Goal: Task Accomplishment & Management: Manage account settings

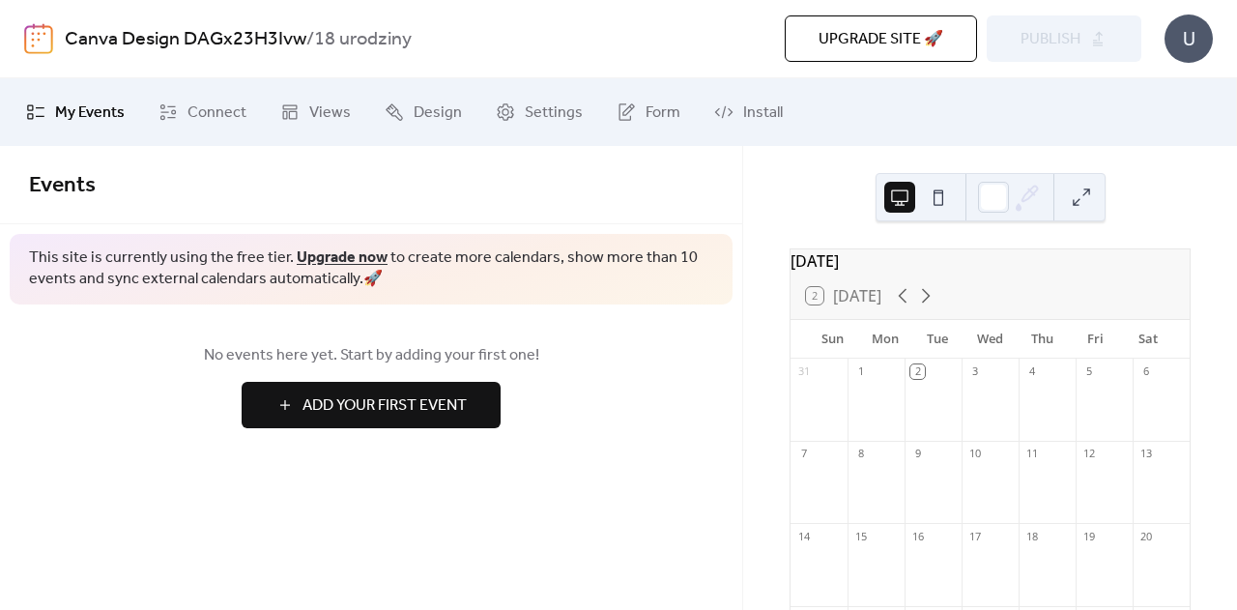
click at [944, 191] on button at bounding box center [938, 197] width 31 height 31
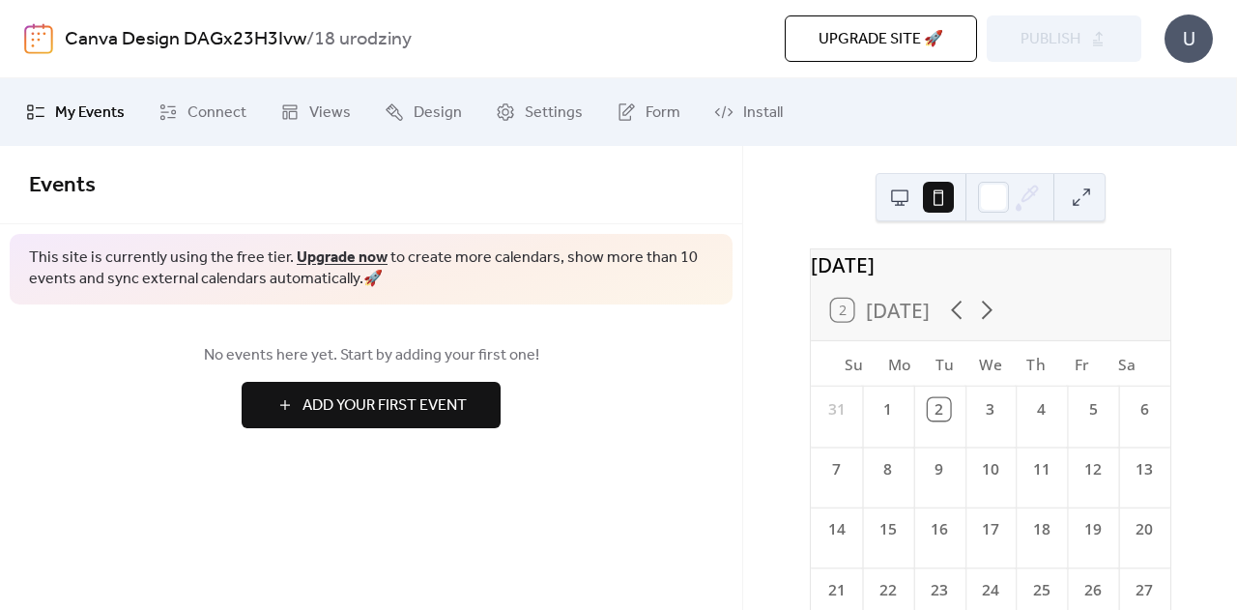
click at [326, 402] on span "Add Your First Event" at bounding box center [385, 405] width 164 height 23
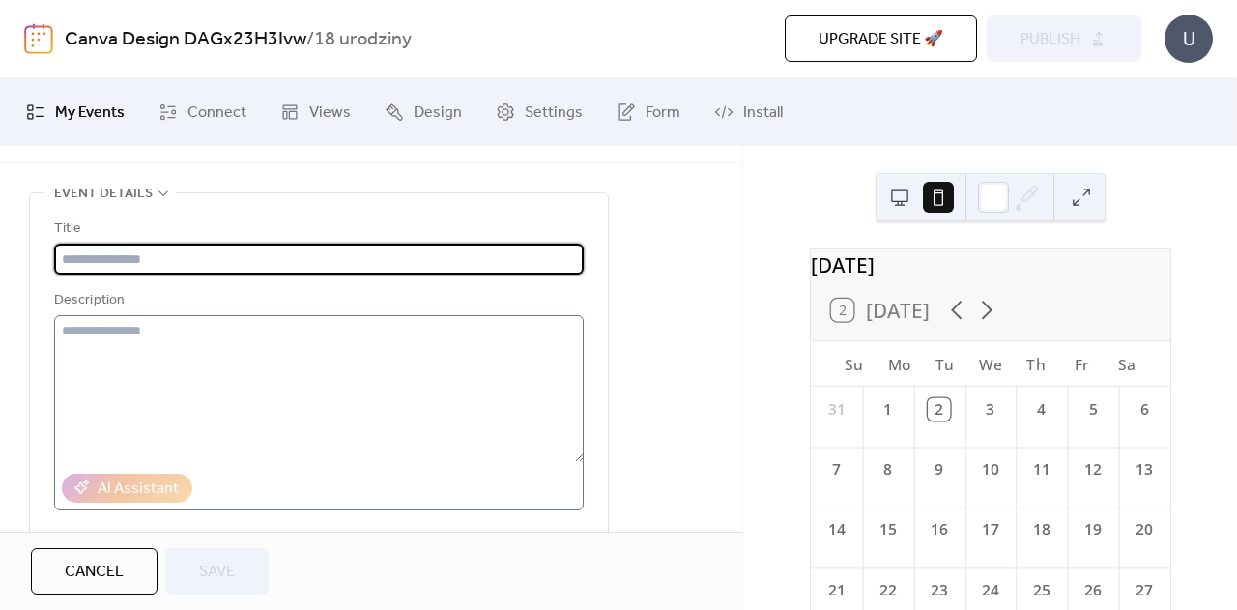
scroll to position [62, 0]
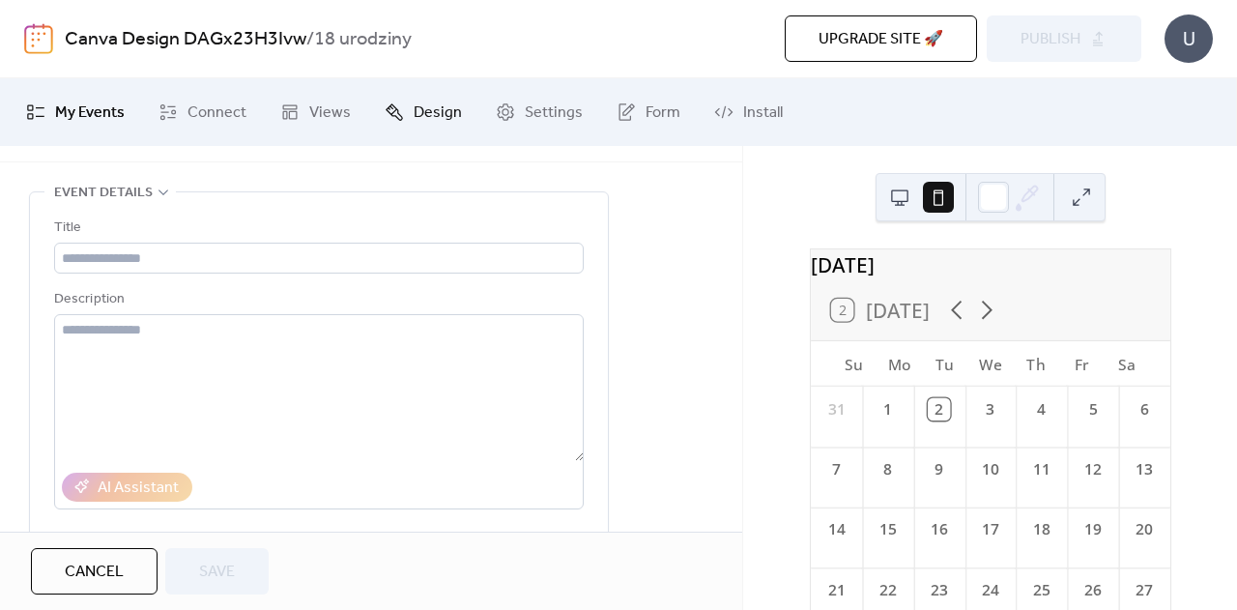
click at [435, 107] on span "Design" at bounding box center [438, 113] width 48 height 23
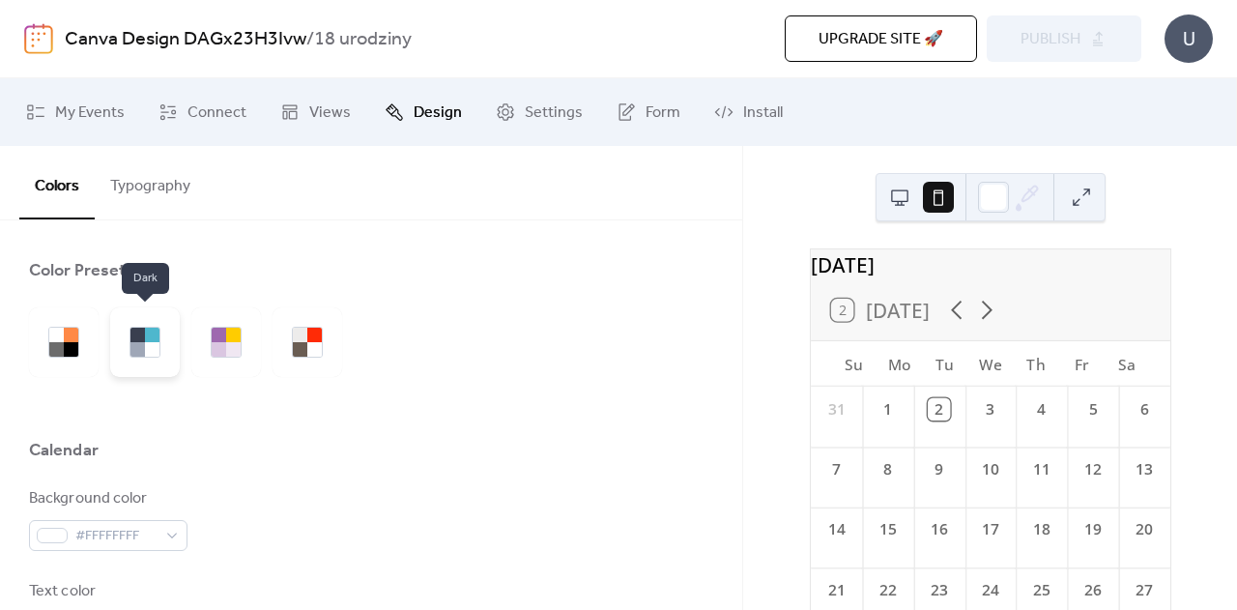
click at [157, 351] on div at bounding box center [152, 349] width 15 height 15
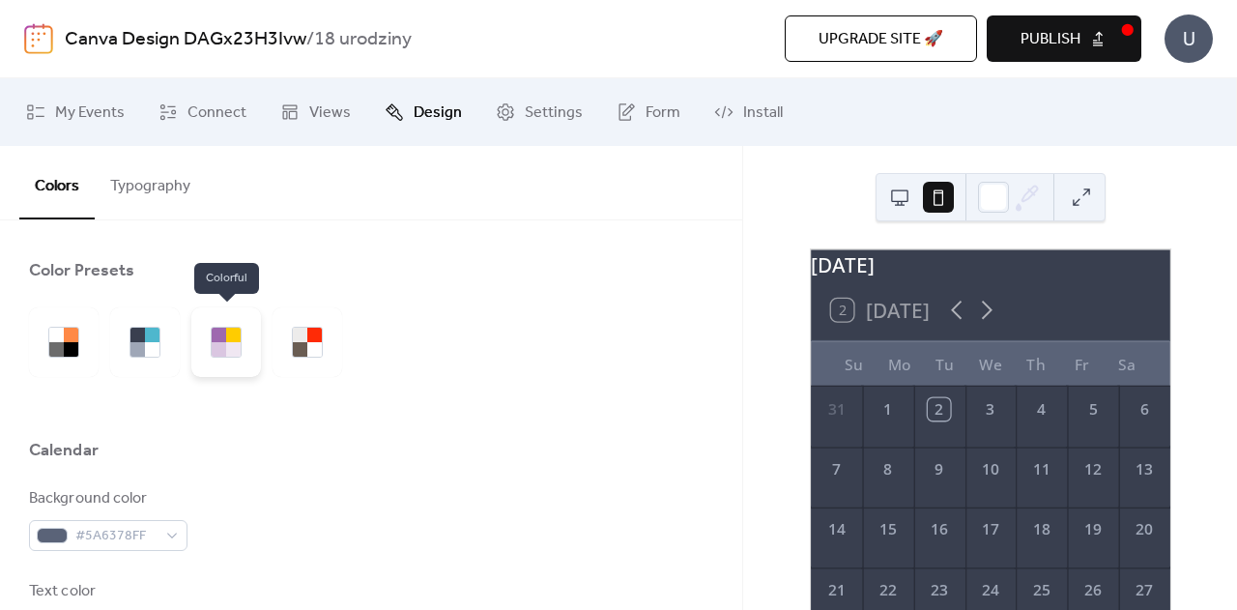
click at [224, 357] on div at bounding box center [226, 342] width 31 height 31
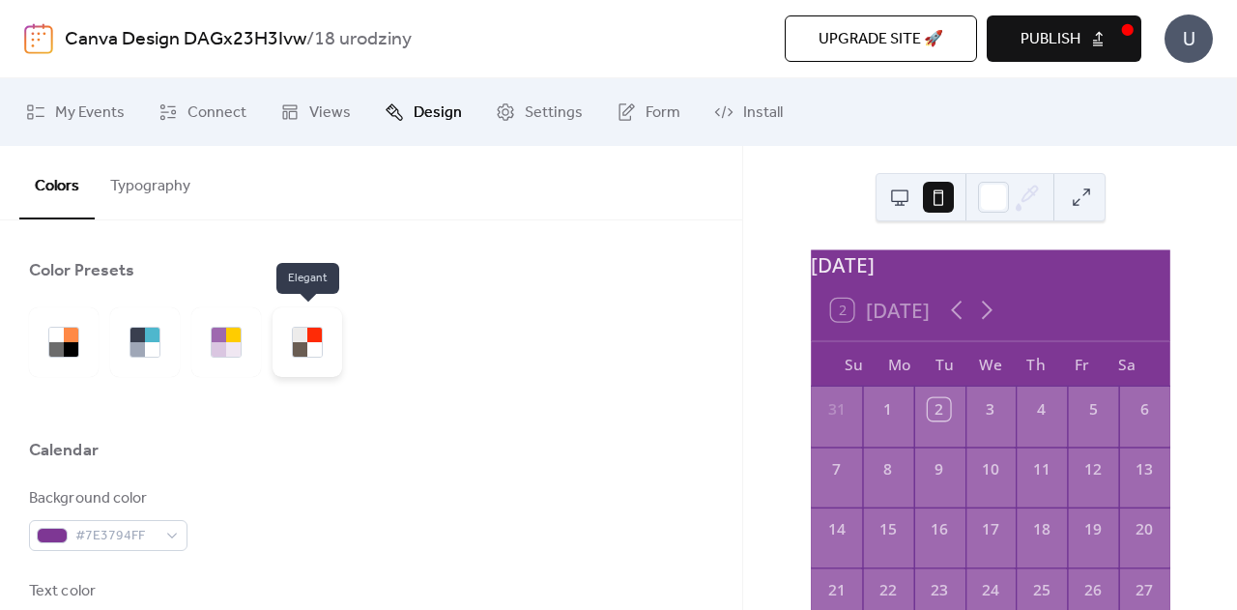
click at [305, 347] on div at bounding box center [300, 349] width 15 height 15
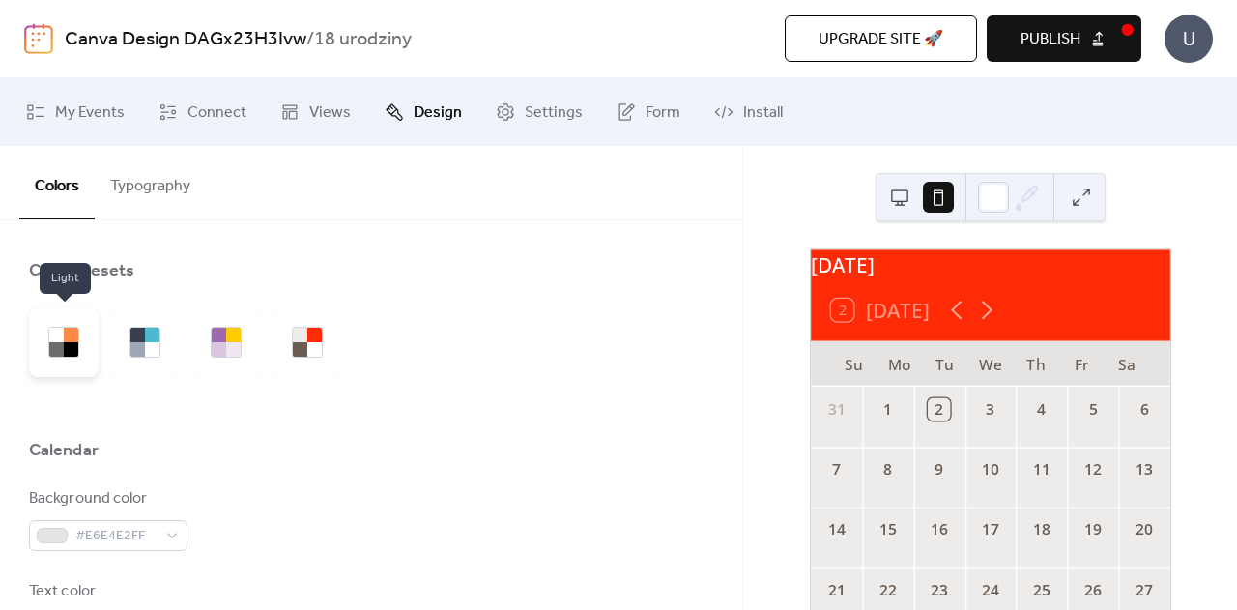
click at [83, 364] on div at bounding box center [64, 342] width 70 height 70
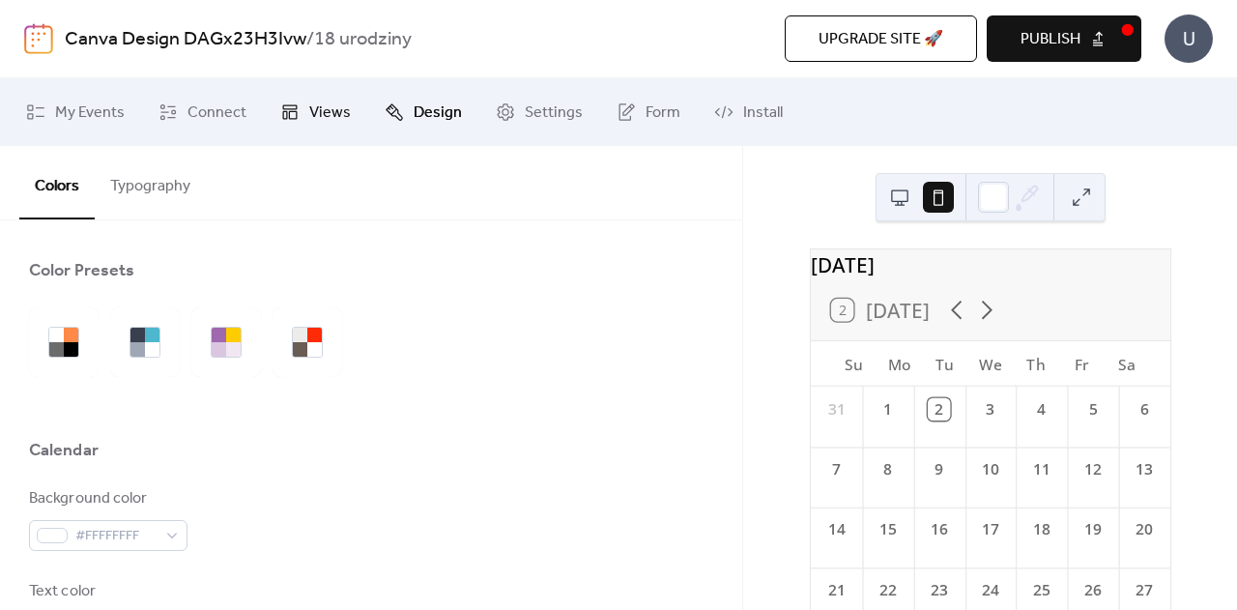
click at [309, 112] on span "Views" at bounding box center [330, 113] width 42 height 23
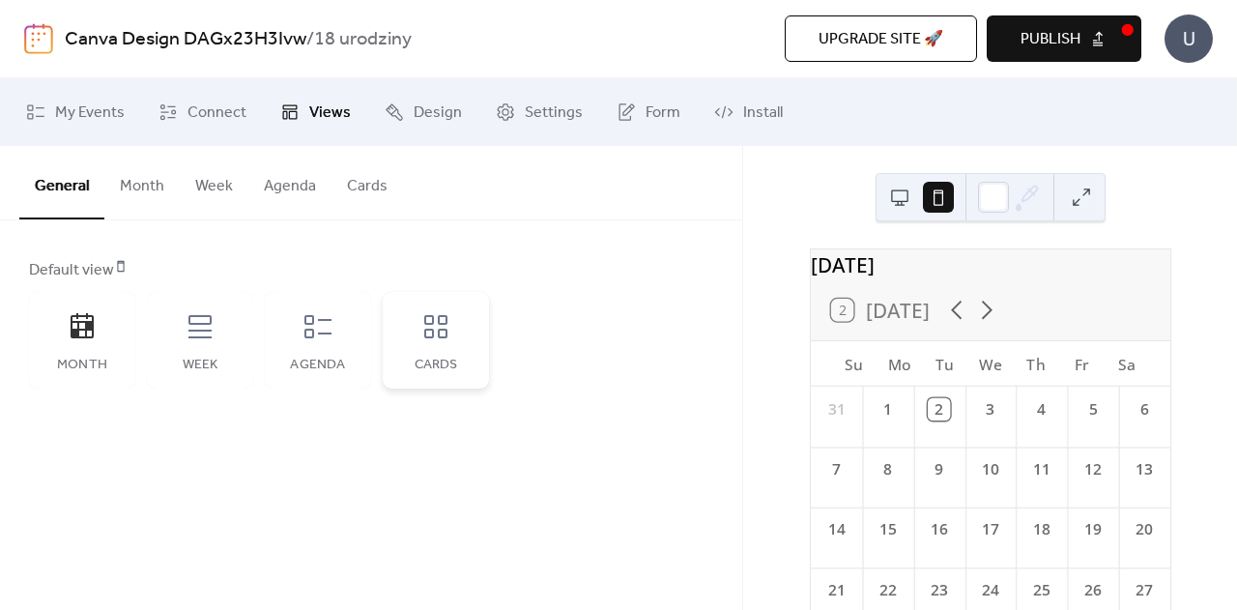
click at [448, 342] on div "Cards" at bounding box center [436, 340] width 106 height 97
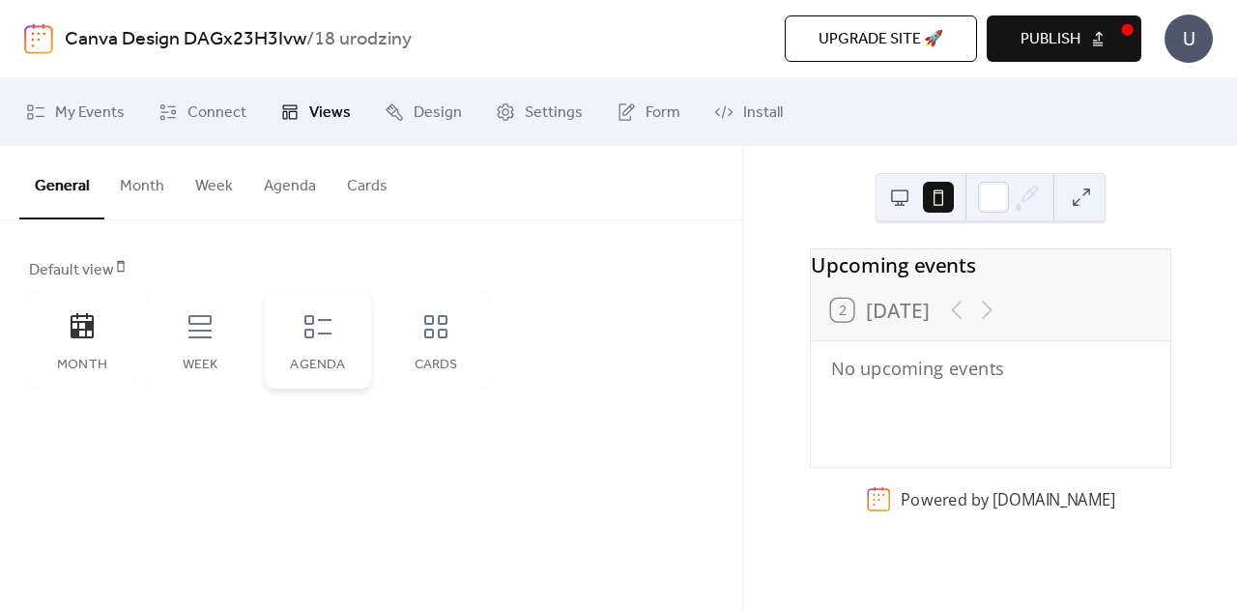
click at [302, 347] on div "Agenda" at bounding box center [318, 340] width 106 height 97
click at [198, 348] on div "Week" at bounding box center [200, 340] width 106 height 97
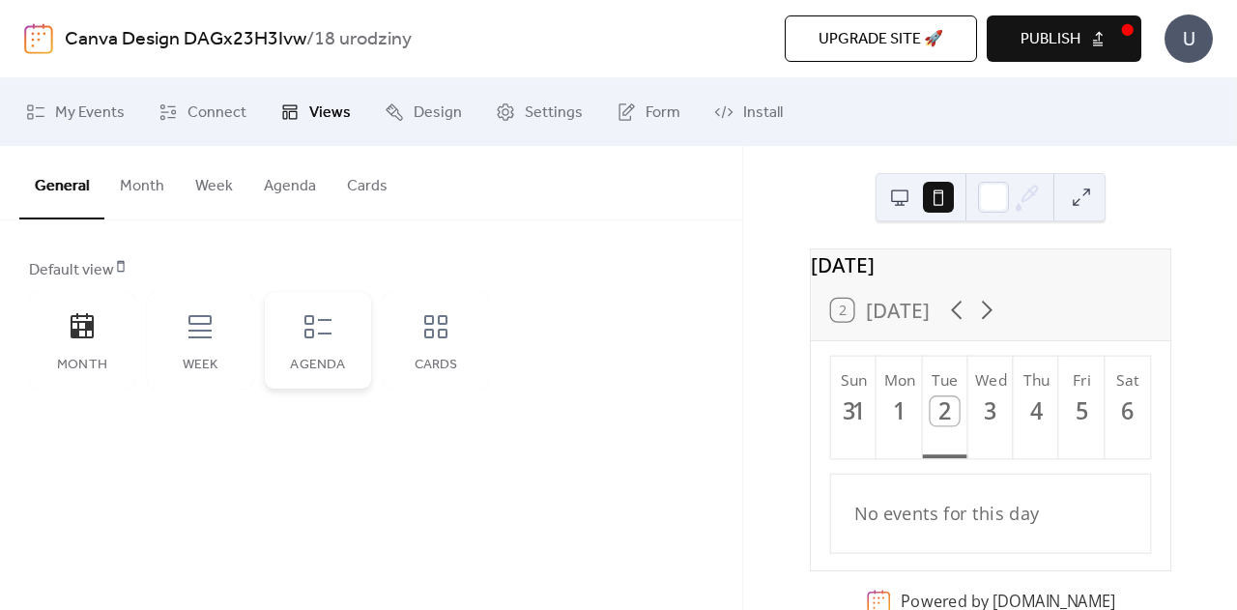
click at [365, 354] on div "Agenda" at bounding box center [318, 340] width 106 height 97
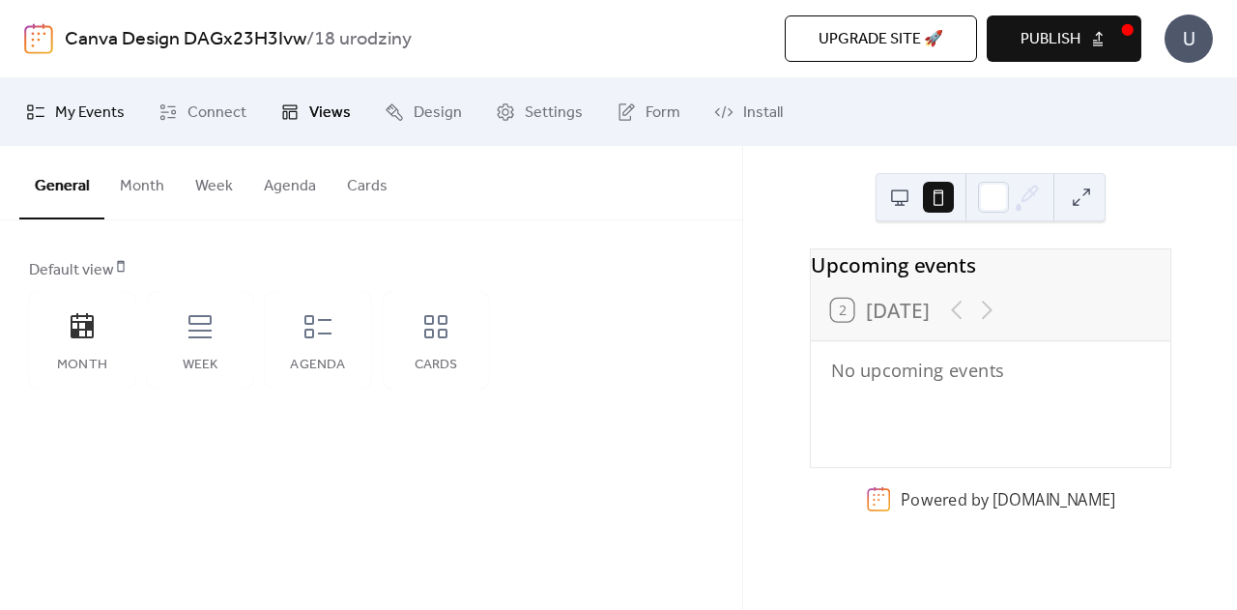
click at [39, 113] on icon at bounding box center [35, 111] width 19 height 19
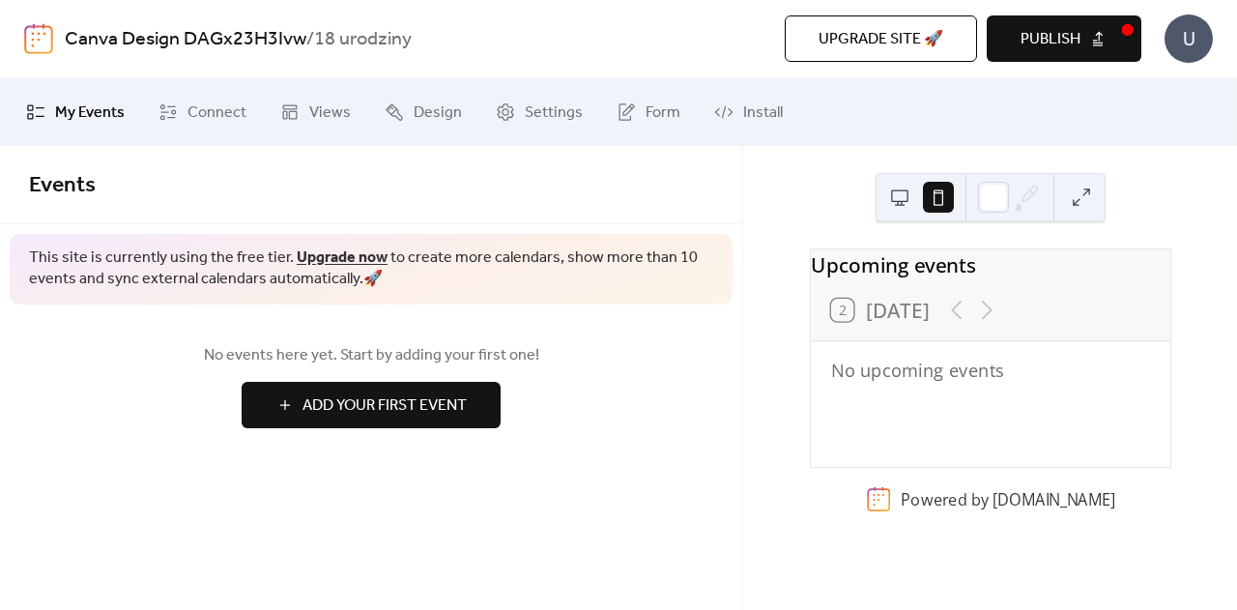
click at [101, 109] on span "My Events" at bounding box center [90, 113] width 70 height 23
click at [671, 109] on span "Form" at bounding box center [663, 113] width 35 height 23
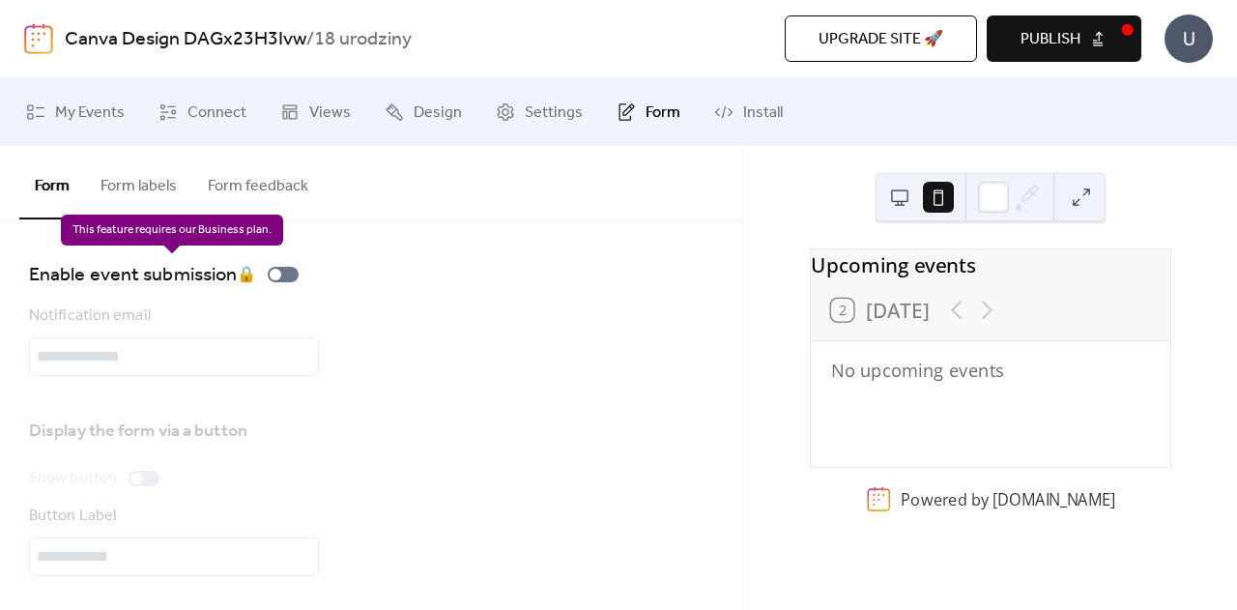
click at [283, 280] on div "Enable event submission 🔒" at bounding box center [167, 274] width 277 height 31
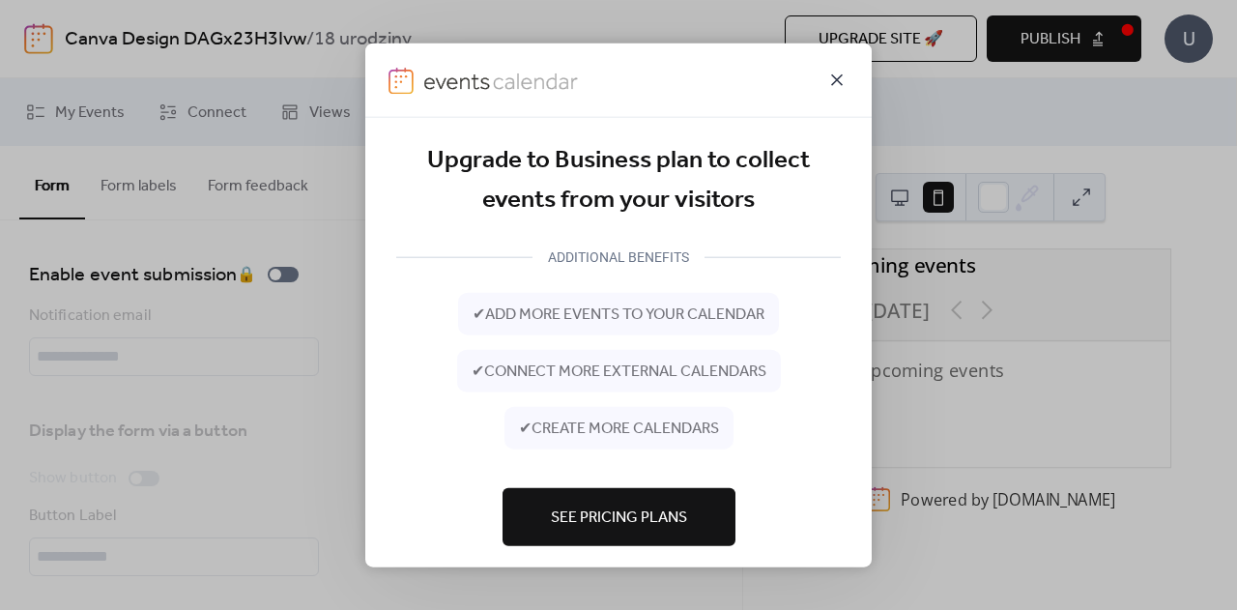
click at [835, 86] on icon at bounding box center [837, 79] width 23 height 23
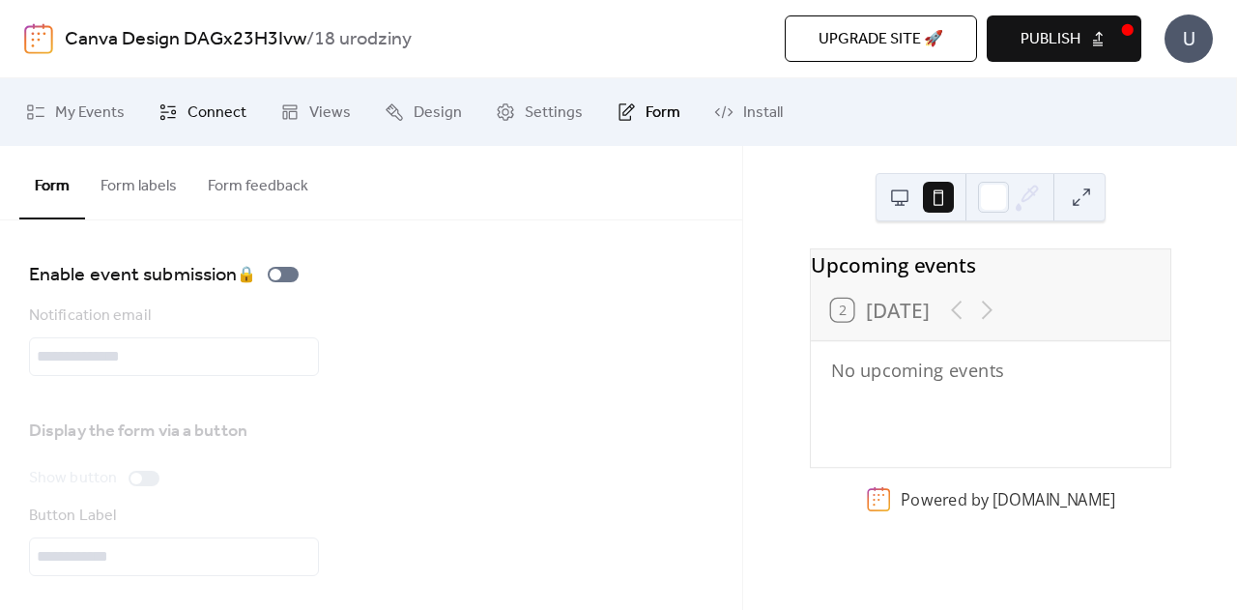
click at [159, 103] on icon at bounding box center [168, 111] width 19 height 19
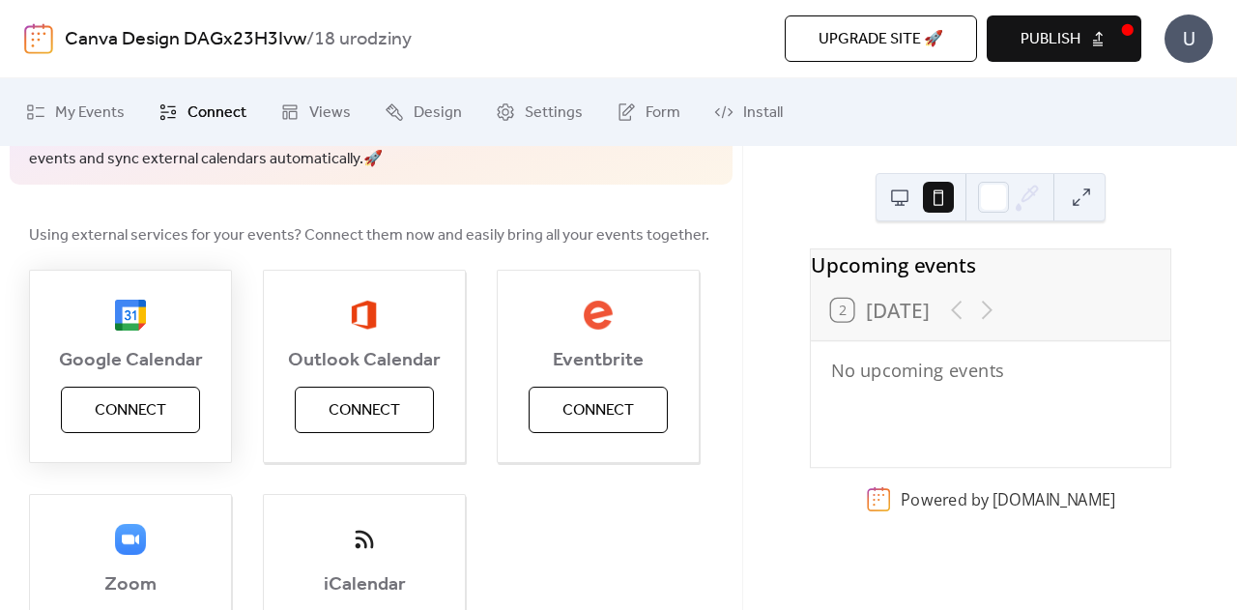
scroll to position [118, 0]
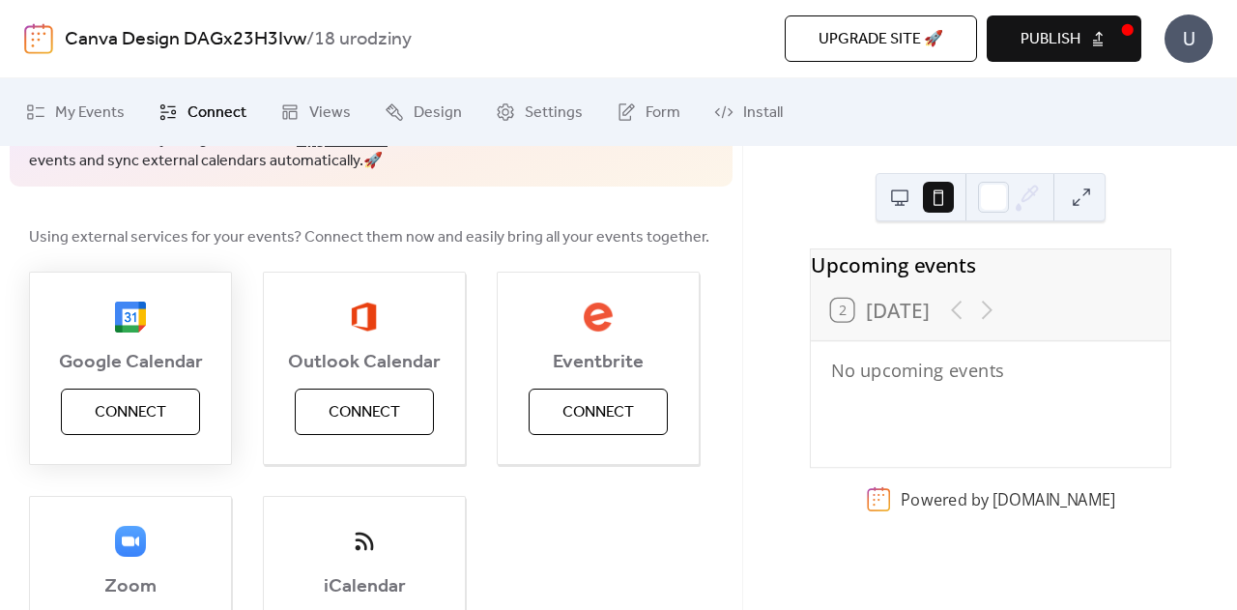
click at [130, 415] on span "Connect" at bounding box center [131, 412] width 72 height 23
click at [90, 104] on span "My Events" at bounding box center [90, 113] width 70 height 23
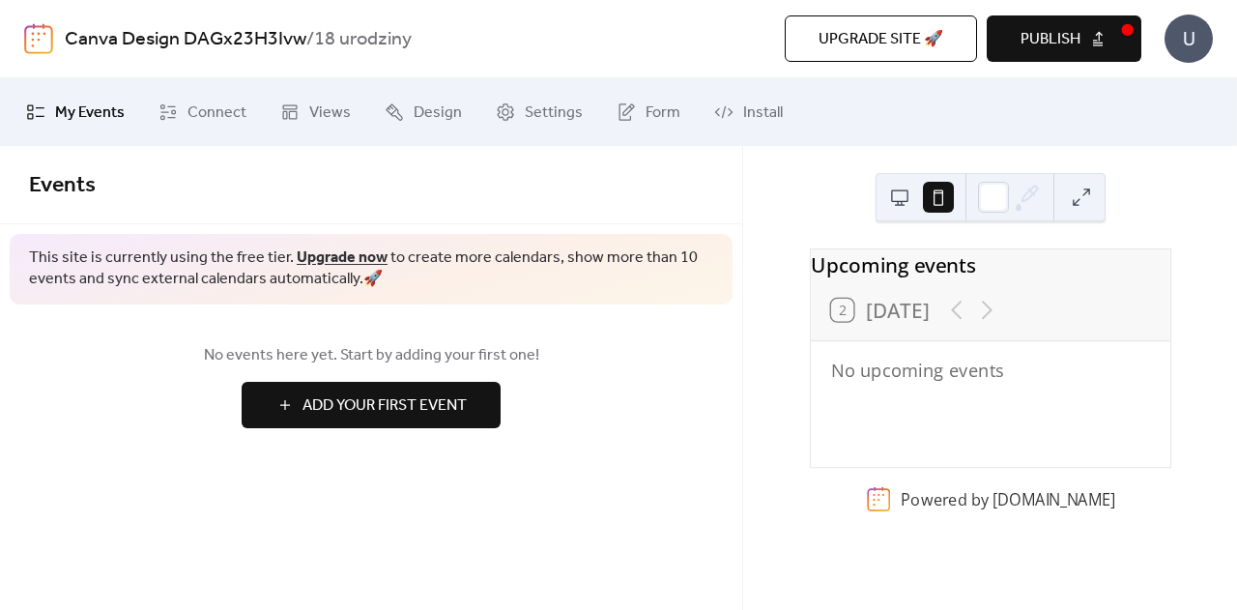
click at [362, 402] on span "Add Your First Event" at bounding box center [385, 405] width 164 height 23
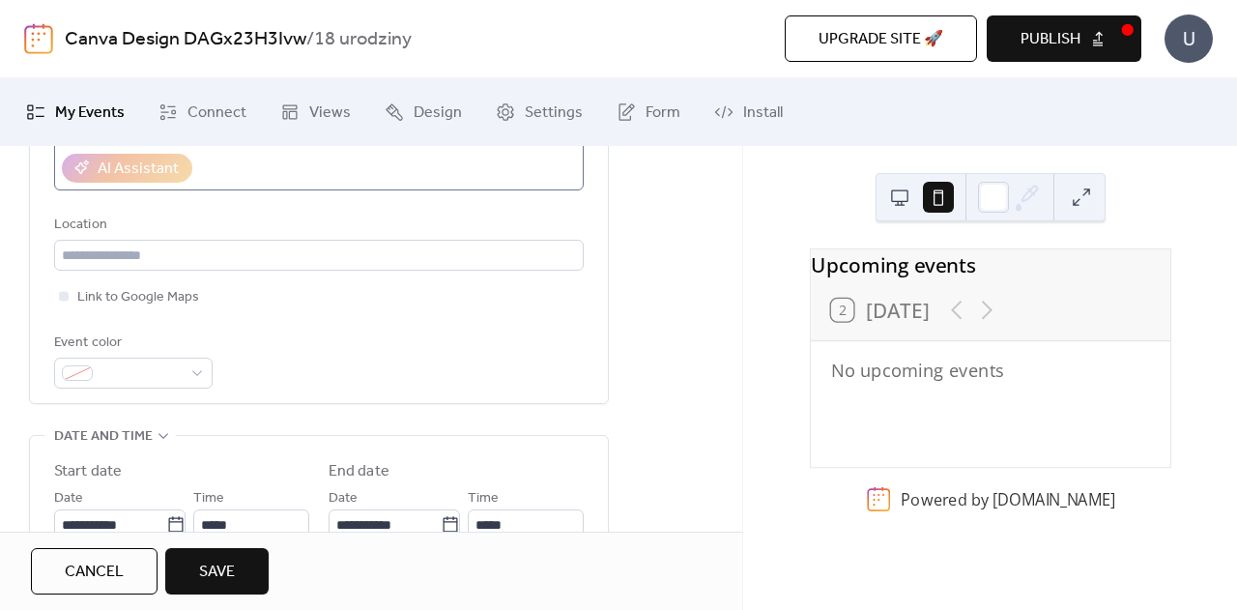
scroll to position [382, 0]
type input "**********"
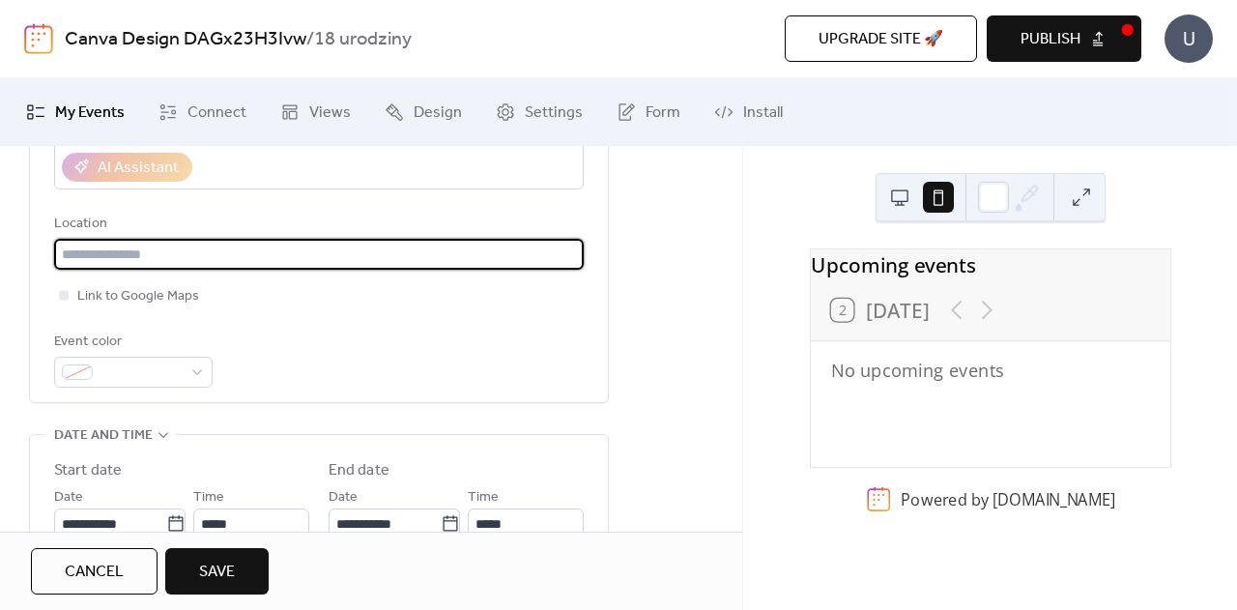
click at [160, 249] on input "text" at bounding box center [319, 254] width 530 height 31
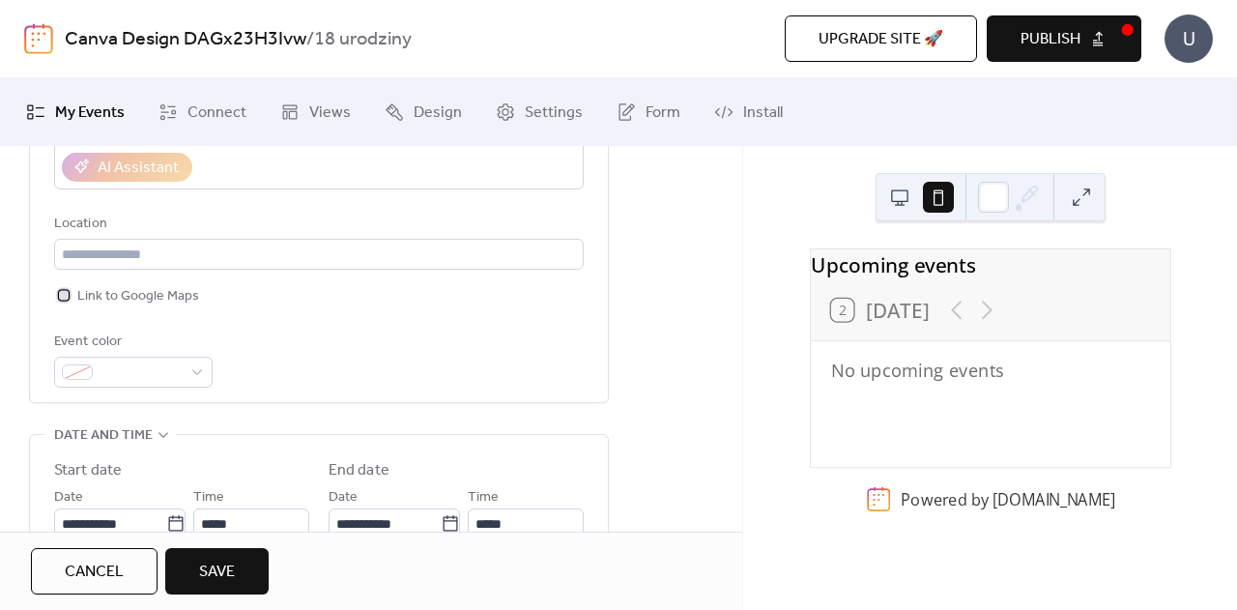
click at [105, 296] on span "Link to Google Maps" at bounding box center [138, 296] width 122 height 23
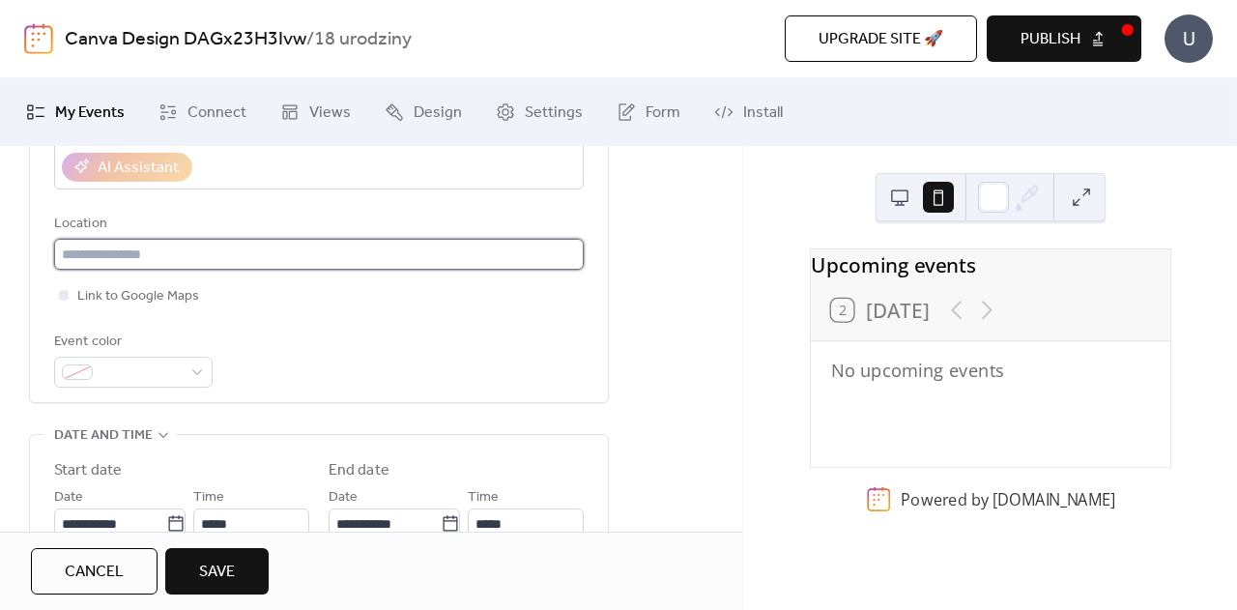
click at [93, 259] on input "text" at bounding box center [319, 254] width 530 height 31
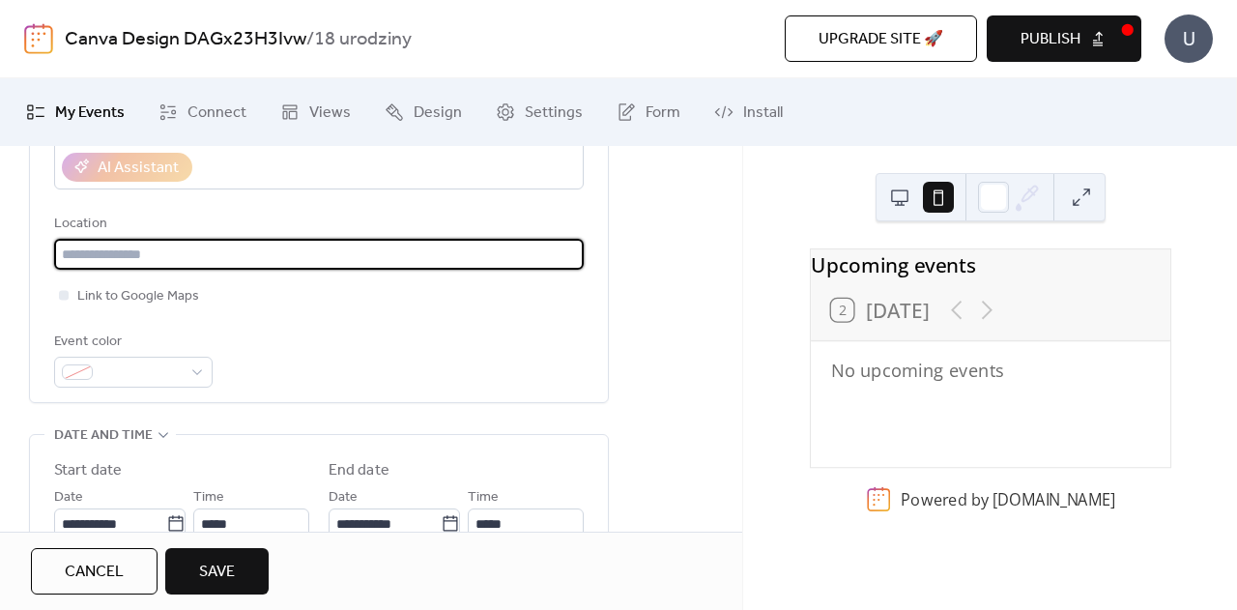
paste input "**********"
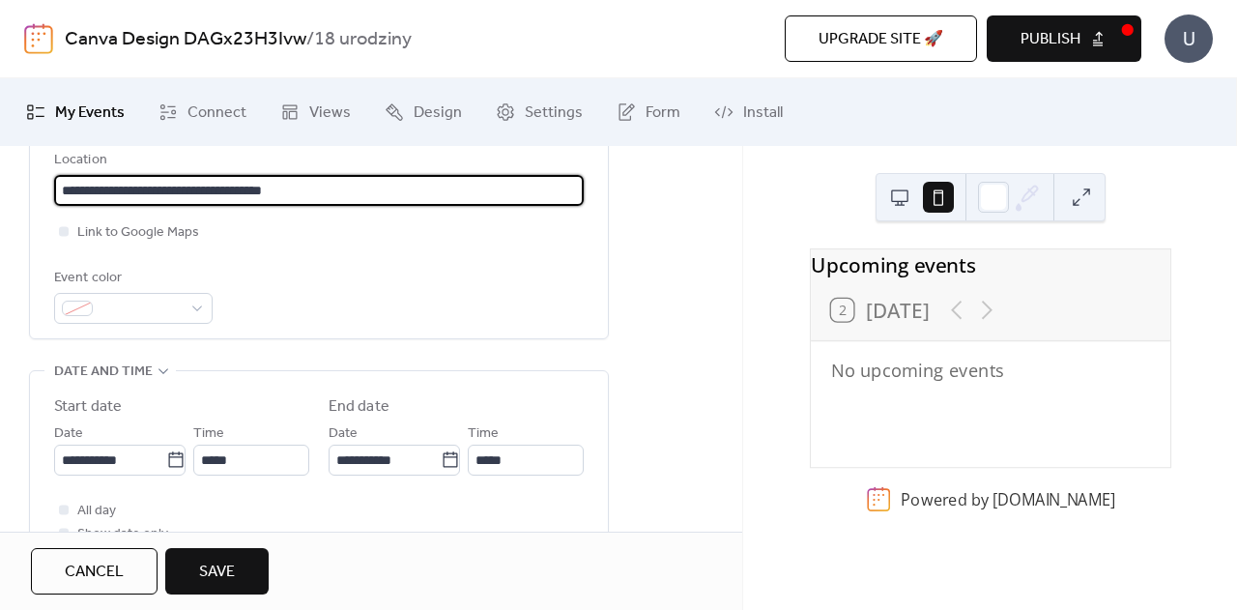
scroll to position [455, 0]
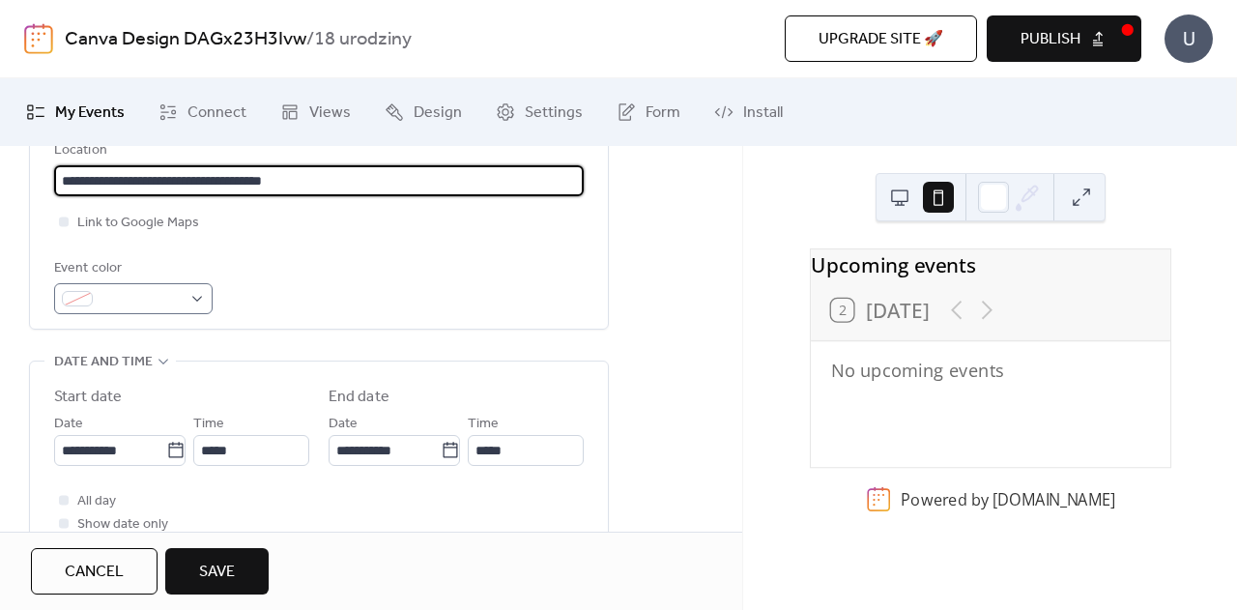
type input "**********"
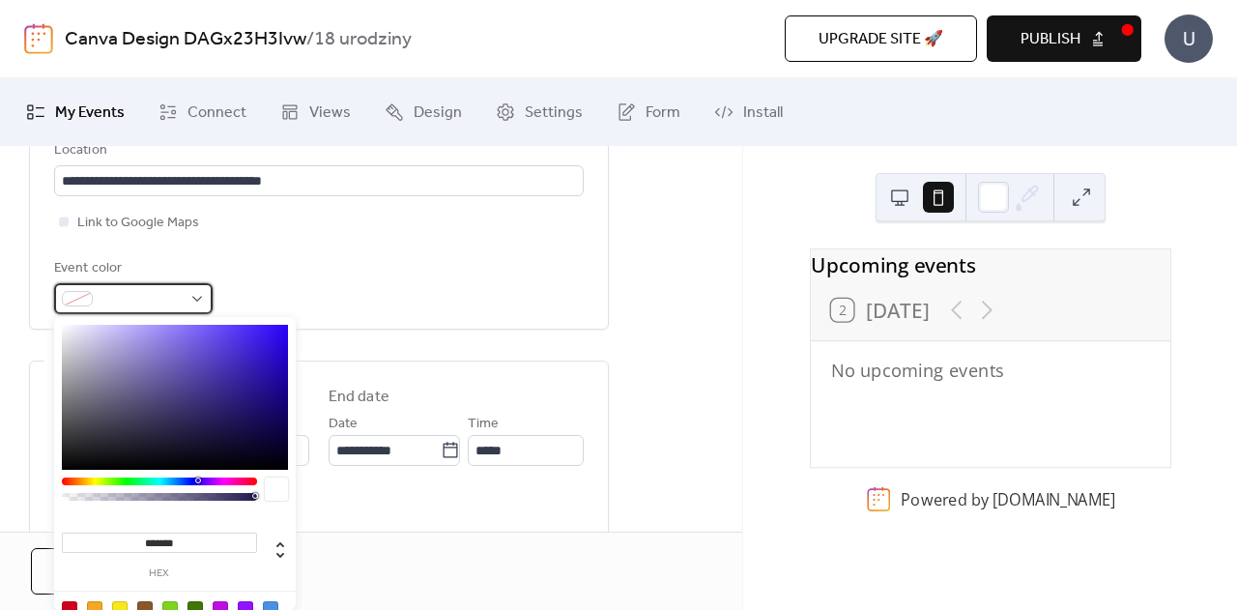
click at [194, 291] on div at bounding box center [133, 298] width 159 height 31
click at [391, 290] on div "Event color" at bounding box center [319, 285] width 530 height 57
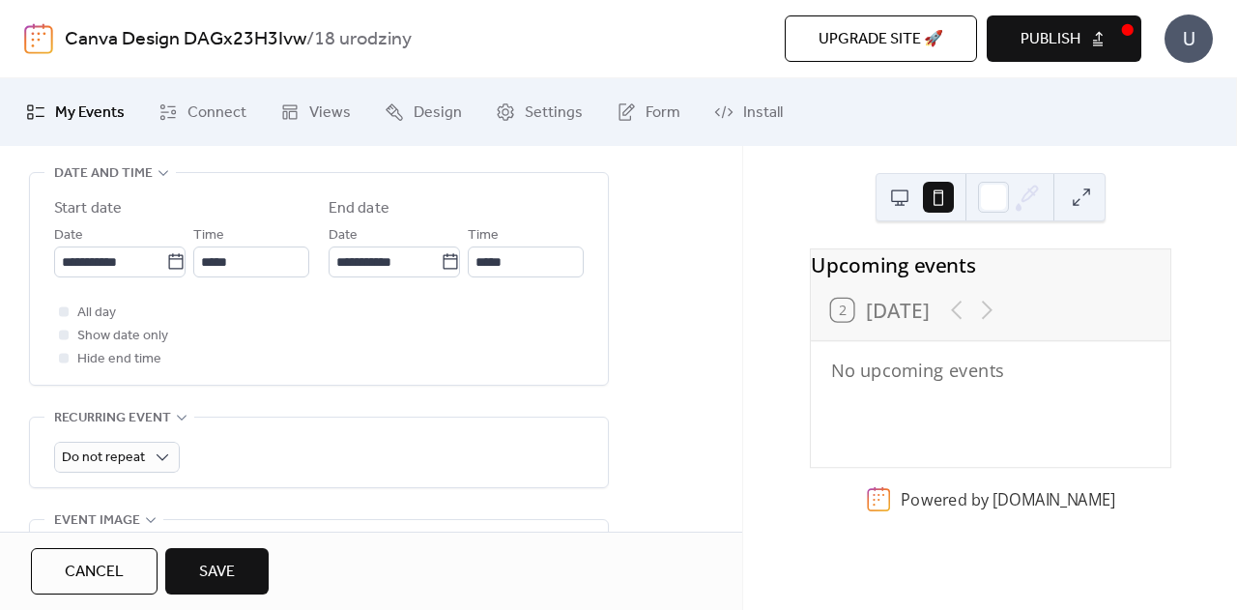
scroll to position [645, 0]
click at [88, 311] on span "All day" at bounding box center [96, 312] width 39 height 23
click at [79, 328] on span "Show date only" at bounding box center [122, 335] width 91 height 23
click at [58, 333] on div at bounding box center [63, 333] width 19 height 19
click at [66, 334] on div at bounding box center [64, 334] width 10 height 10
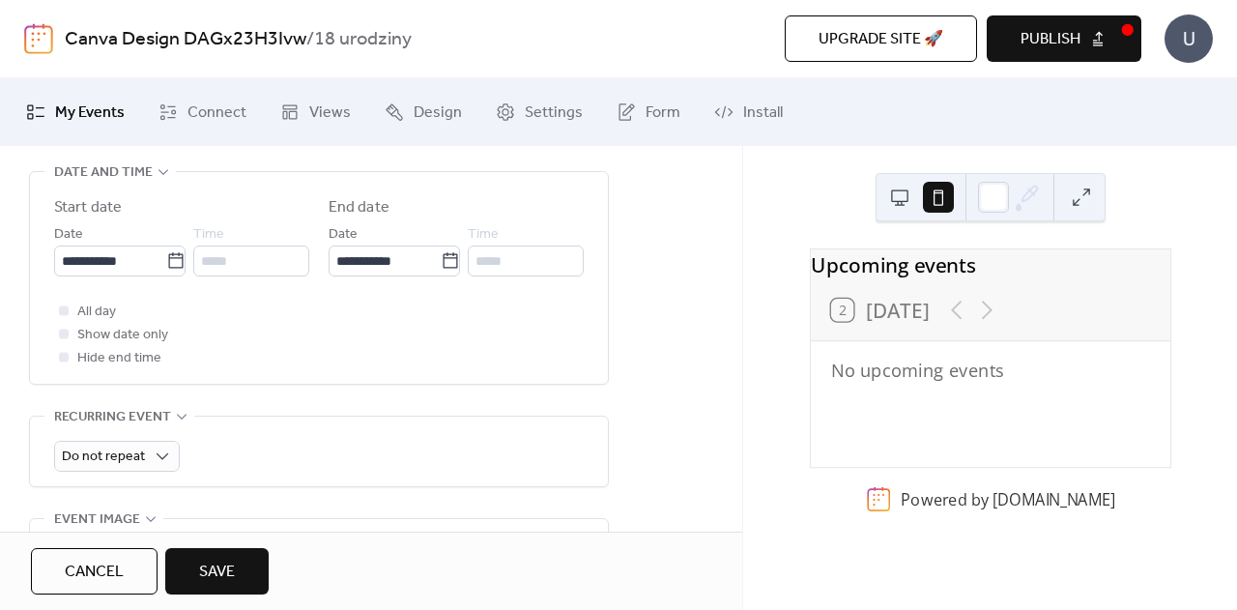
click at [64, 359] on div at bounding box center [64, 357] width 10 height 10
click at [62, 308] on icon at bounding box center [64, 310] width 6 height 6
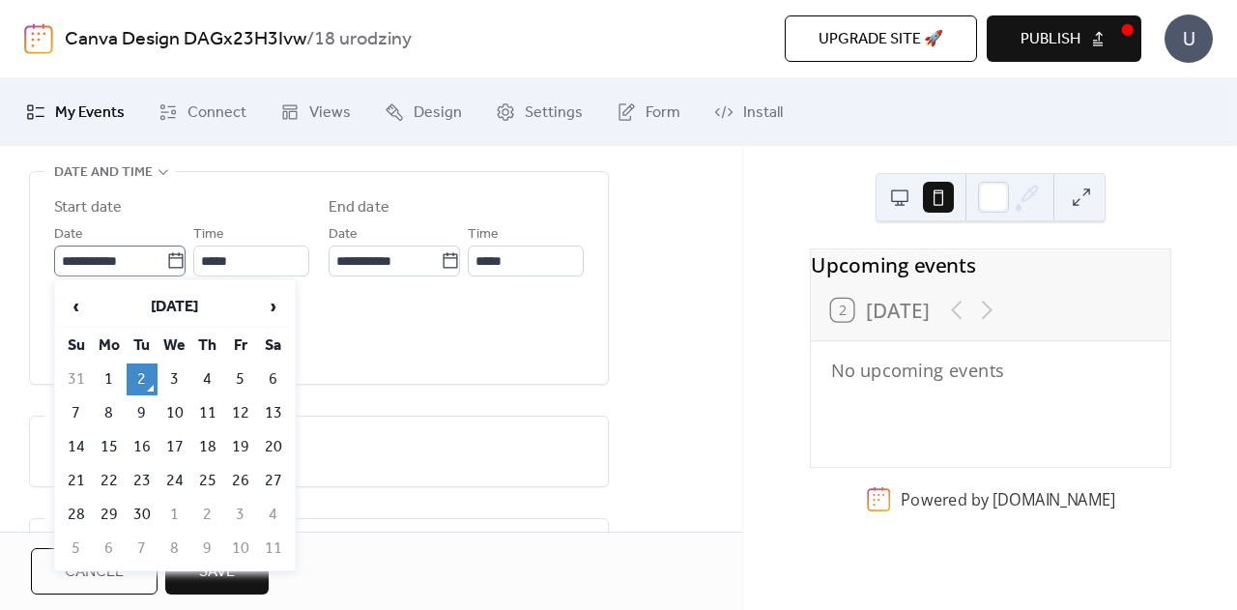
click at [168, 266] on icon at bounding box center [175, 259] width 15 height 15
click at [166, 266] on input "**********" at bounding box center [110, 261] width 112 height 31
click at [244, 473] on td "26" at bounding box center [240, 481] width 31 height 32
type input "**********"
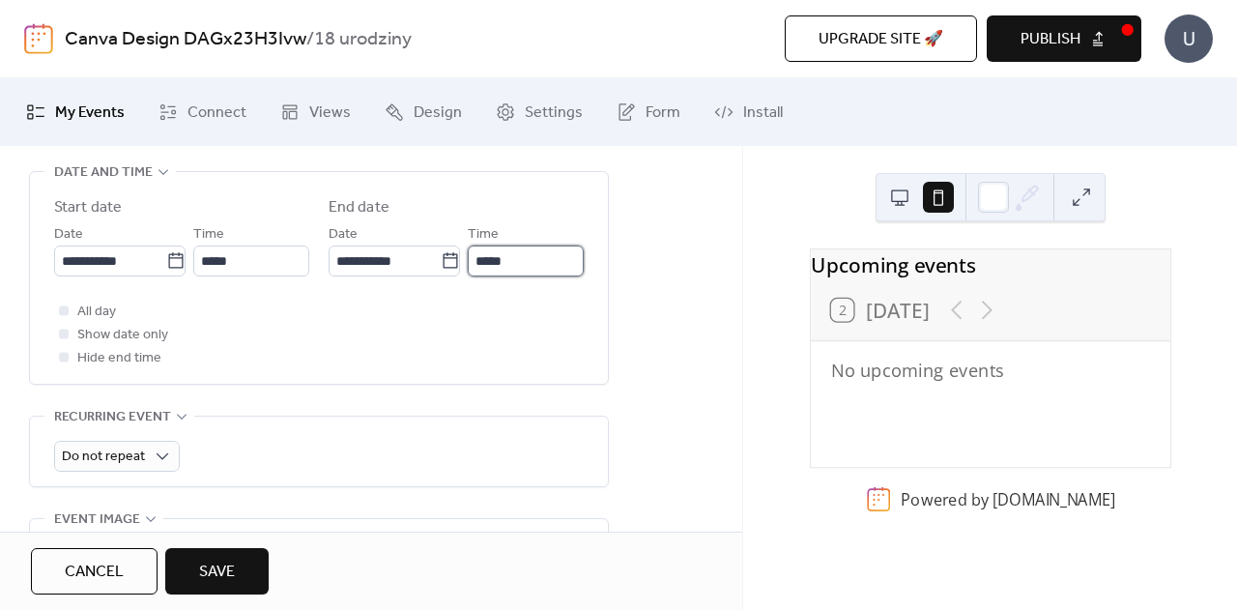
click at [517, 260] on input "*****" at bounding box center [526, 261] width 116 height 31
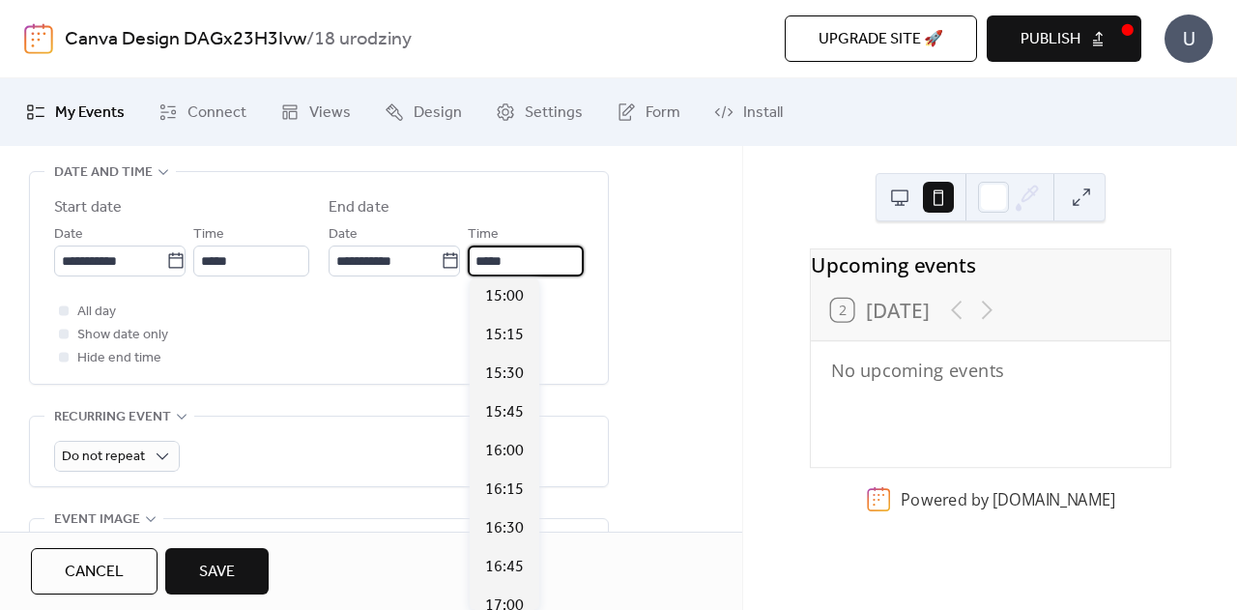
scroll to position [428, 0]
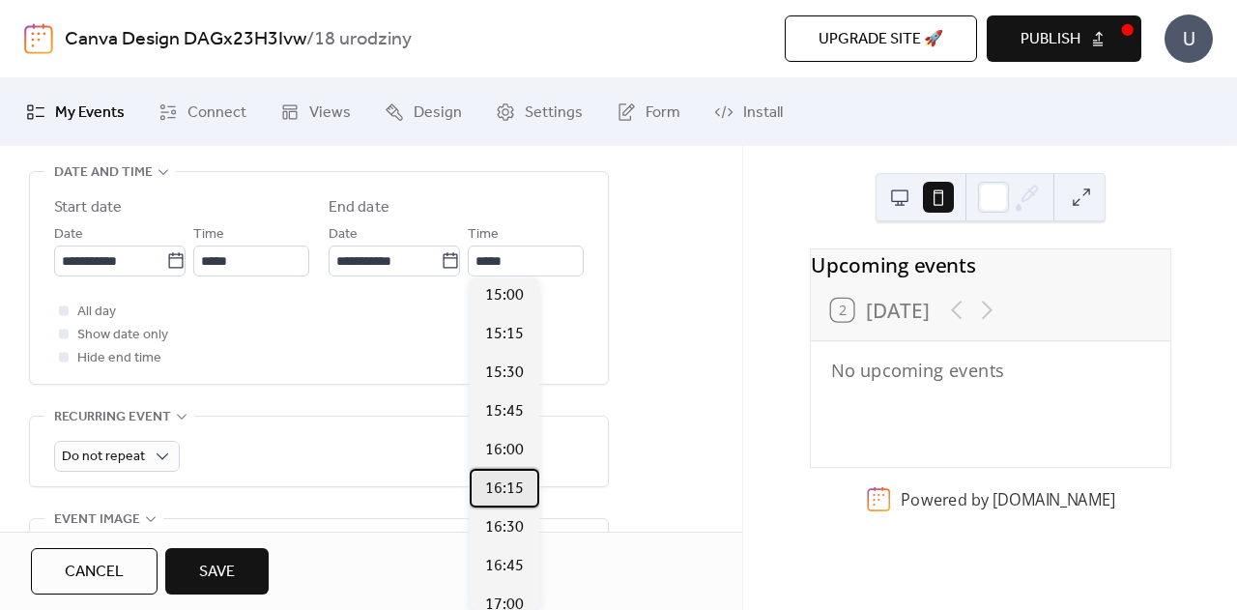
click at [508, 477] on div "16:15" at bounding box center [505, 488] width 70 height 39
type input "*****"
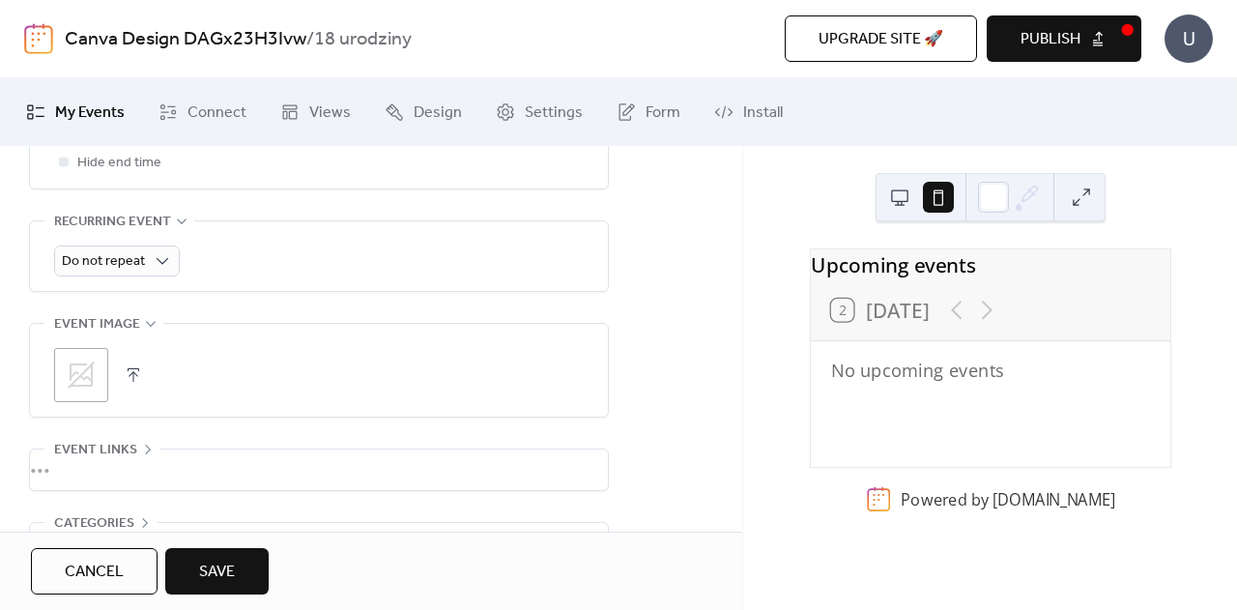
scroll to position [846, 0]
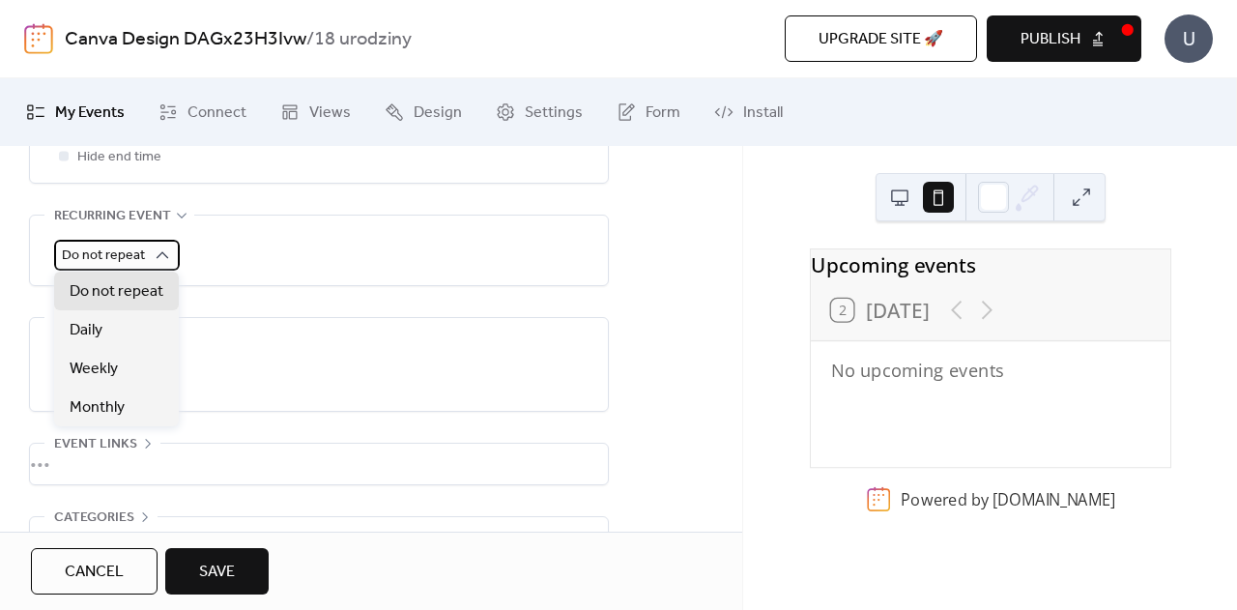
click at [149, 248] on div "Do not repeat" at bounding box center [117, 255] width 126 height 31
click at [115, 303] on span "Do not repeat" at bounding box center [117, 291] width 94 height 23
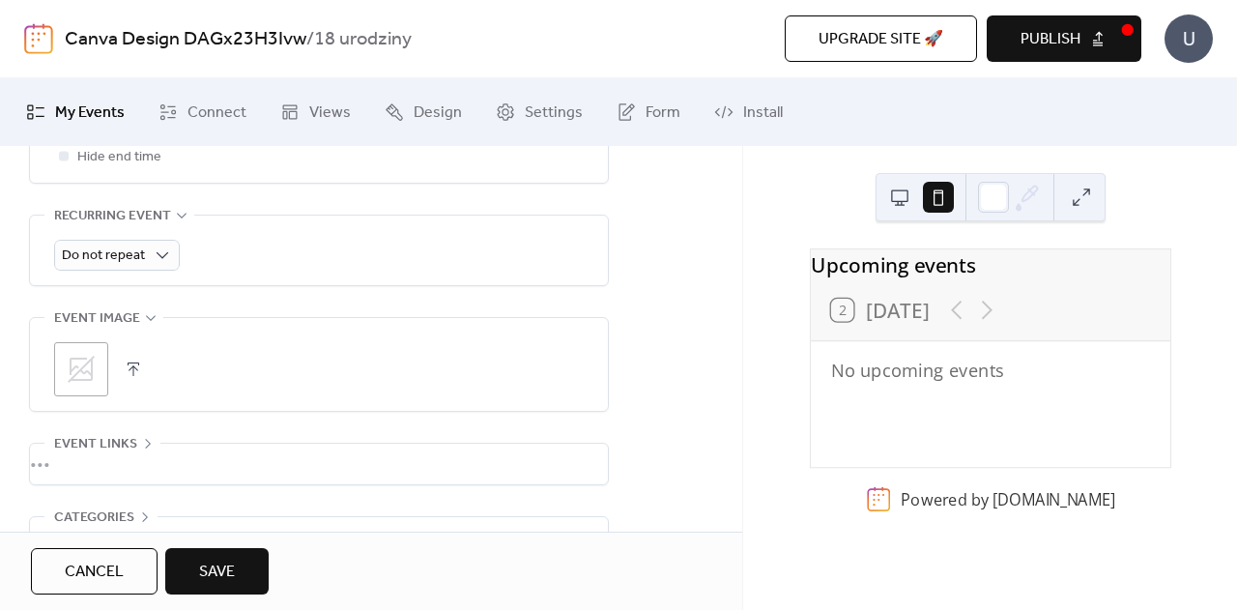
scroll to position [966, 0]
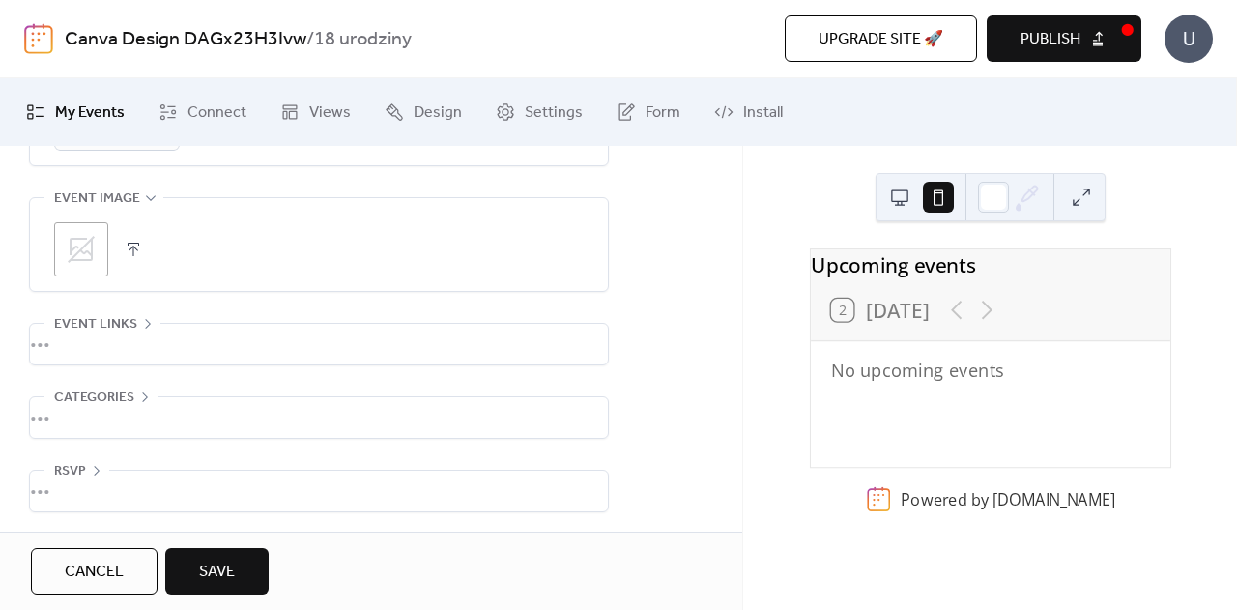
click at [97, 471] on div "•••" at bounding box center [319, 491] width 578 height 41
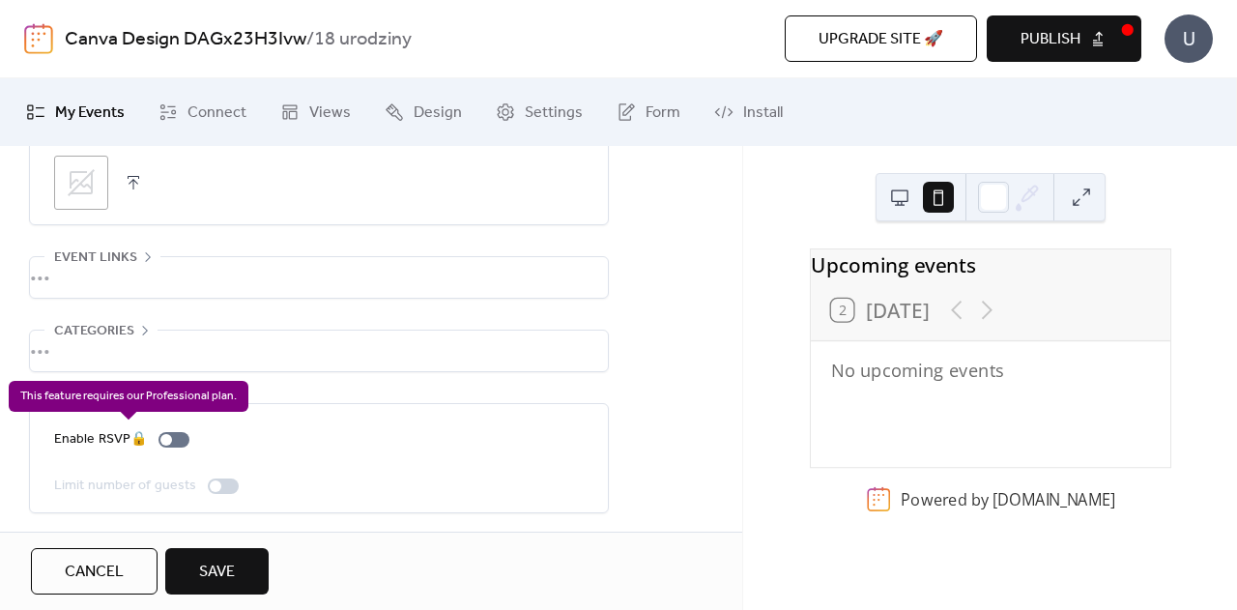
click at [170, 440] on div "Enable RSVP 🔒" at bounding box center [125, 439] width 143 height 23
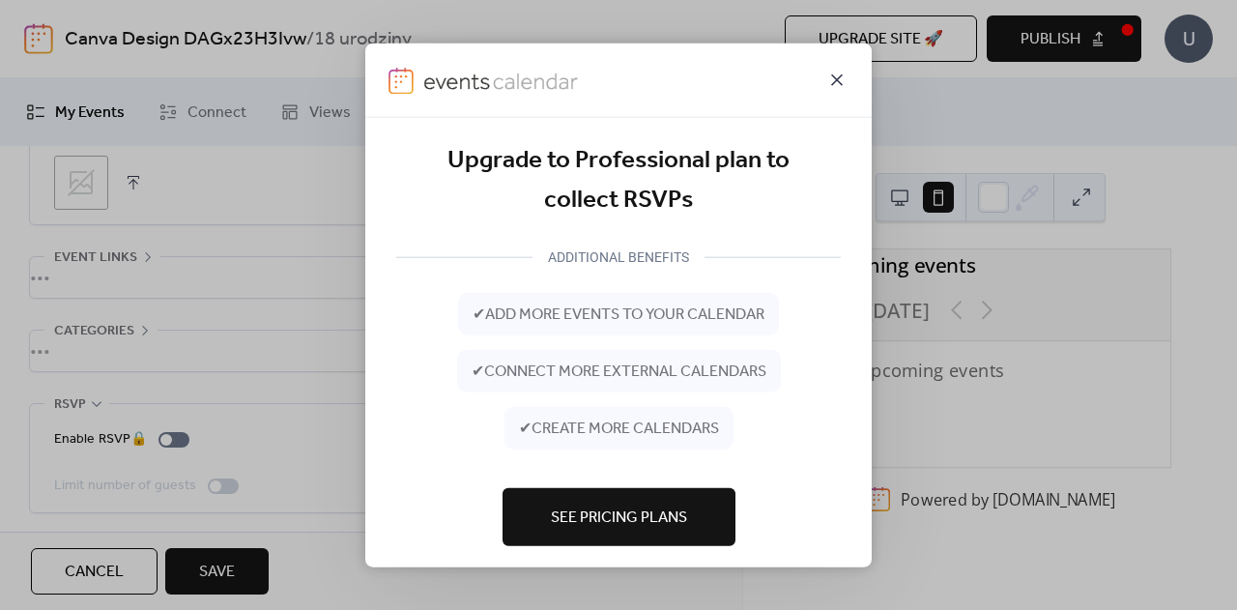
click at [833, 73] on icon at bounding box center [837, 79] width 23 height 23
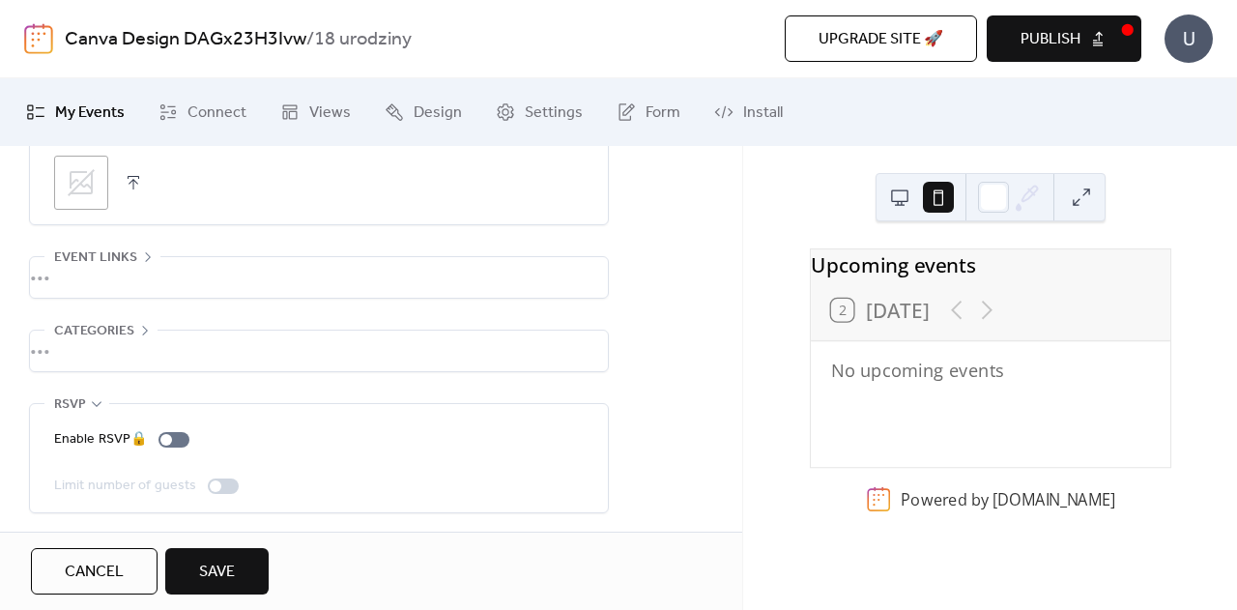
click at [194, 586] on button "Save" at bounding box center [216, 571] width 103 height 46
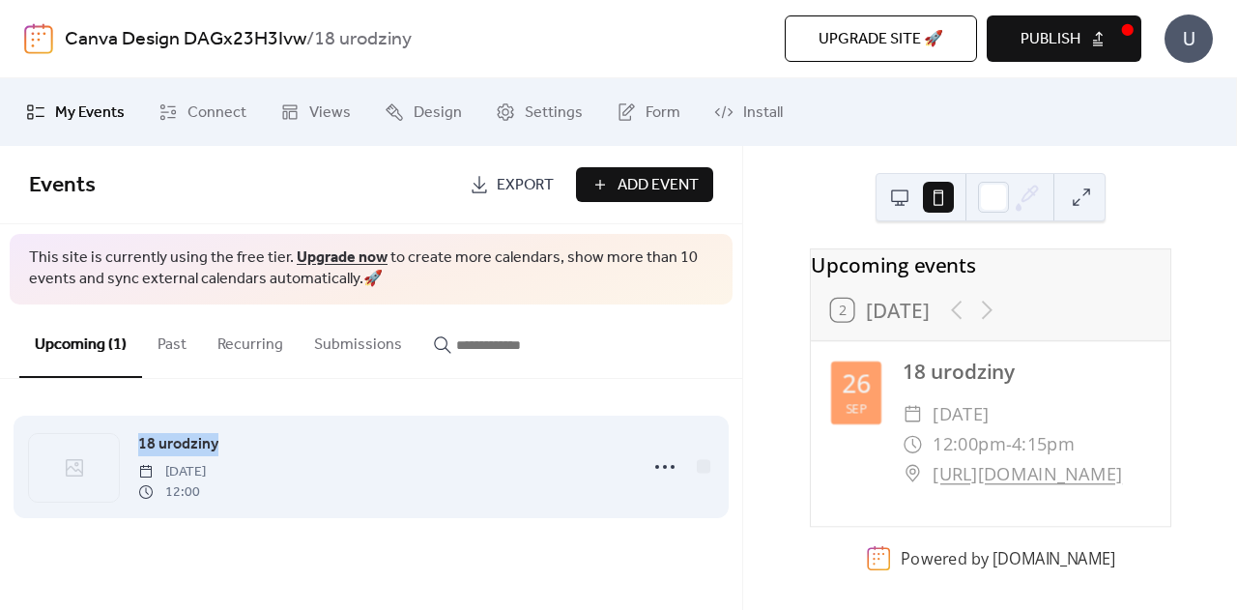
drag, startPoint x: 223, startPoint y: 446, endPoint x: 141, endPoint y: 441, distance: 82.3
click at [141, 441] on div "18 urodziny Friday, September 26, 2025 12:00" at bounding box center [382, 467] width 488 height 70
copy span "18 urodziny"
click at [141, 441] on span "18 urodziny" at bounding box center [178, 444] width 80 height 23
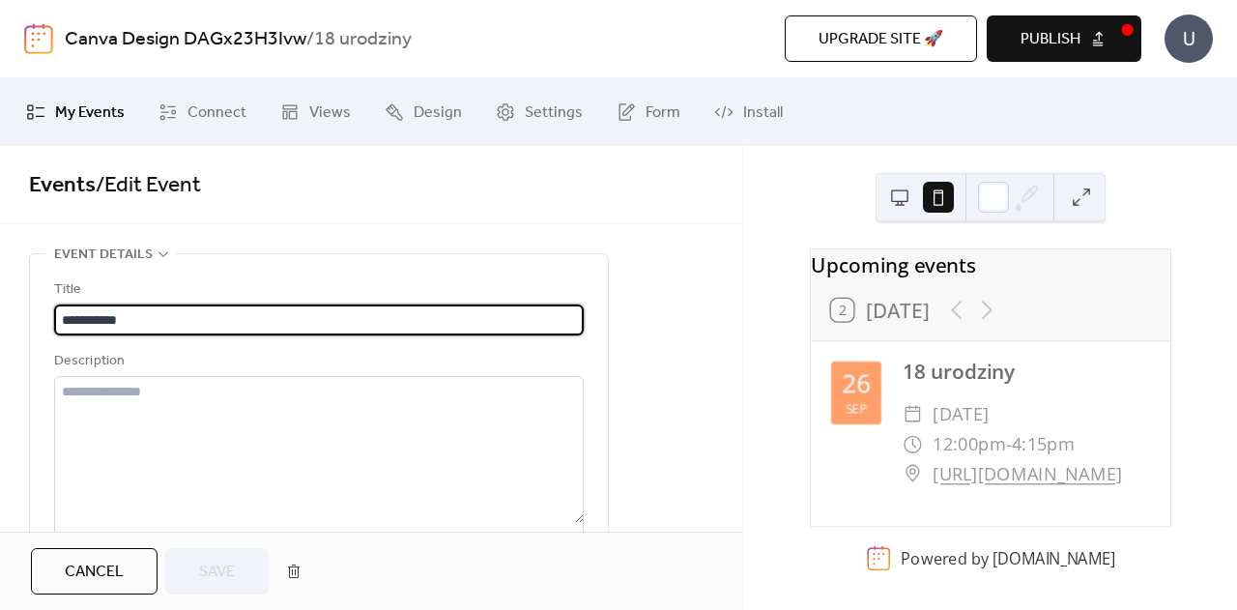
click at [906, 191] on button at bounding box center [900, 197] width 31 height 31
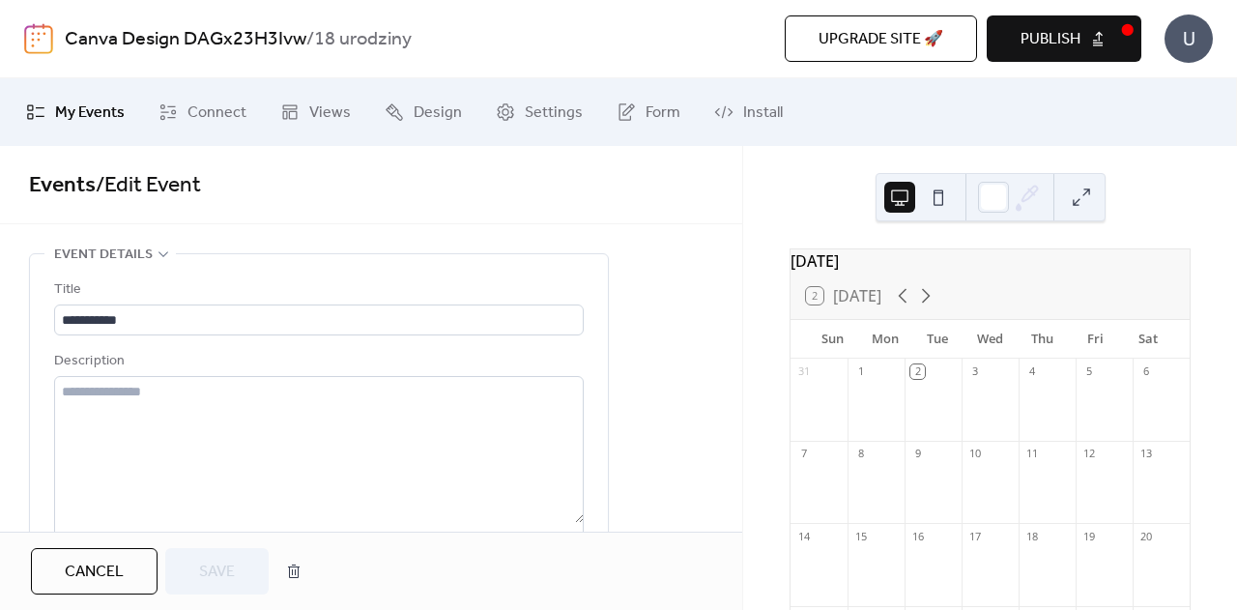
click at [938, 200] on button at bounding box center [938, 197] width 31 height 31
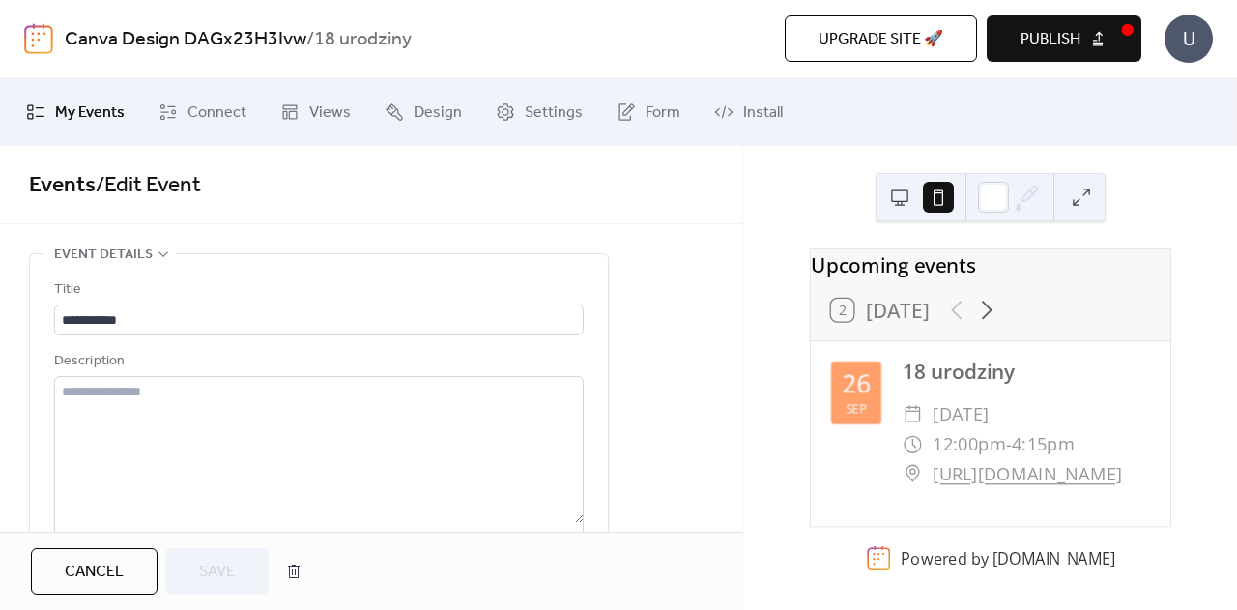
click at [1080, 204] on button at bounding box center [1081, 197] width 31 height 31
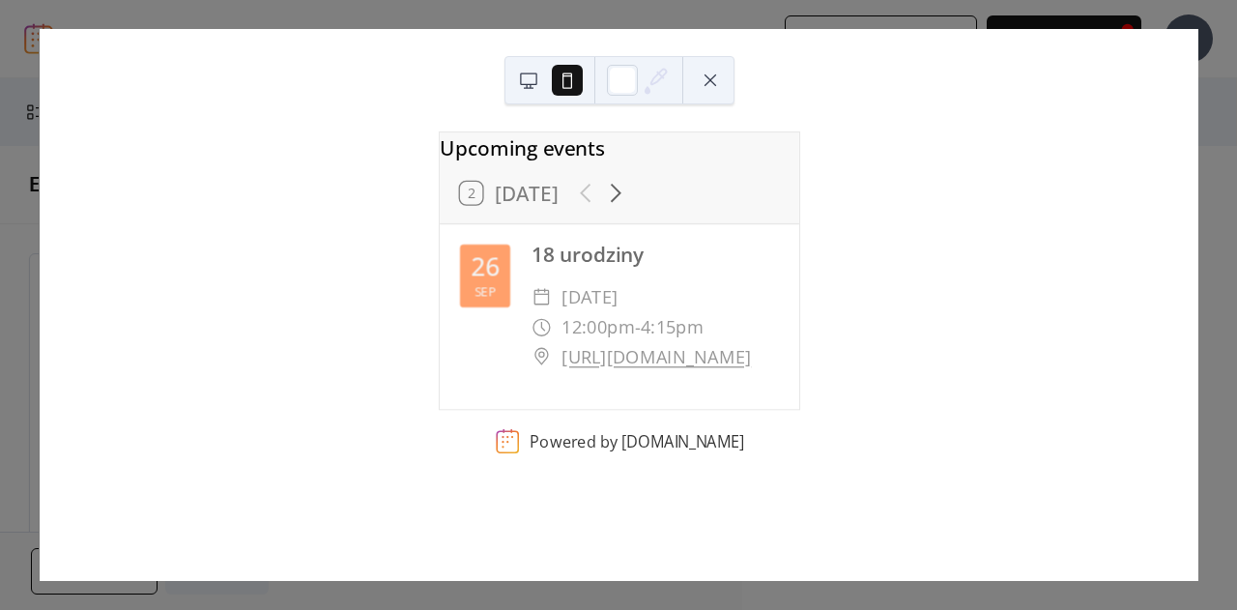
click at [708, 80] on button at bounding box center [710, 80] width 31 height 31
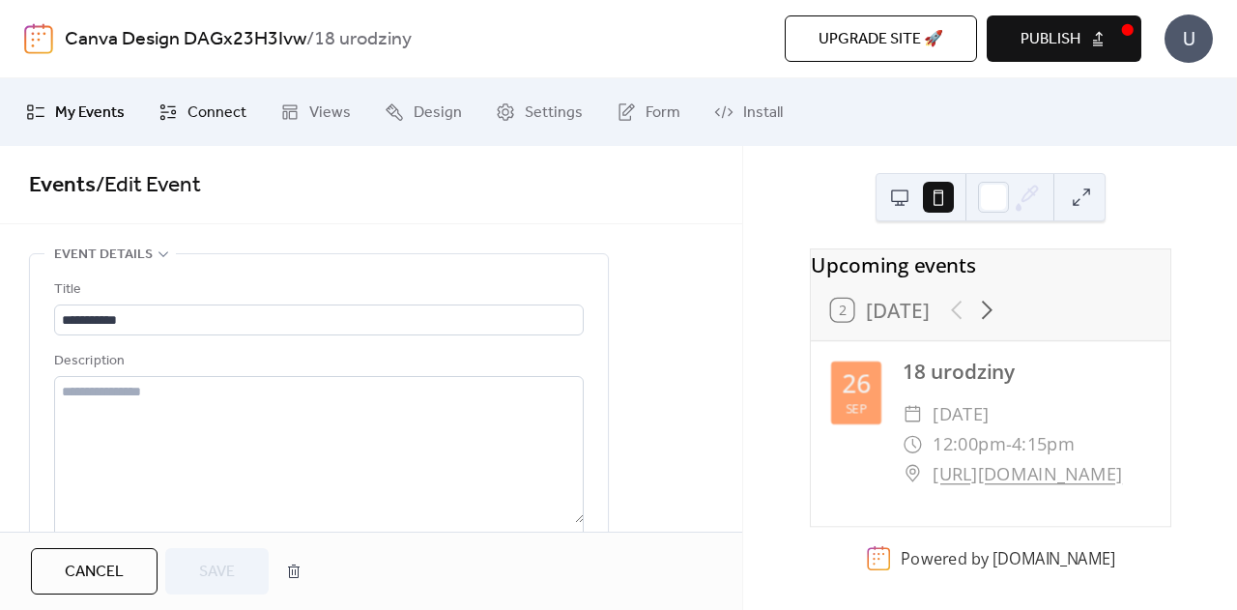
click at [188, 120] on span "Connect" at bounding box center [217, 113] width 59 height 23
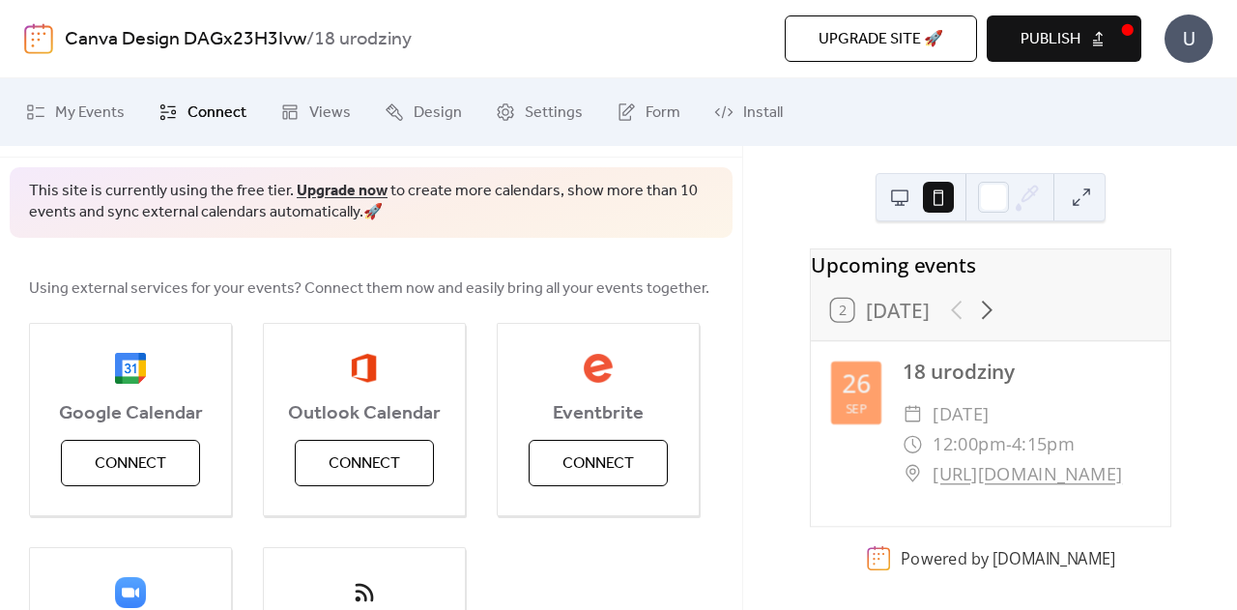
scroll to position [72, 0]
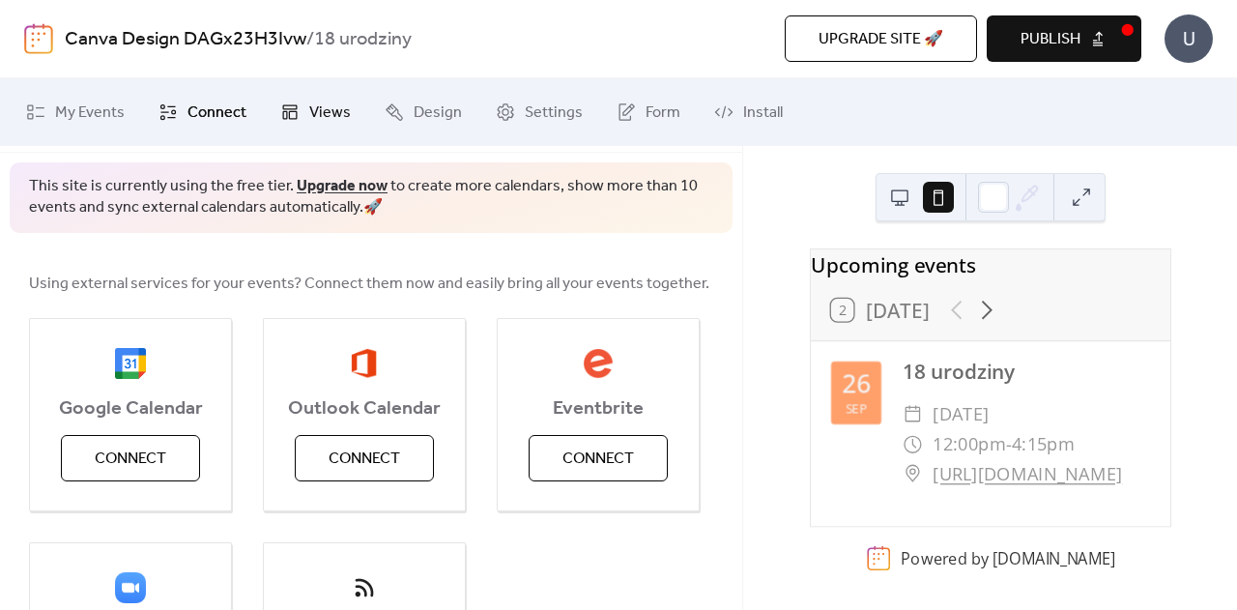
click at [319, 102] on span "Views" at bounding box center [330, 113] width 42 height 23
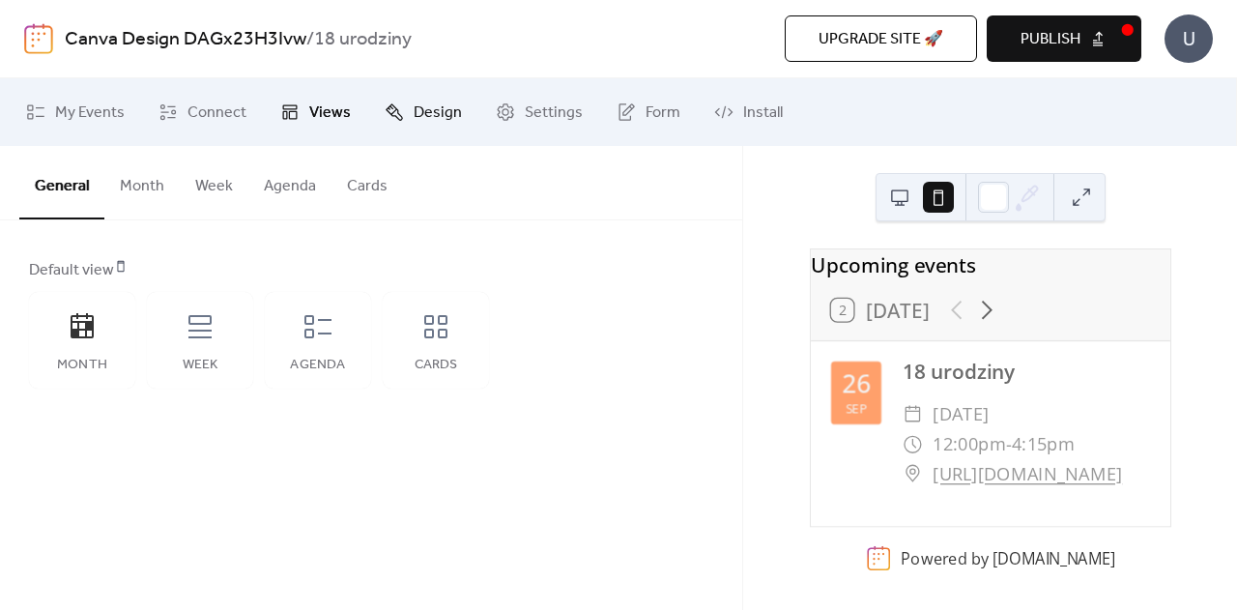
click at [446, 107] on span "Design" at bounding box center [438, 113] width 48 height 23
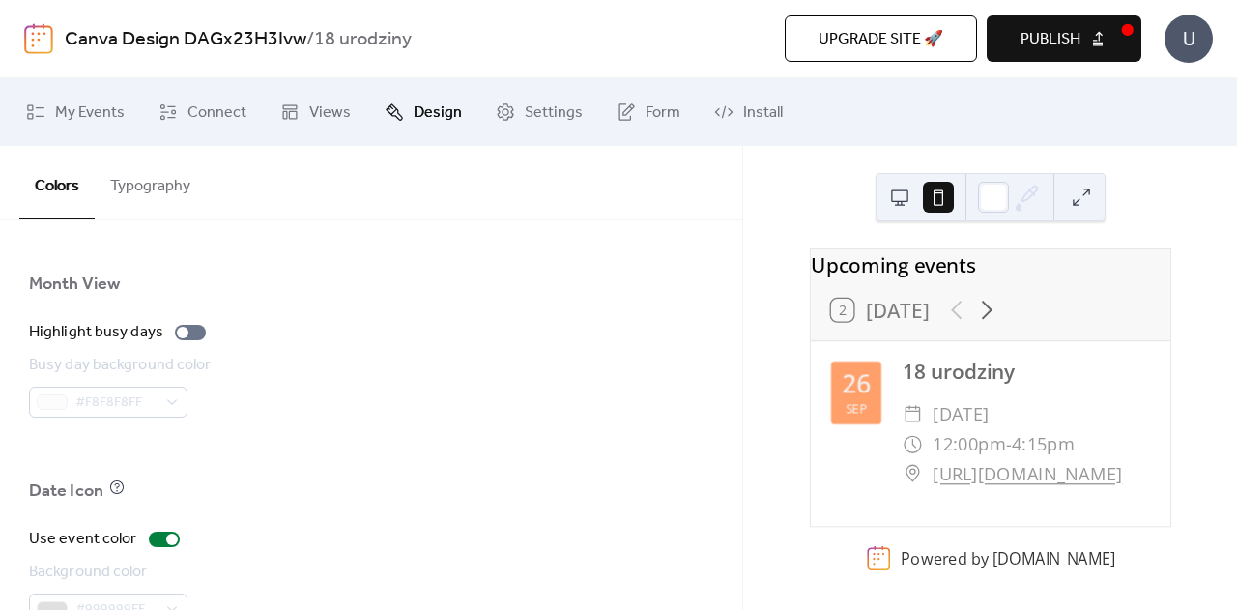
scroll to position [1483, 0]
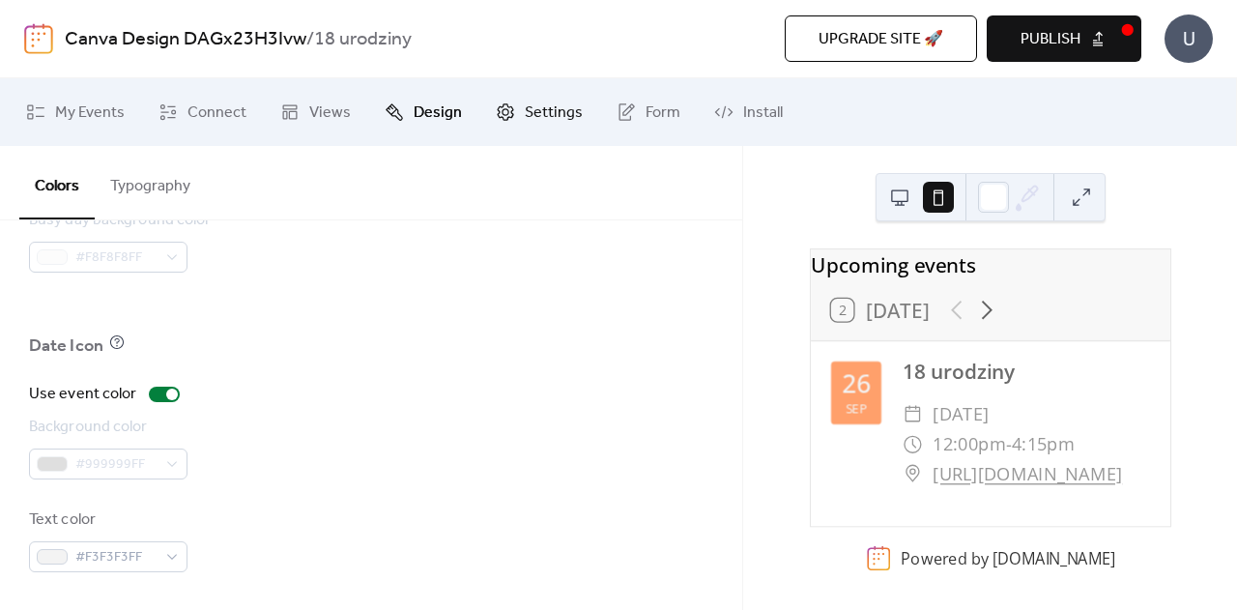
click at [543, 113] on span "Settings" at bounding box center [554, 113] width 58 height 23
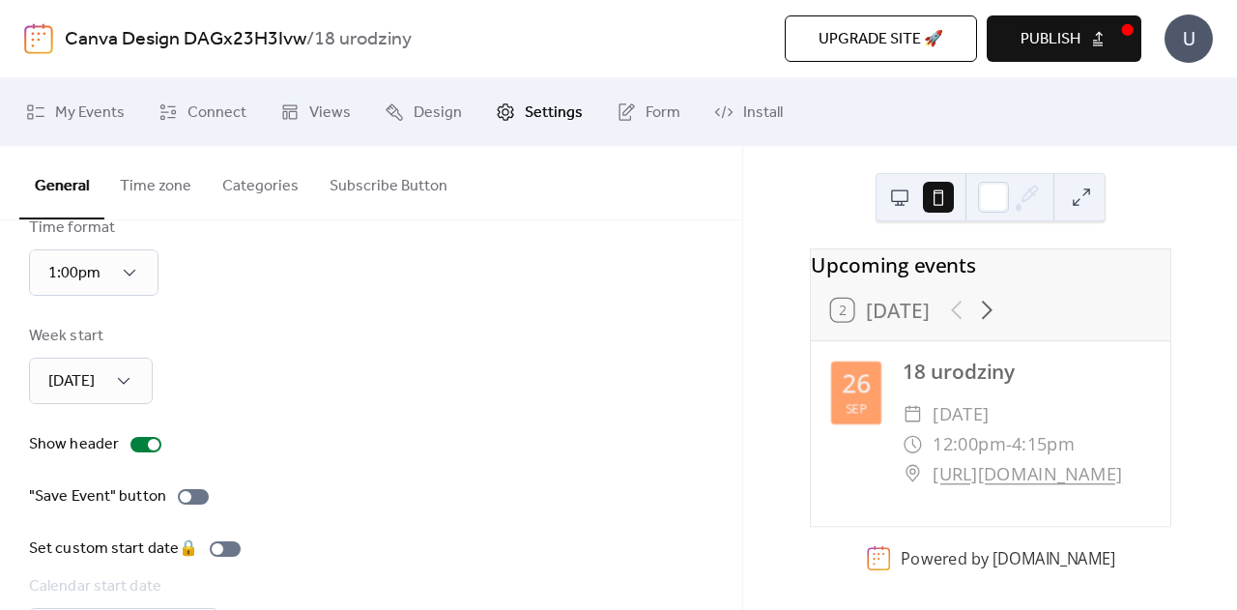
scroll to position [277, 0]
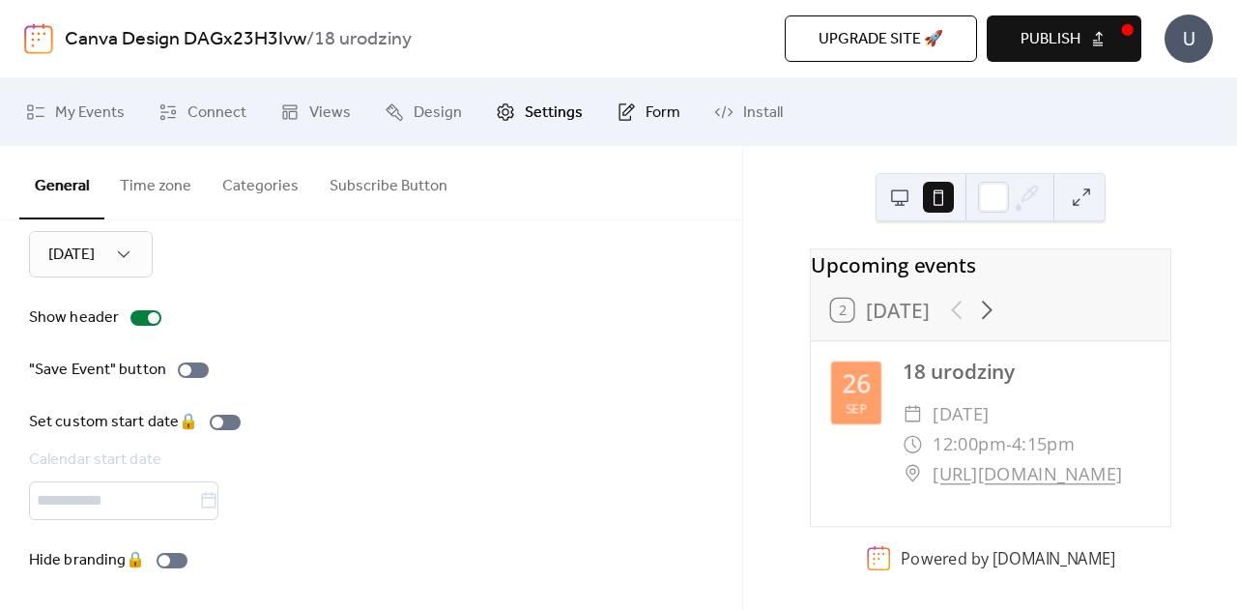
click at [646, 113] on span "Form" at bounding box center [663, 113] width 35 height 23
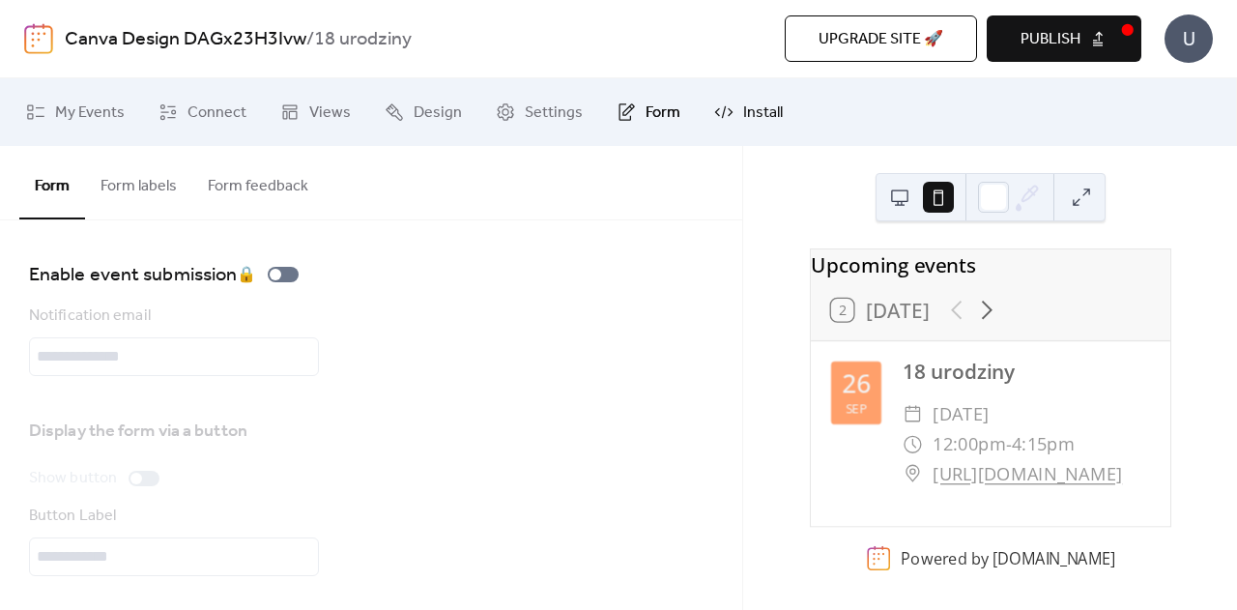
click at [763, 111] on span "Install" at bounding box center [763, 113] width 40 height 23
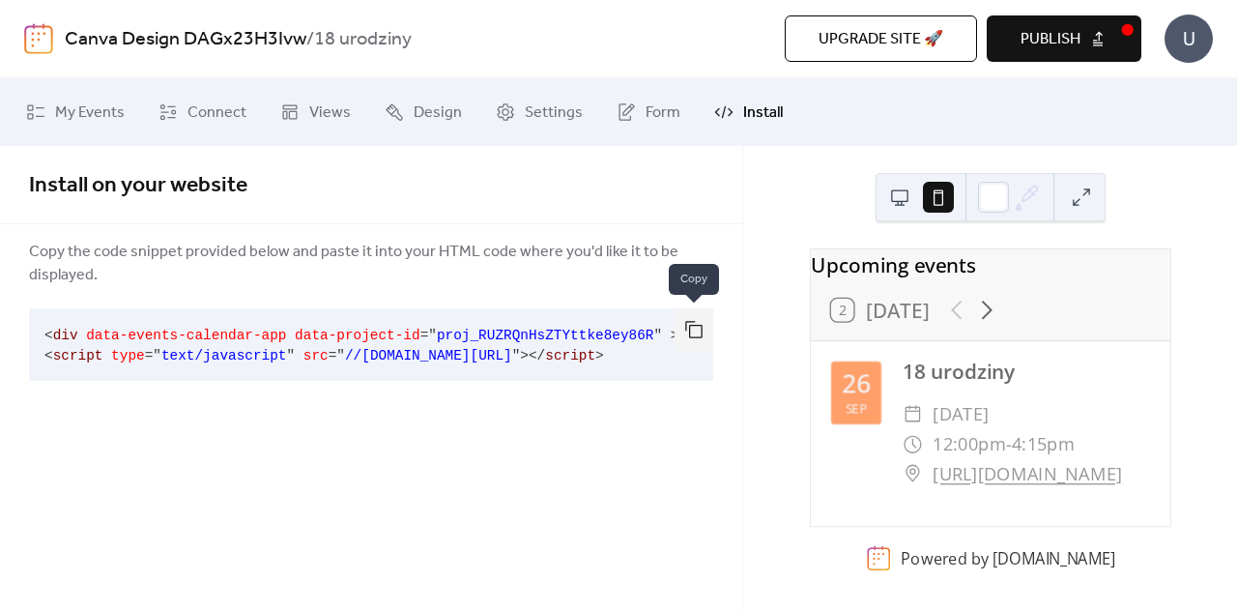
click at [688, 330] on button "button" at bounding box center [694, 329] width 39 height 43
click at [170, 115] on icon at bounding box center [168, 111] width 19 height 19
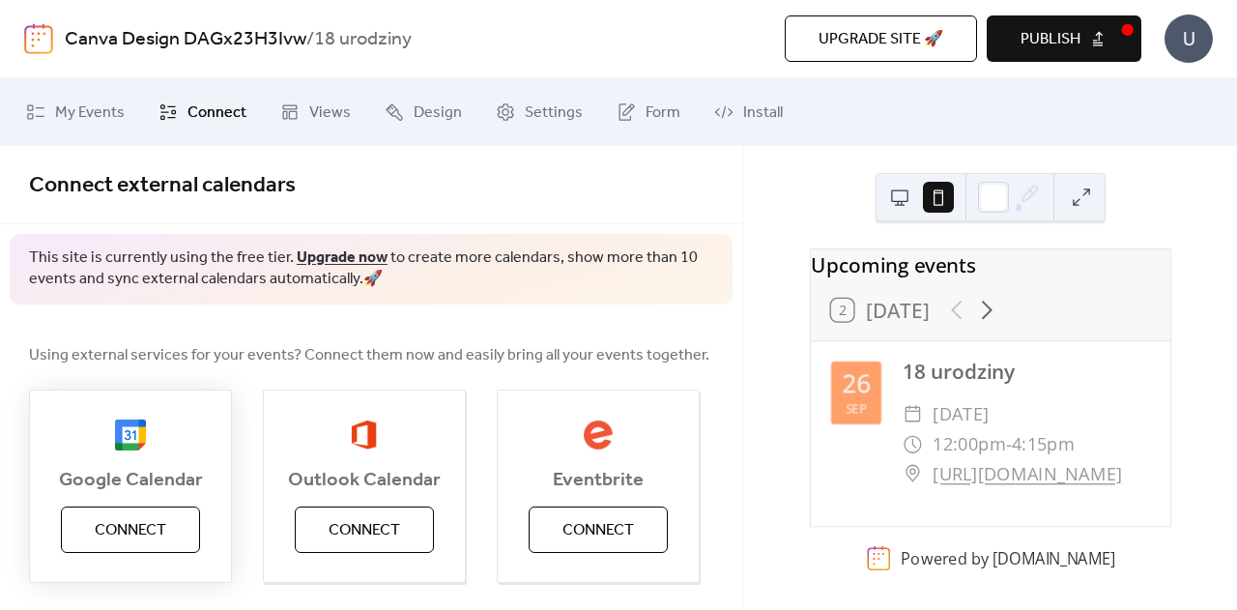
click at [120, 525] on span "Connect" at bounding box center [131, 530] width 72 height 23
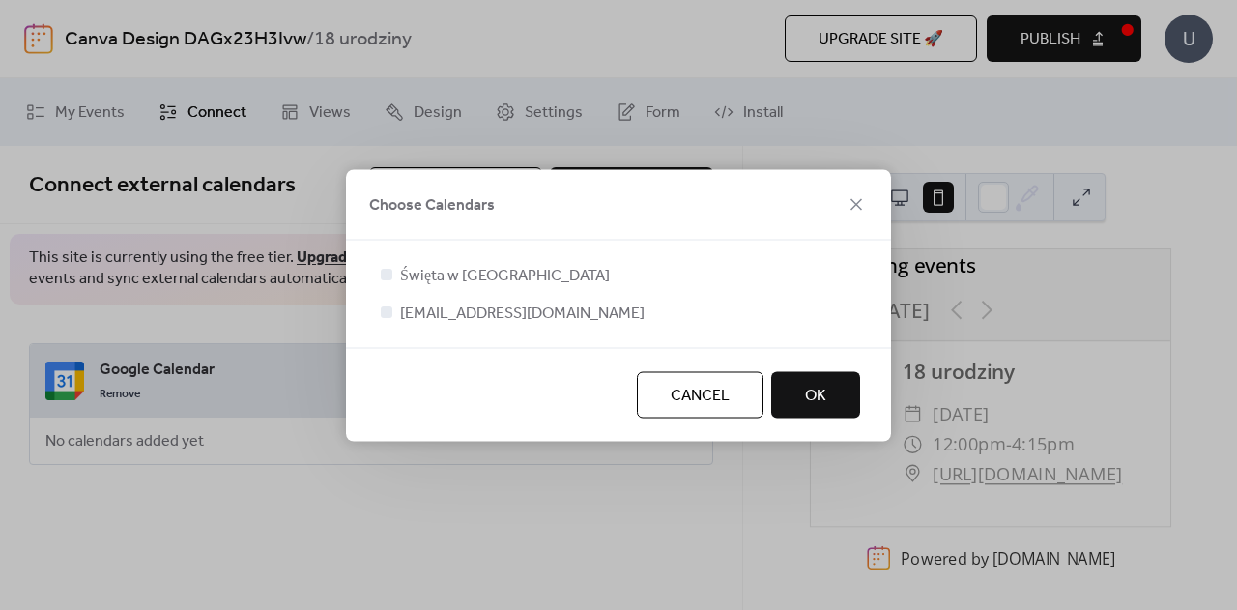
click at [840, 391] on button "OK" at bounding box center [815, 394] width 89 height 46
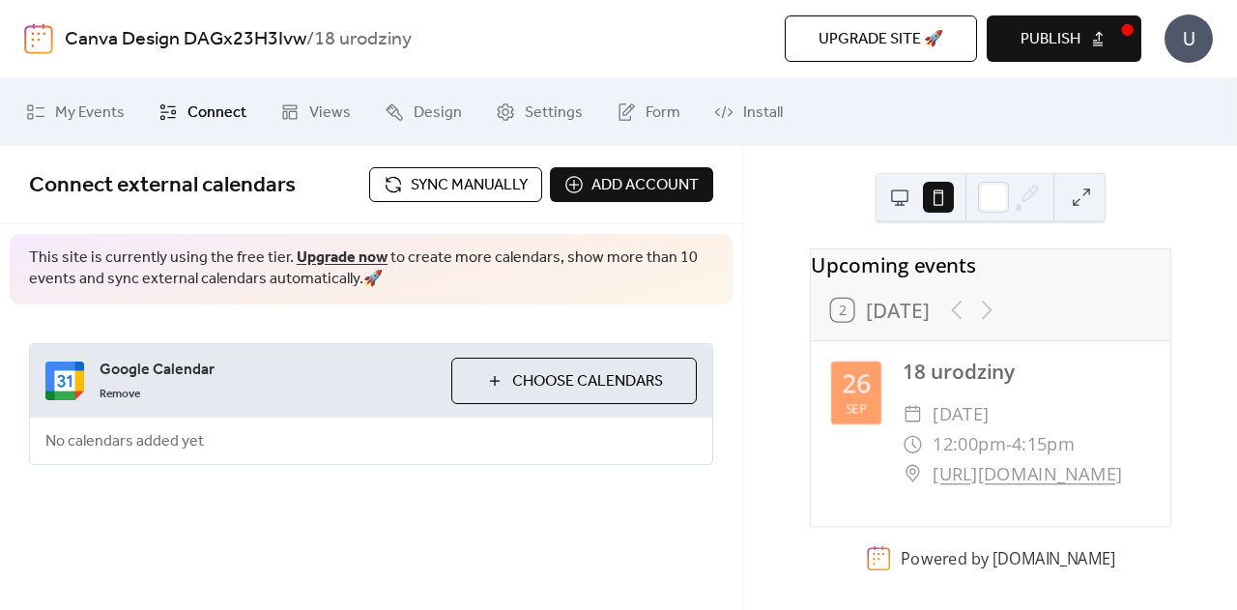
click at [461, 192] on span "Sync manually" at bounding box center [469, 185] width 117 height 23
click at [561, 378] on span "Choose Calendars" at bounding box center [587, 381] width 151 height 23
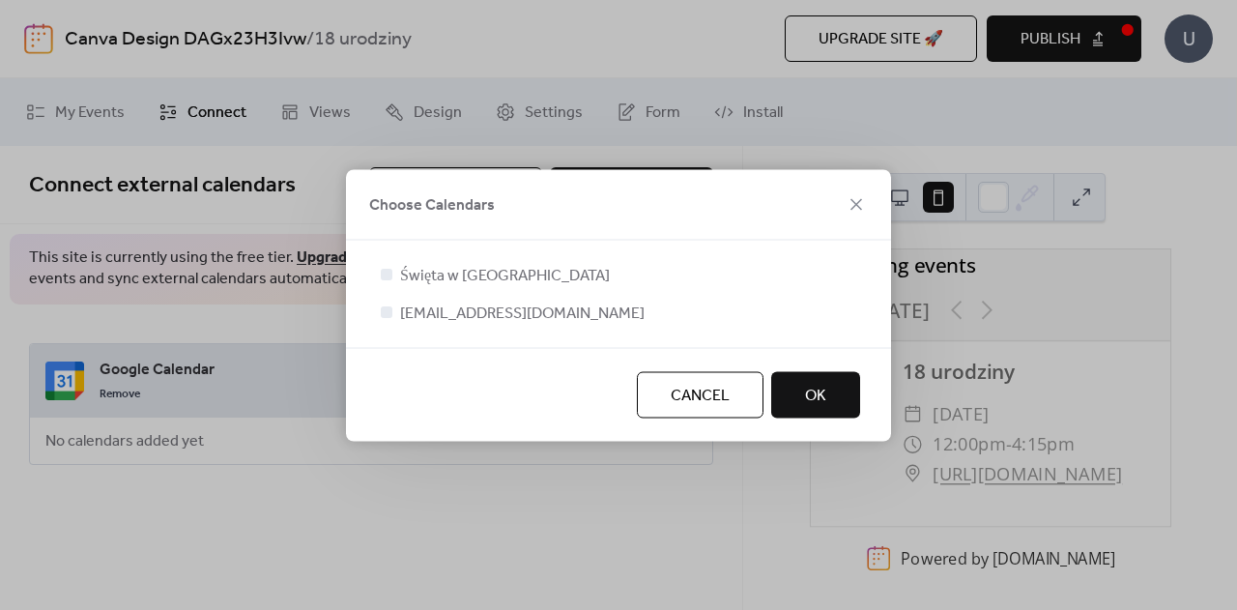
click at [806, 397] on span "OK" at bounding box center [815, 395] width 21 height 23
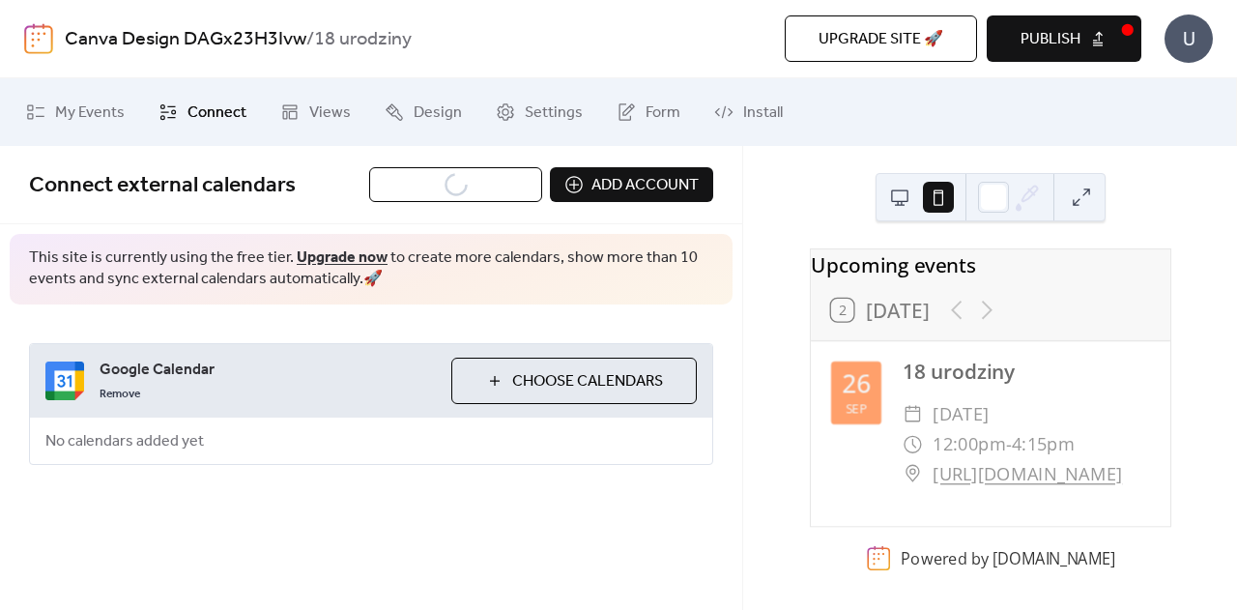
click at [142, 380] on span "Google Calendar" at bounding box center [268, 370] width 336 height 23
click at [122, 440] on span "No calendars added yet" at bounding box center [124, 442] width 189 height 46
click at [1053, 47] on span "Publish" at bounding box center [1051, 39] width 60 height 23
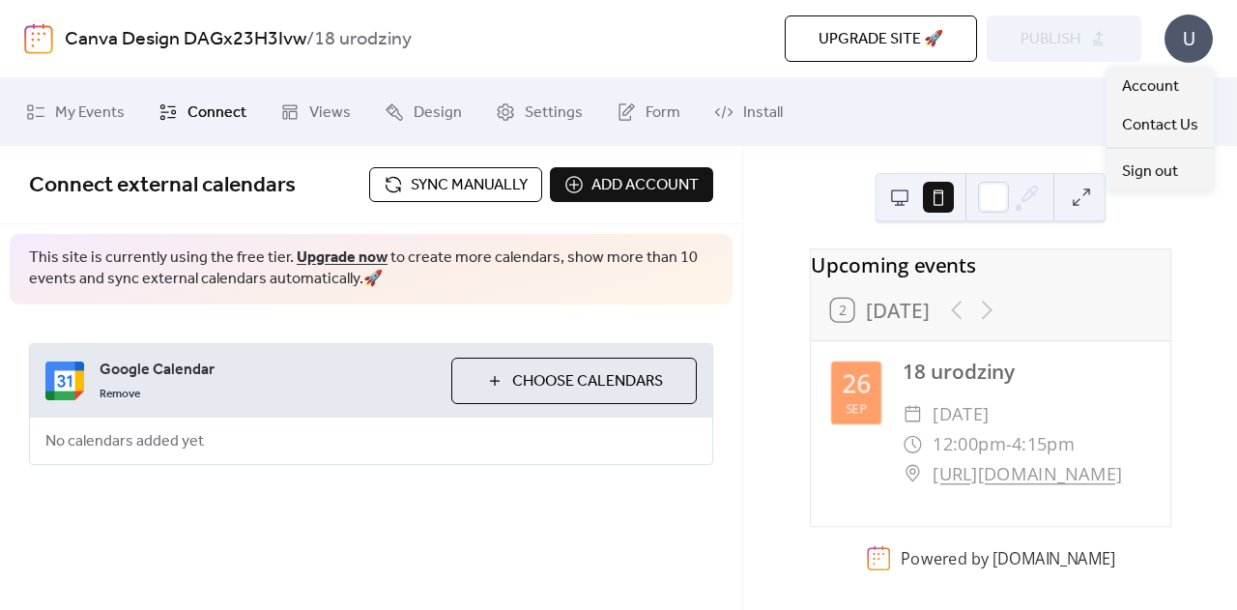
click at [1191, 43] on div "U" at bounding box center [1189, 39] width 48 height 48
click at [478, 196] on span "Sync manually" at bounding box center [469, 185] width 117 height 23
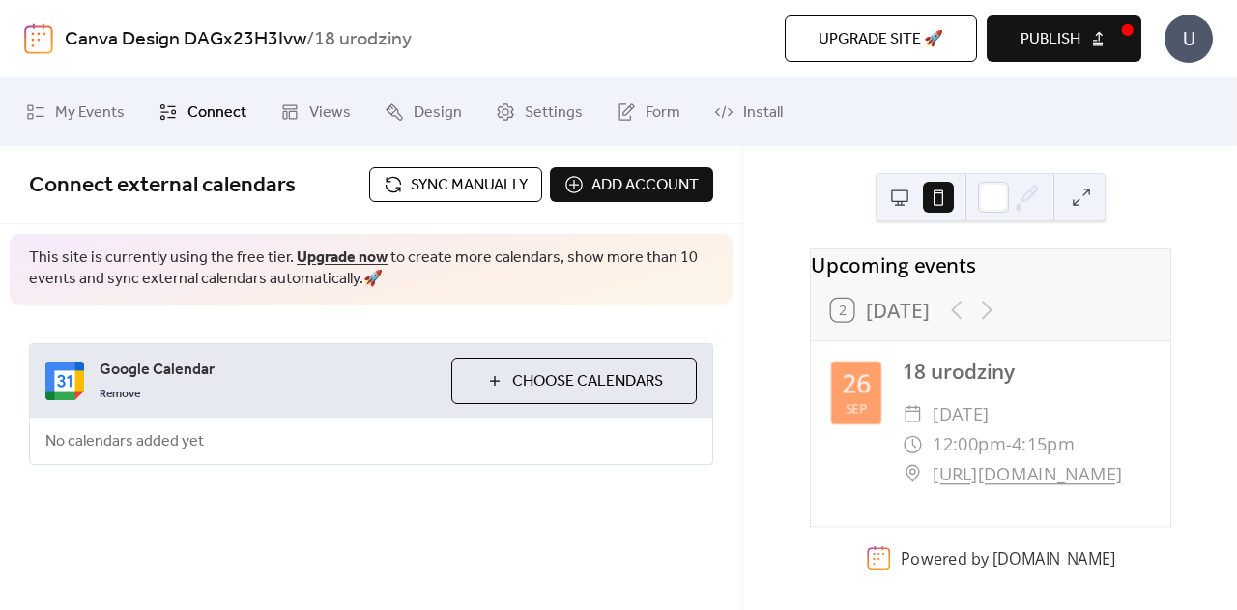
click at [1101, 35] on button "Publish" at bounding box center [1064, 38] width 155 height 46
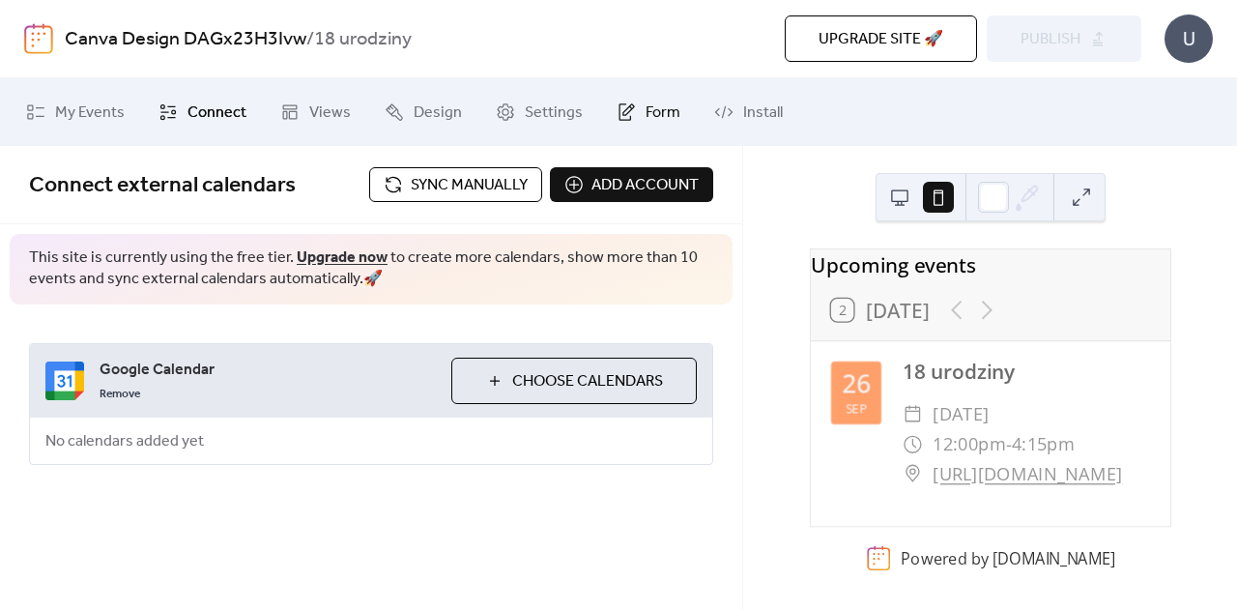
click at [634, 107] on link "Form" at bounding box center [648, 112] width 93 height 52
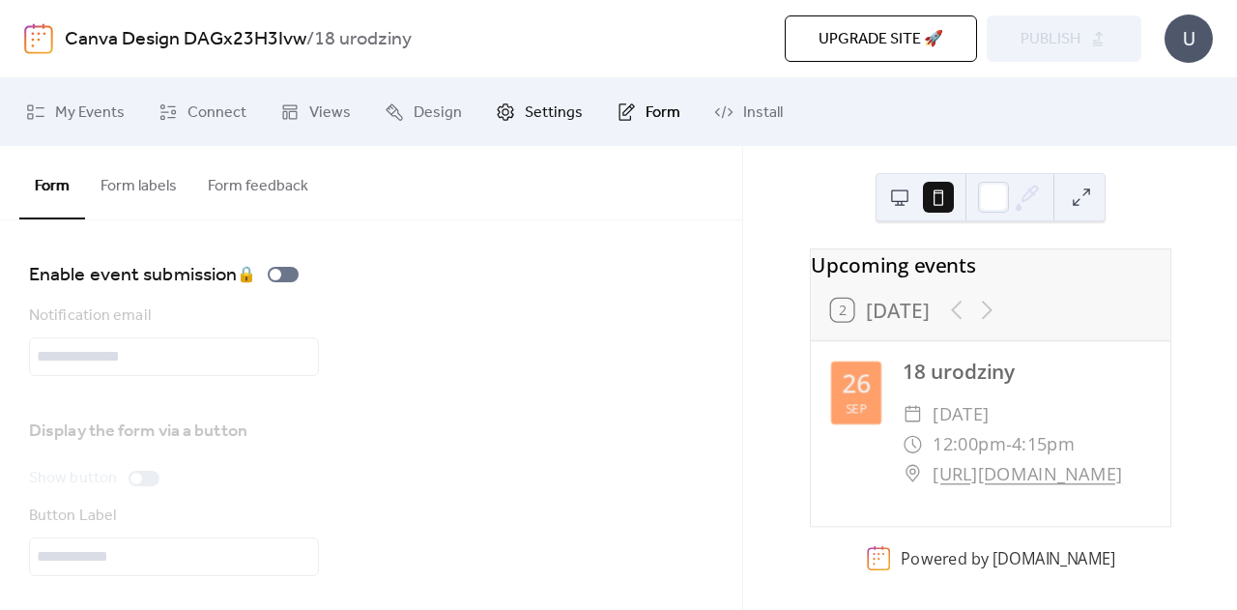
click at [529, 132] on link "Settings" at bounding box center [539, 112] width 116 height 52
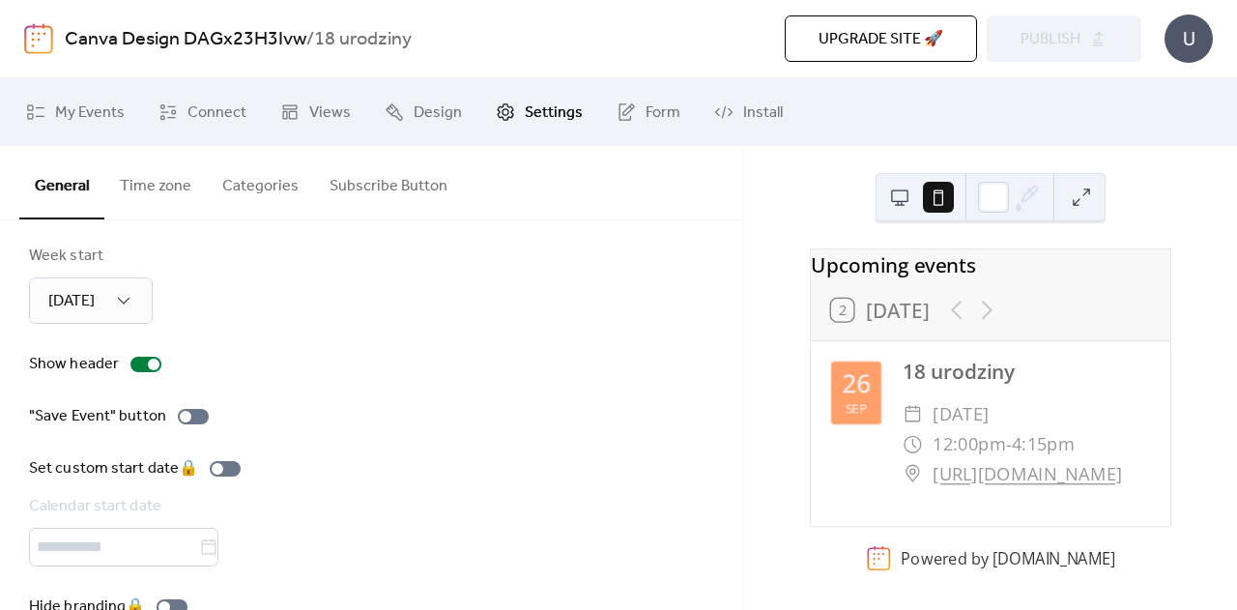
scroll to position [277, 0]
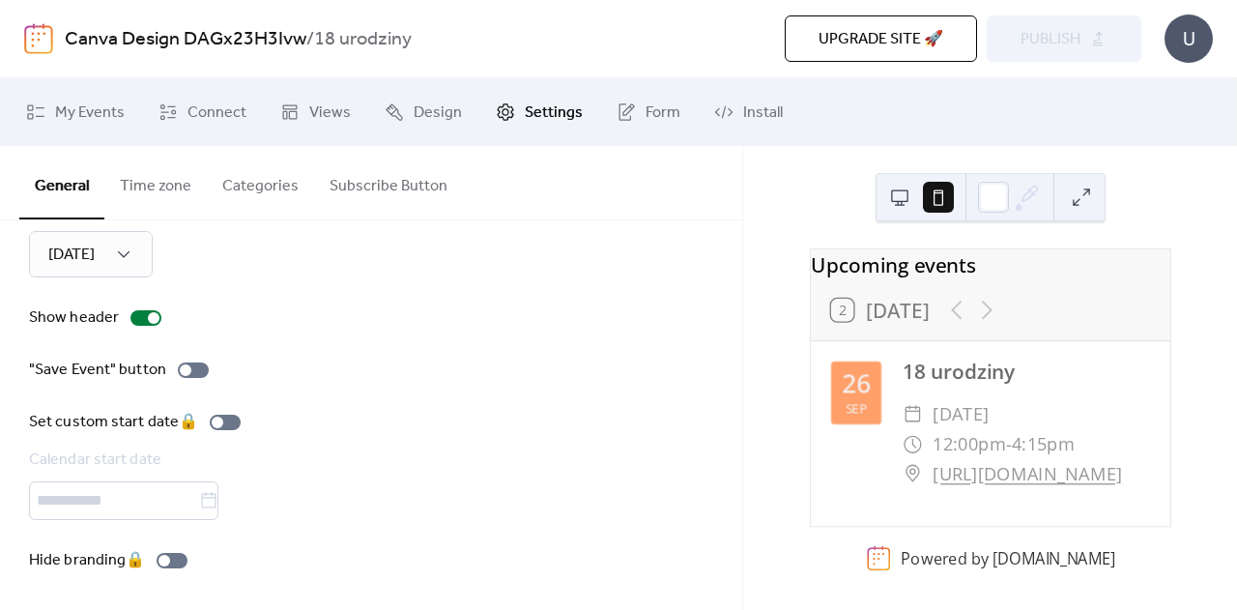
click at [369, 183] on button "Subscribe Button" at bounding box center [388, 182] width 149 height 72
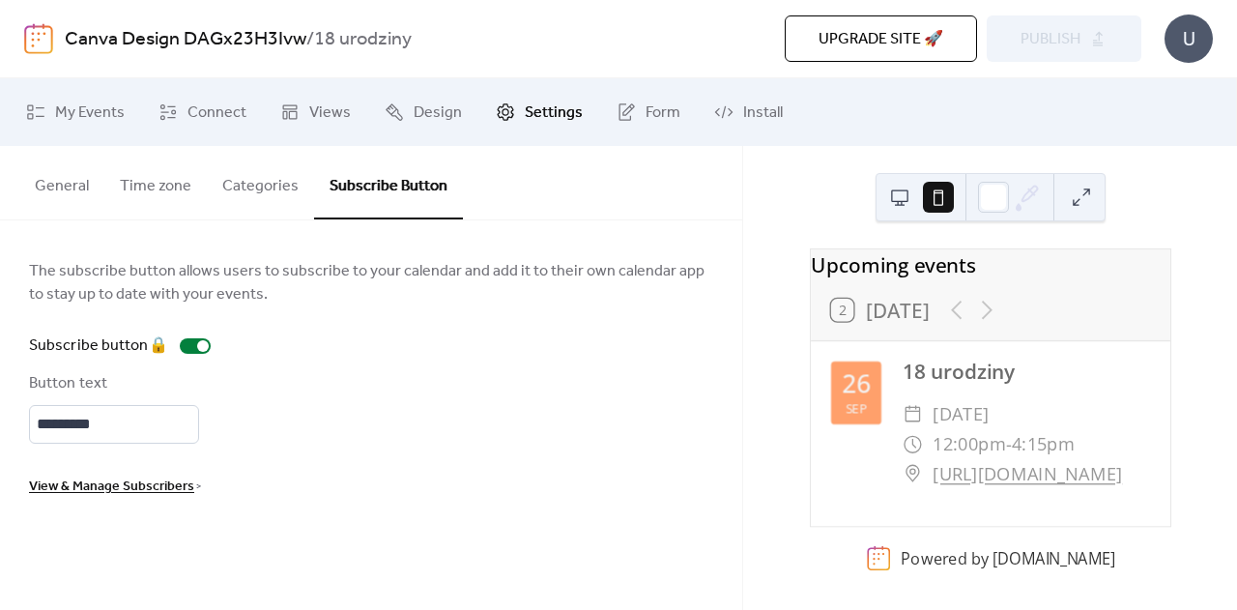
click at [251, 200] on button "Categories" at bounding box center [260, 182] width 107 height 72
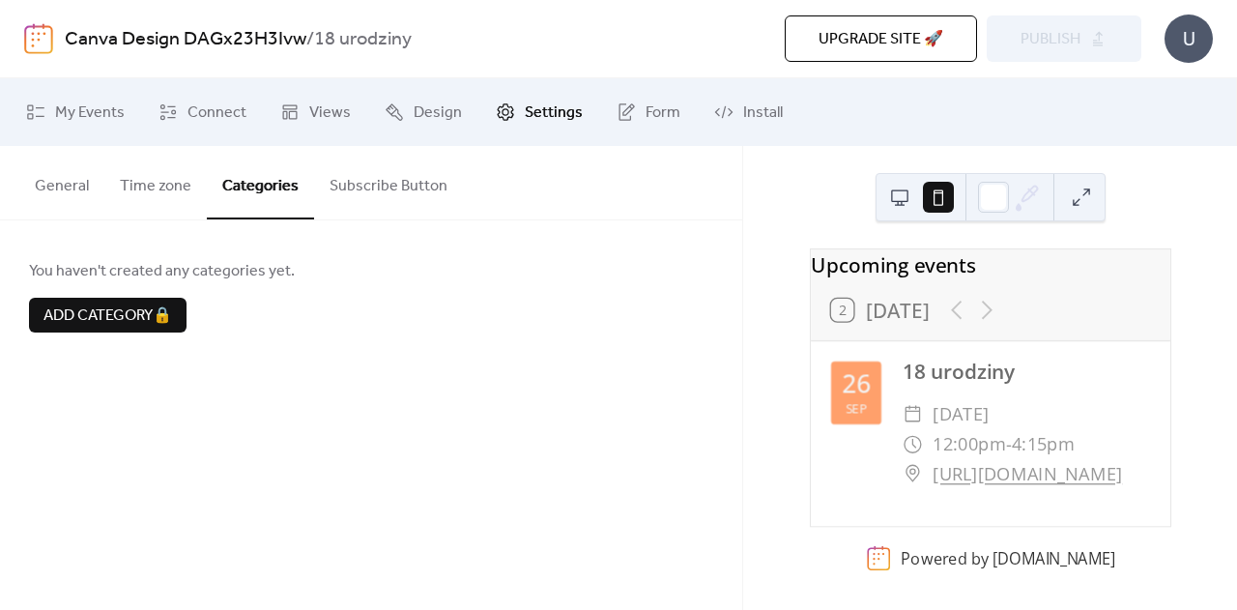
click at [169, 200] on button "Time zone" at bounding box center [155, 182] width 102 height 72
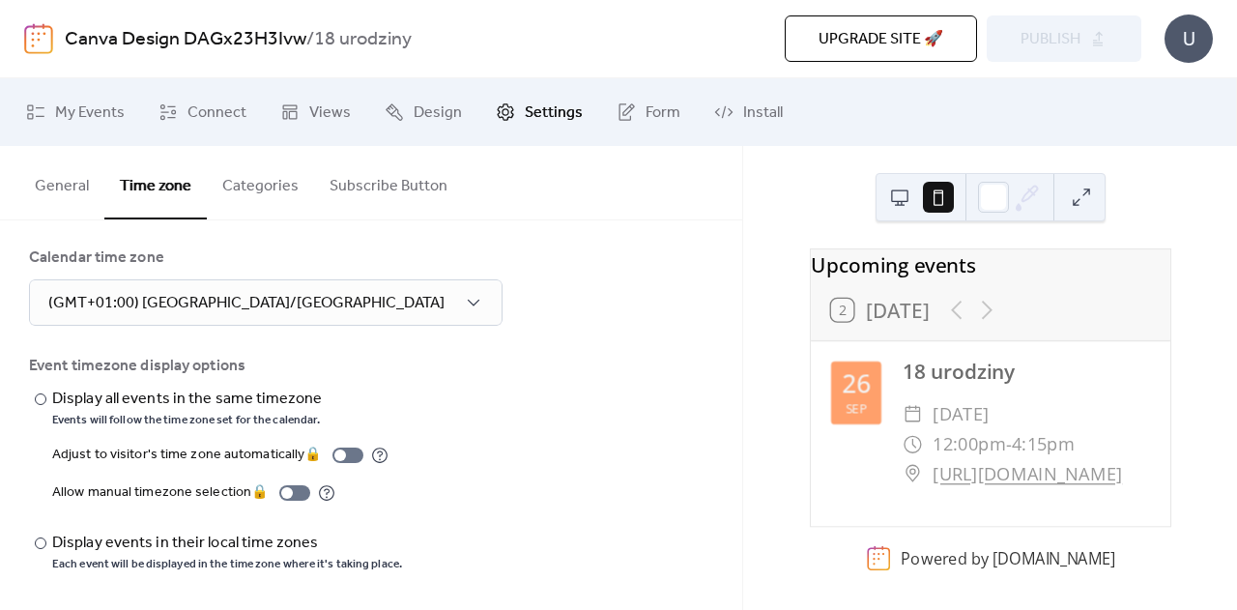
scroll to position [17, 0]
click at [119, 102] on span "My Events" at bounding box center [90, 113] width 70 height 23
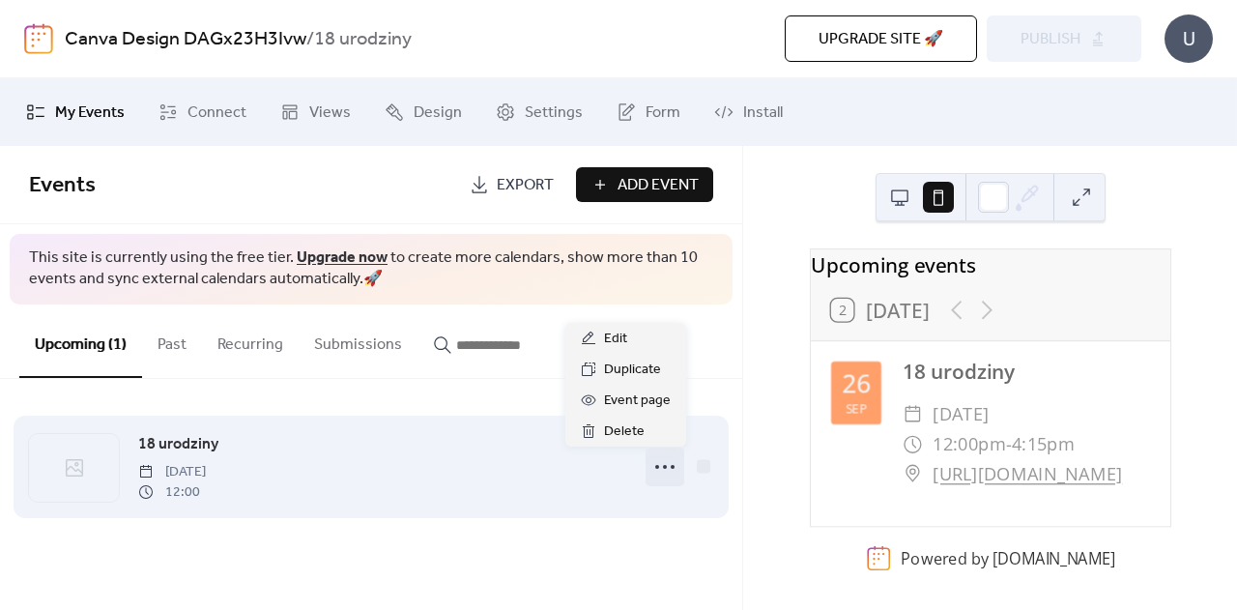
click at [662, 467] on icon at bounding box center [665, 466] width 31 height 31
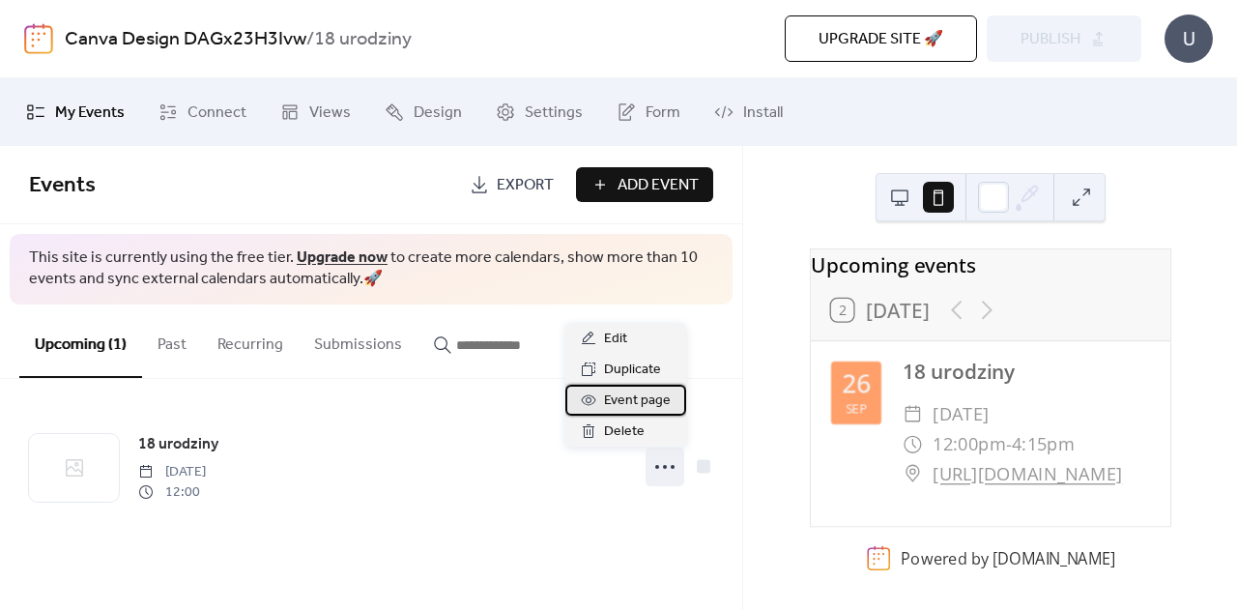
click at [630, 399] on span "Event page" at bounding box center [637, 401] width 67 height 23
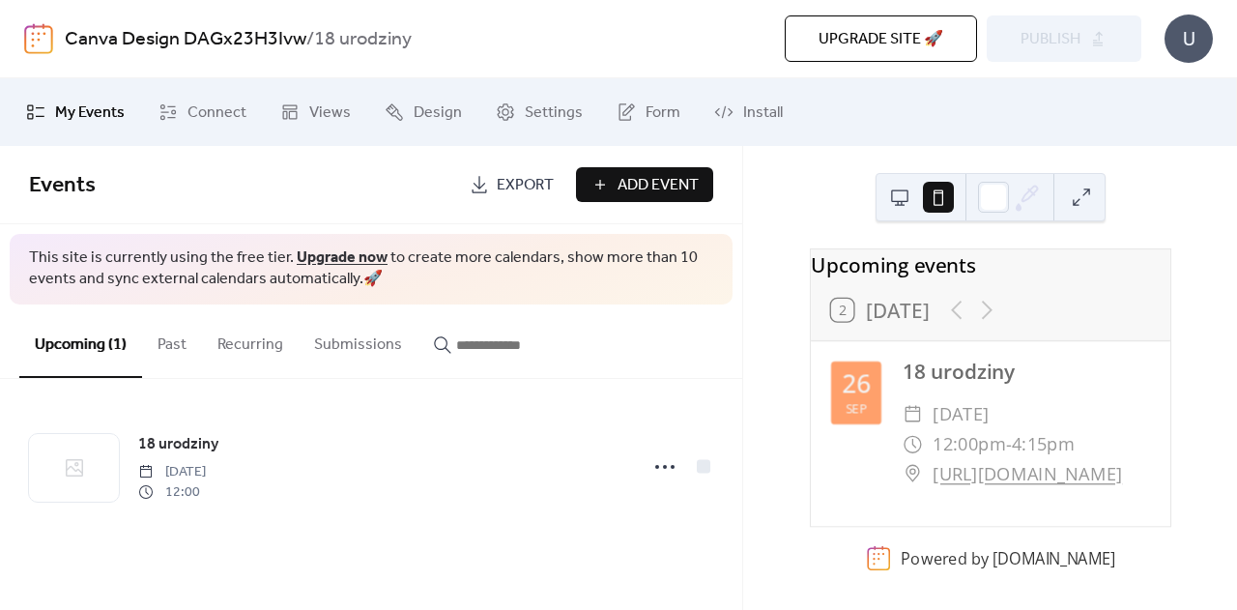
click at [179, 337] on button "Past" at bounding box center [172, 341] width 60 height 72
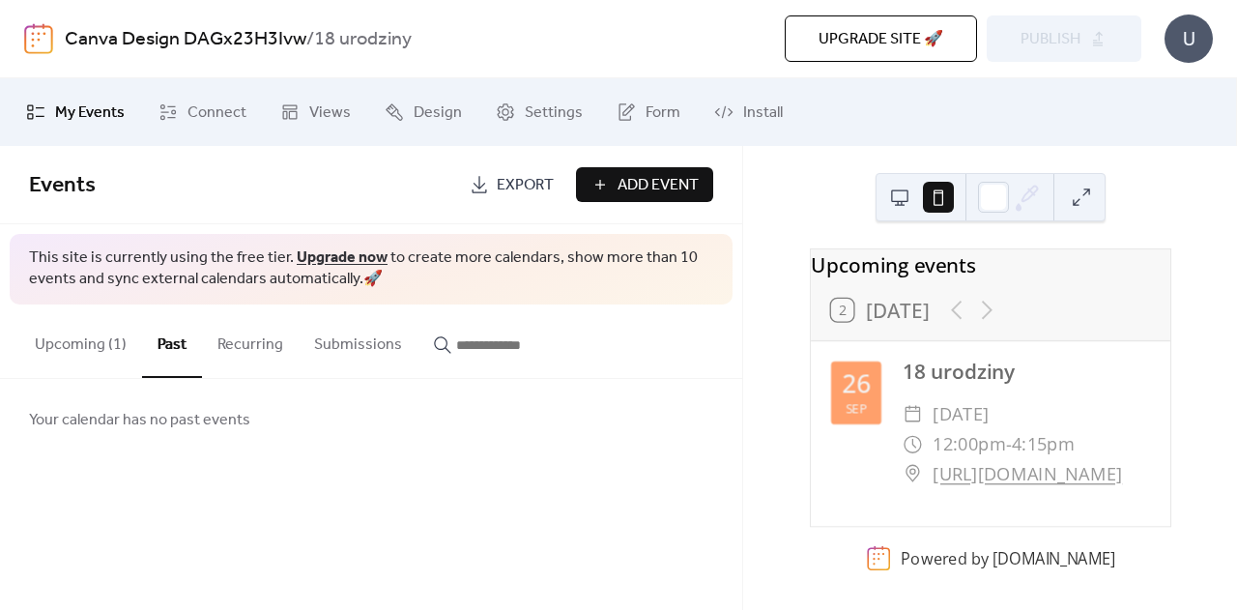
click at [251, 350] on button "Recurring" at bounding box center [250, 341] width 97 height 72
click at [359, 348] on button "Submissions" at bounding box center [358, 341] width 119 height 72
click at [501, 177] on span "Export" at bounding box center [525, 185] width 57 height 23
click at [79, 106] on span "My Events" at bounding box center [90, 113] width 70 height 23
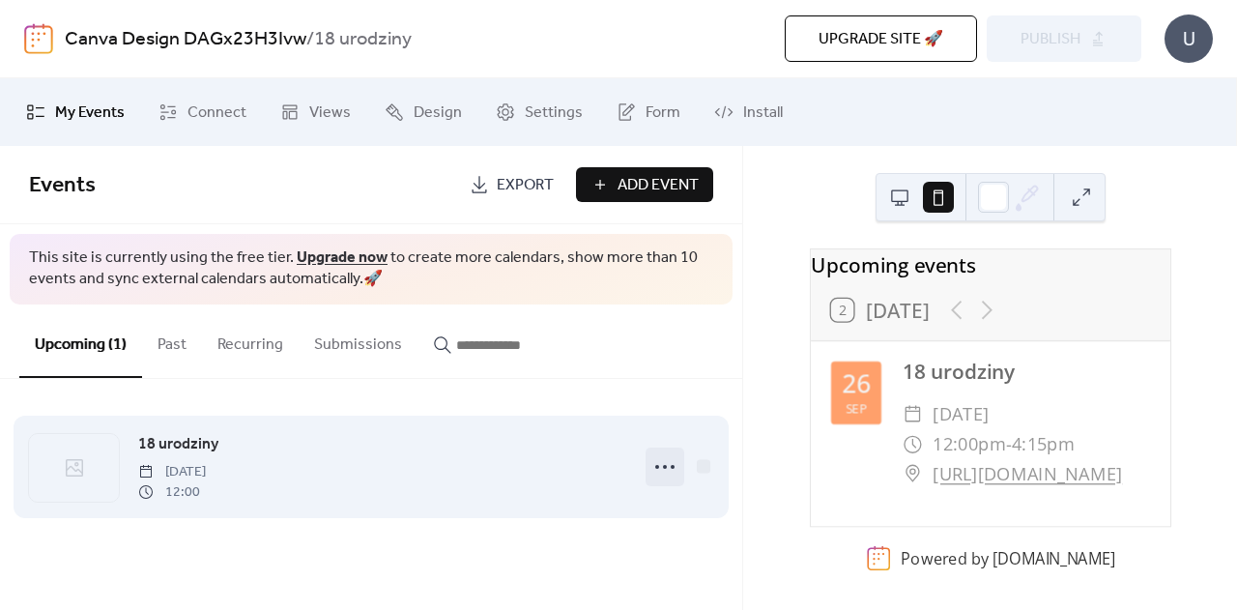
click at [667, 459] on icon at bounding box center [665, 466] width 31 height 31
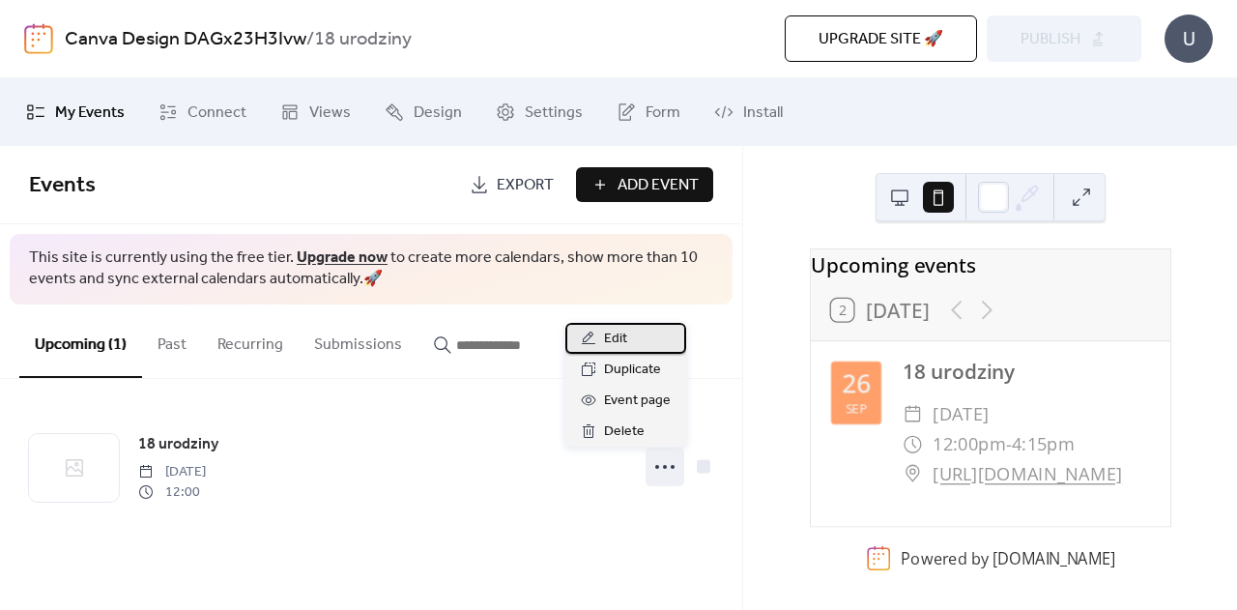
click at [604, 339] on span "Edit" at bounding box center [615, 339] width 23 height 23
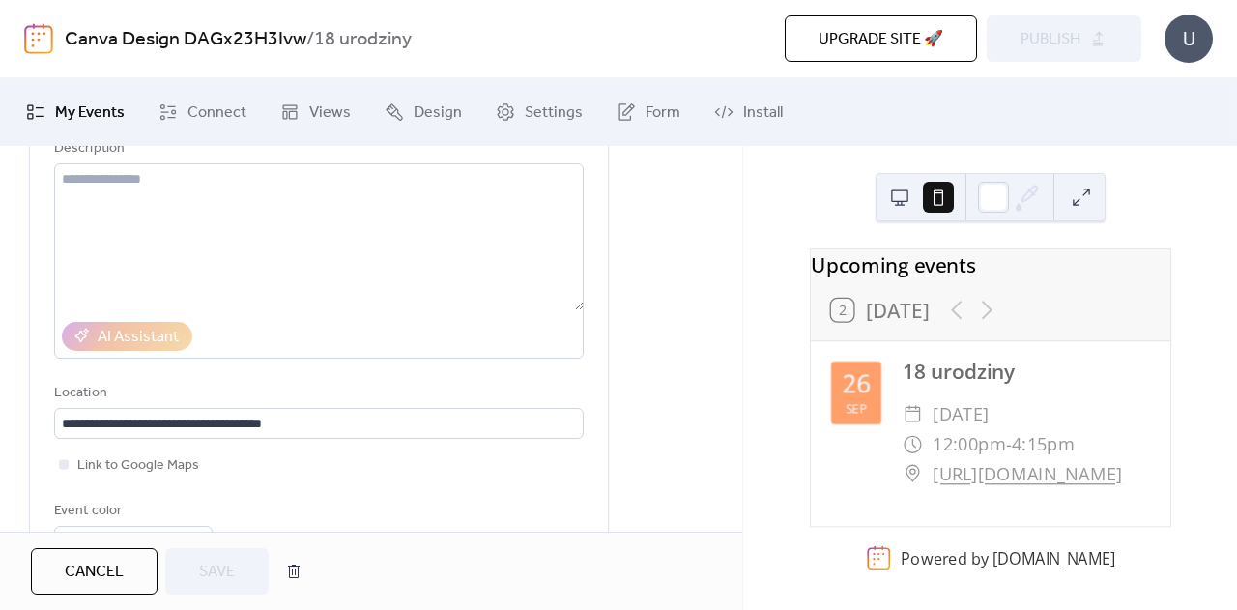
scroll to position [210, 0]
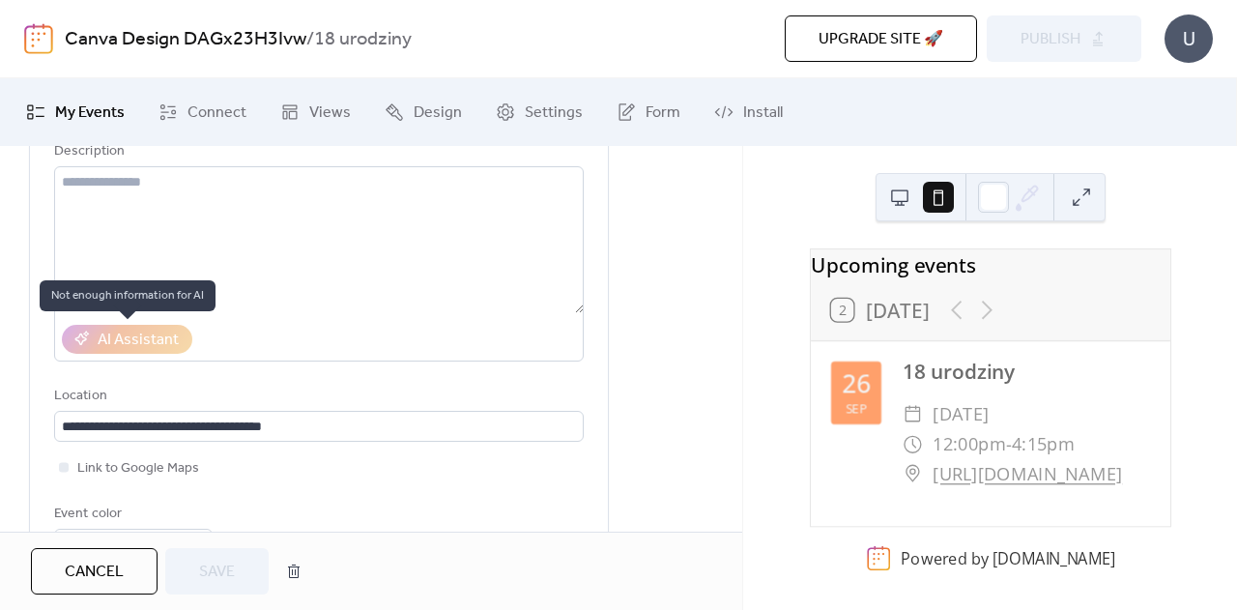
click at [149, 339] on div "AI Assistant" at bounding box center [127, 339] width 131 height 29
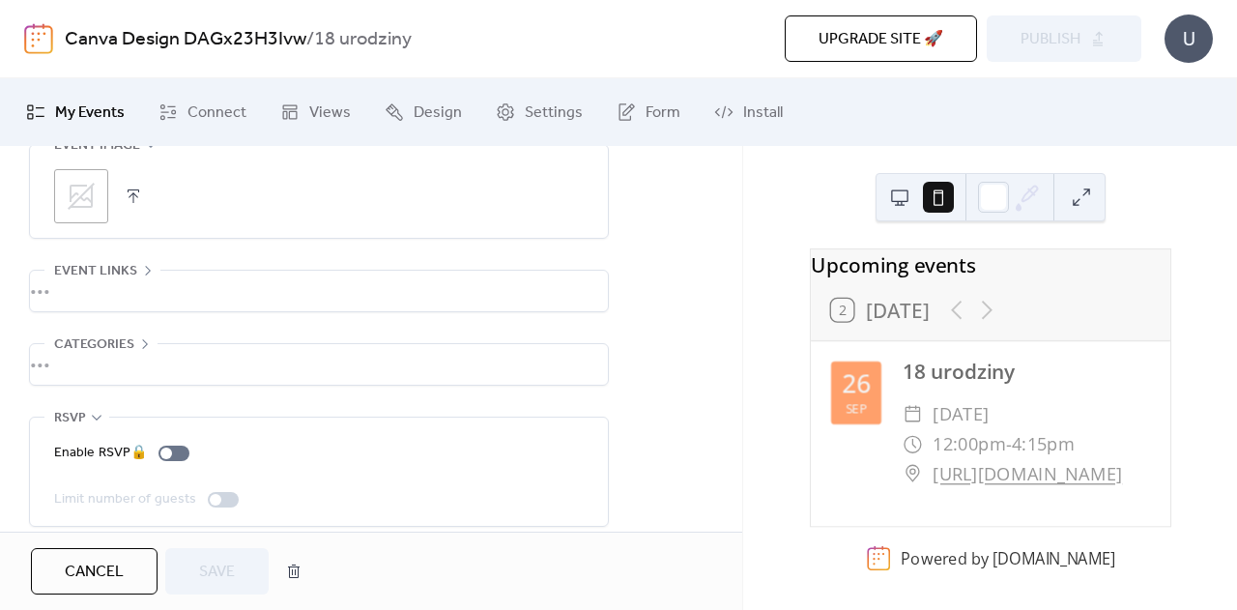
scroll to position [1032, 0]
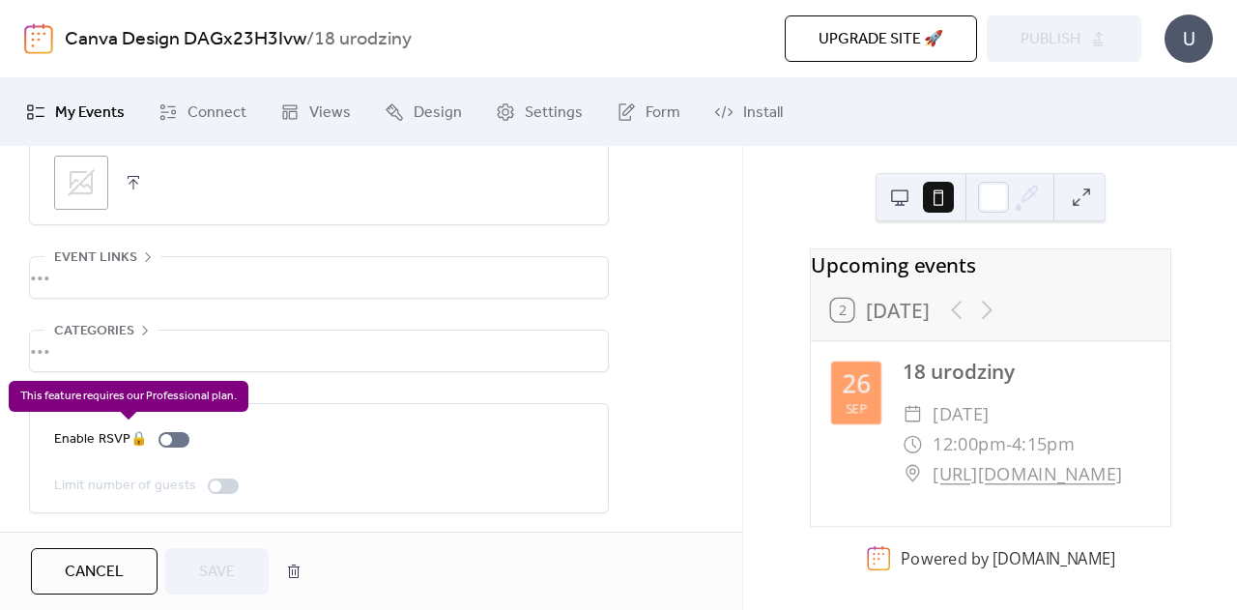
click at [170, 437] on div "Enable RSVP 🔒" at bounding box center [125, 439] width 143 height 23
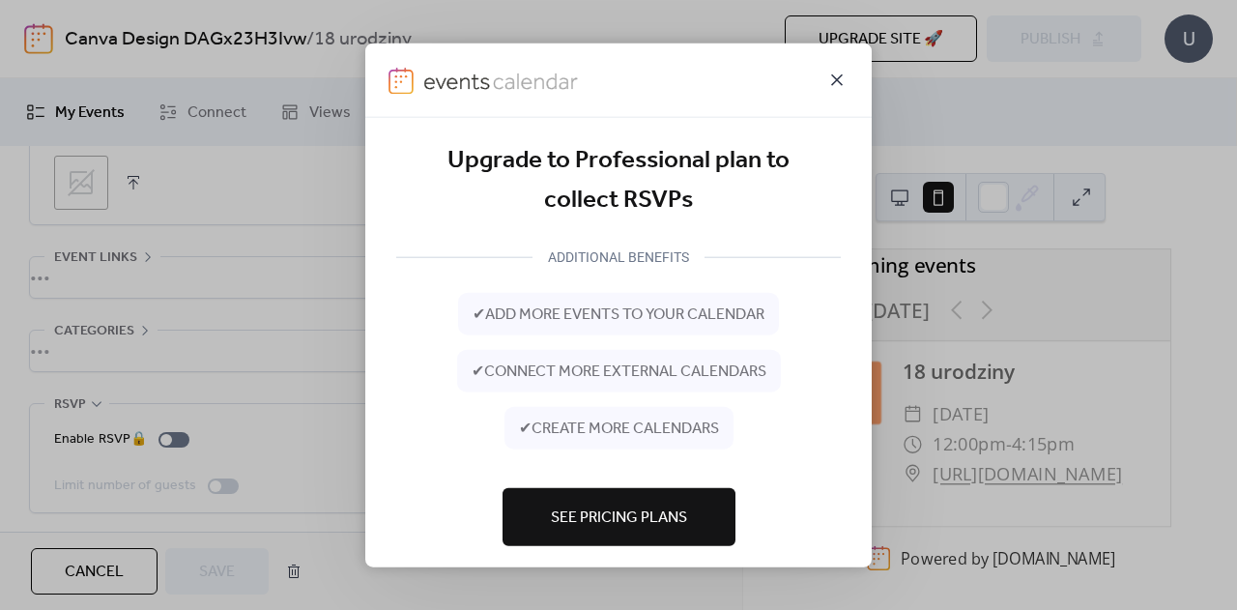
click at [842, 80] on icon at bounding box center [837, 79] width 12 height 12
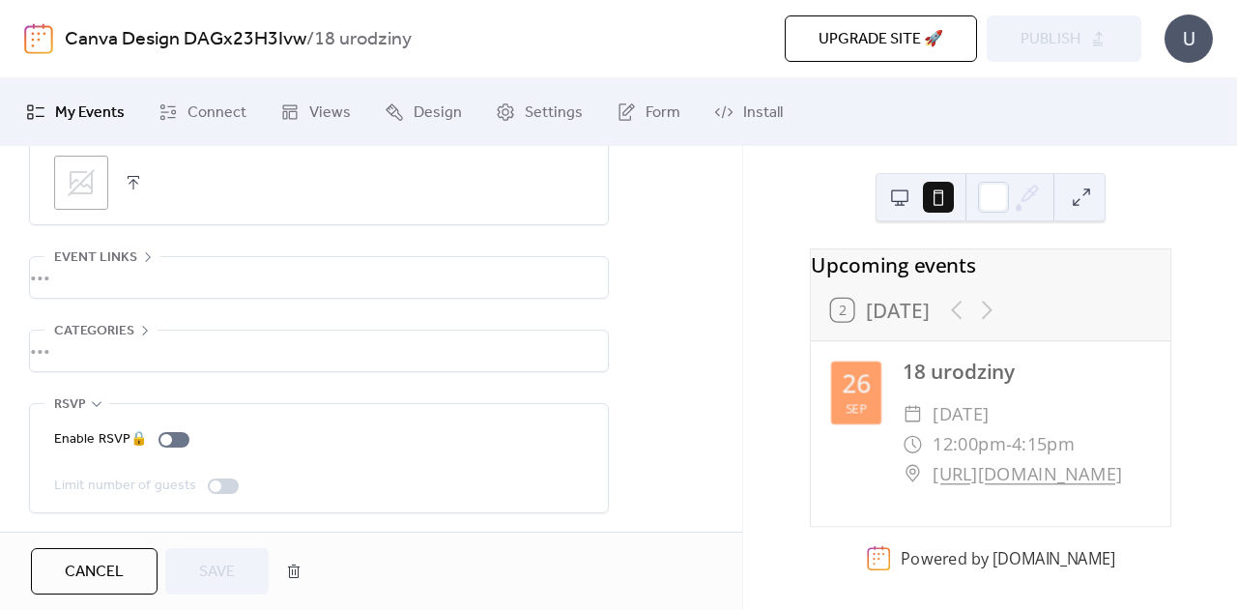
scroll to position [0, 0]
click at [915, 189] on div at bounding box center [920, 197] width 70 height 46
click at [888, 200] on button at bounding box center [900, 197] width 31 height 31
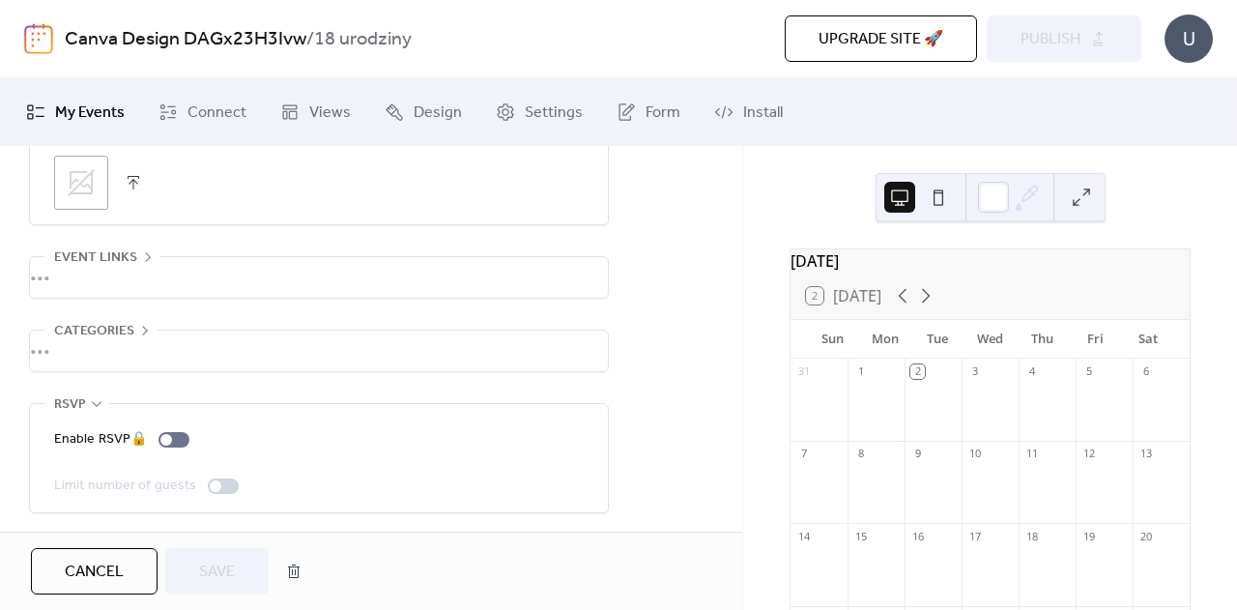
click at [941, 196] on button at bounding box center [938, 197] width 31 height 31
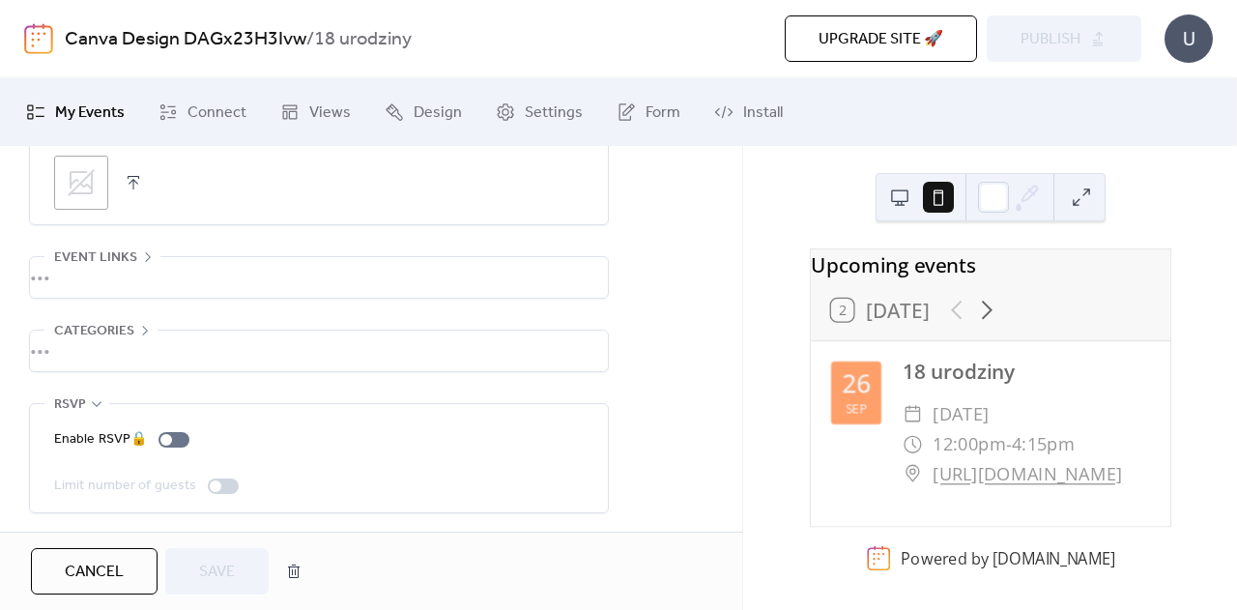
scroll to position [17, 0]
click at [436, 116] on span "Design" at bounding box center [438, 113] width 48 height 23
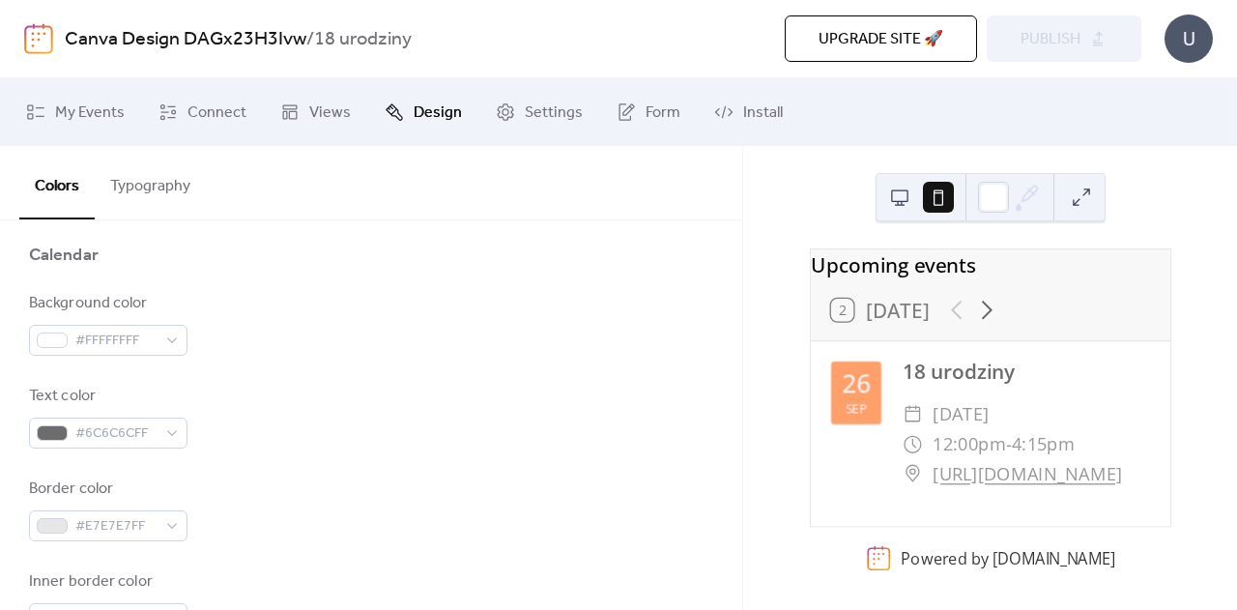
scroll to position [164, 0]
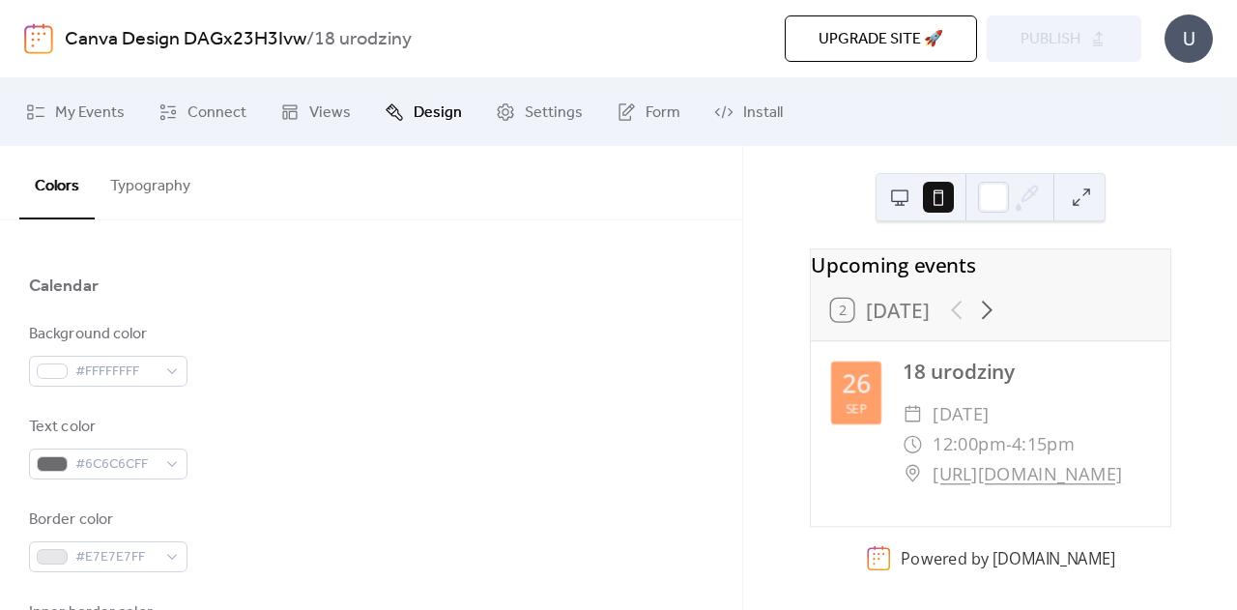
click at [292, 38] on link "Canva Design DAGx23H3Ivw" at bounding box center [186, 39] width 242 height 37
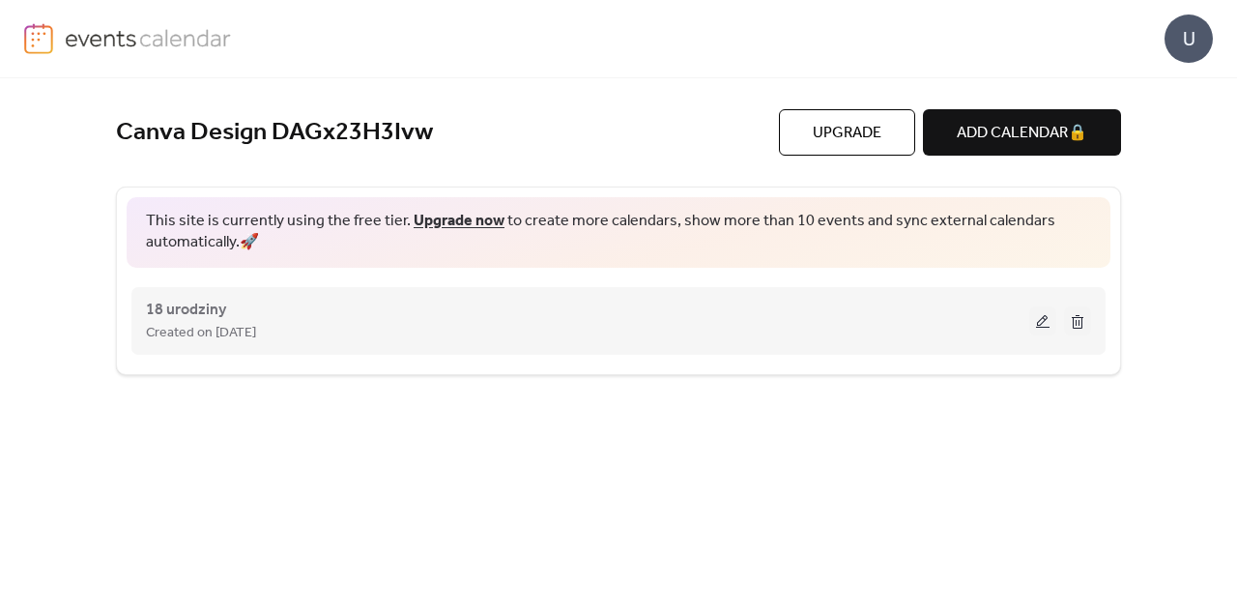
click at [256, 322] on span "Created on 2-Sep-2025" at bounding box center [201, 333] width 110 height 23
click at [1040, 323] on button at bounding box center [1043, 320] width 27 height 29
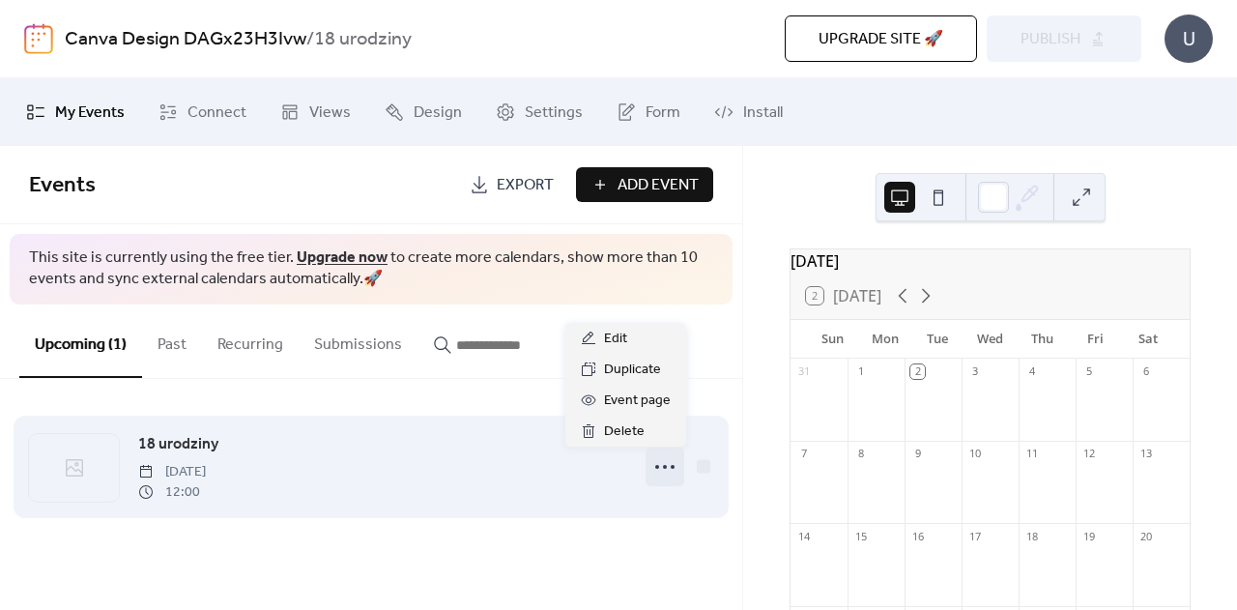
click at [671, 459] on icon at bounding box center [665, 466] width 31 height 31
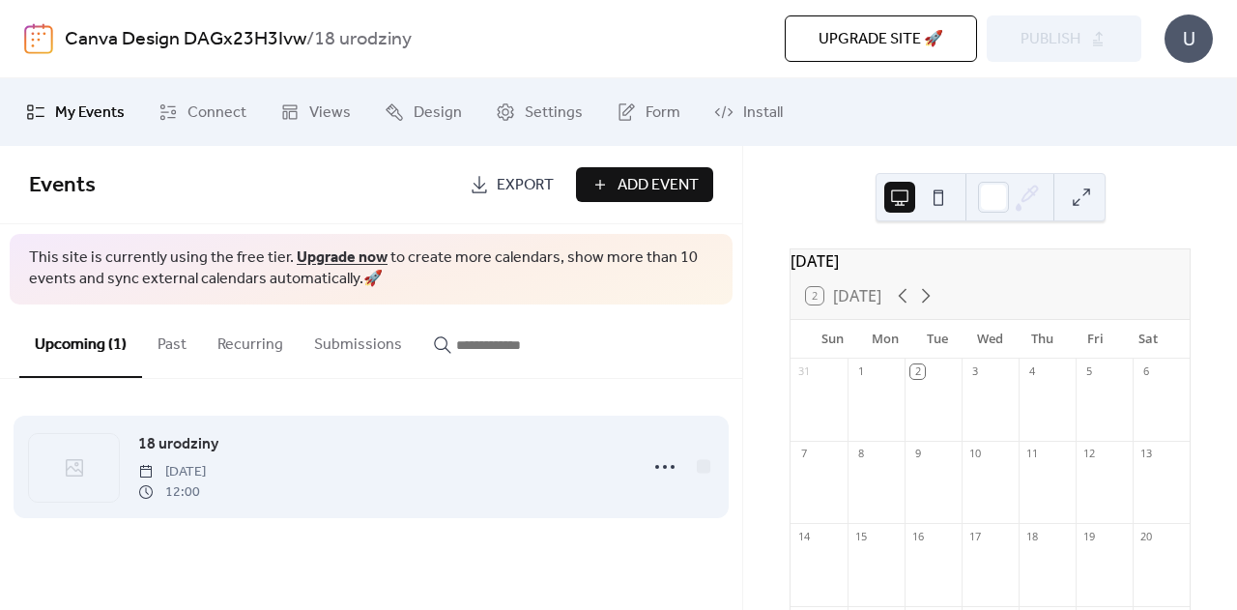
click at [206, 469] on span "Friday, September 26, 2025" at bounding box center [172, 472] width 68 height 20
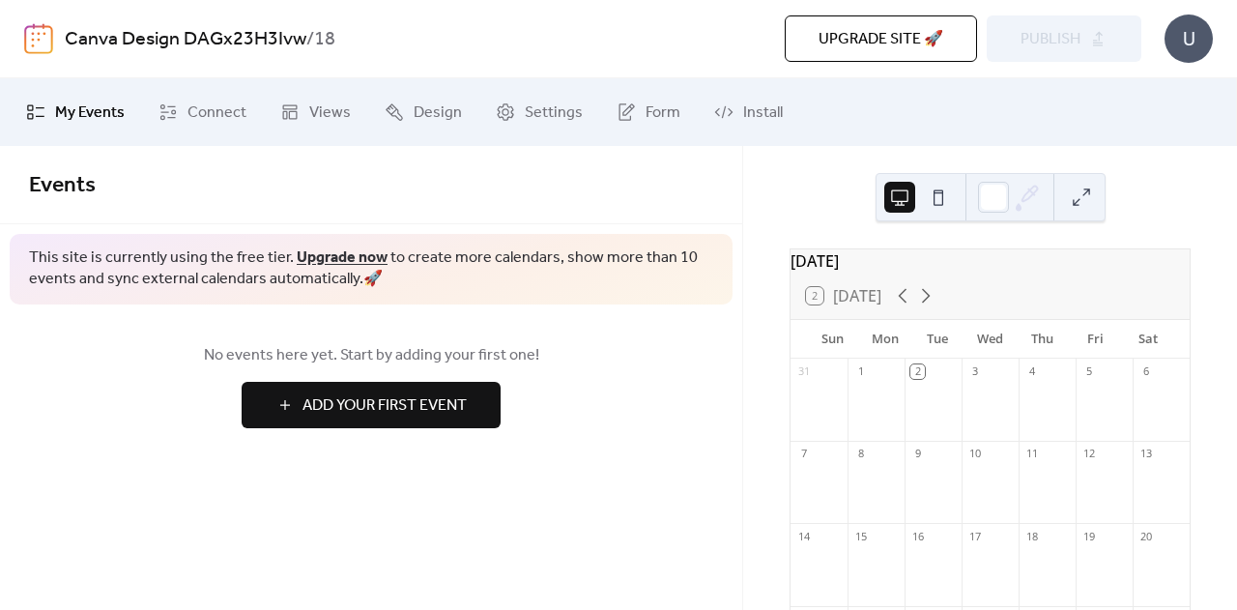
click at [935, 206] on button at bounding box center [938, 197] width 31 height 31
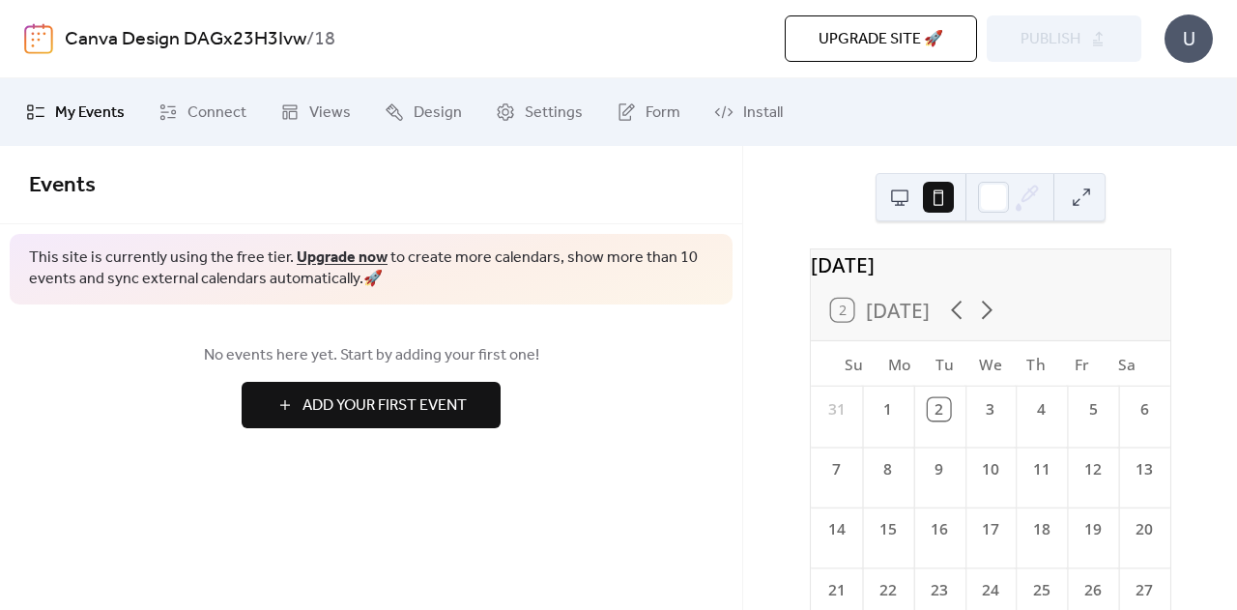
click at [288, 37] on link "Canva Design DAGx23H3Ivw" at bounding box center [186, 39] width 242 height 37
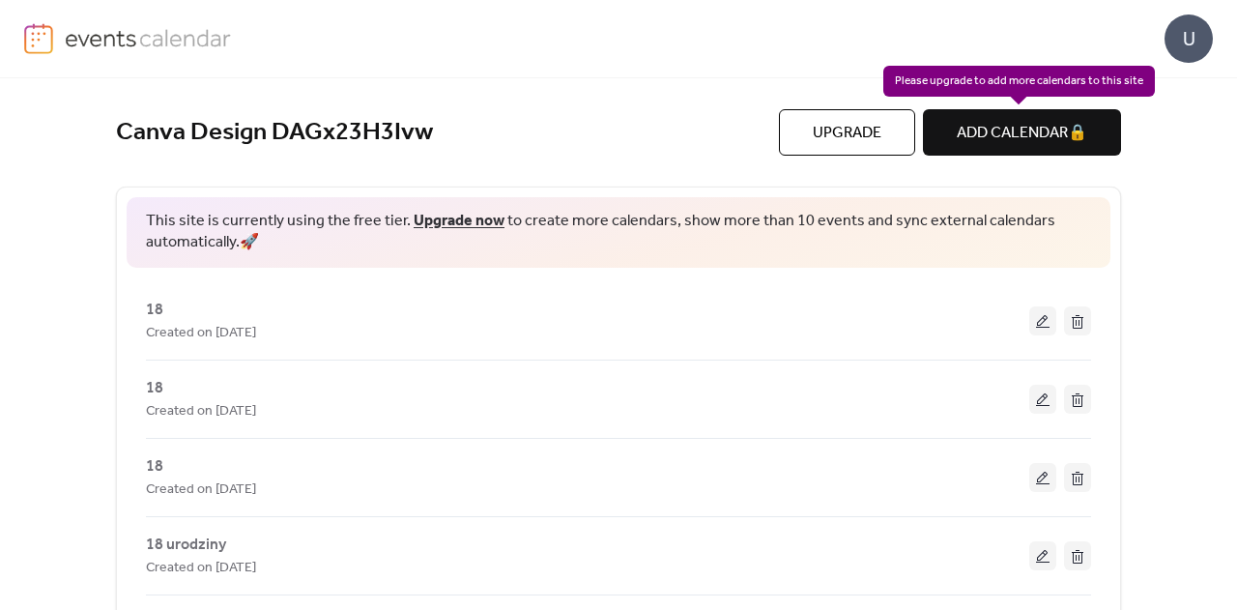
click at [1022, 134] on div "ADD CALENDAR 🔒" at bounding box center [1022, 132] width 198 height 46
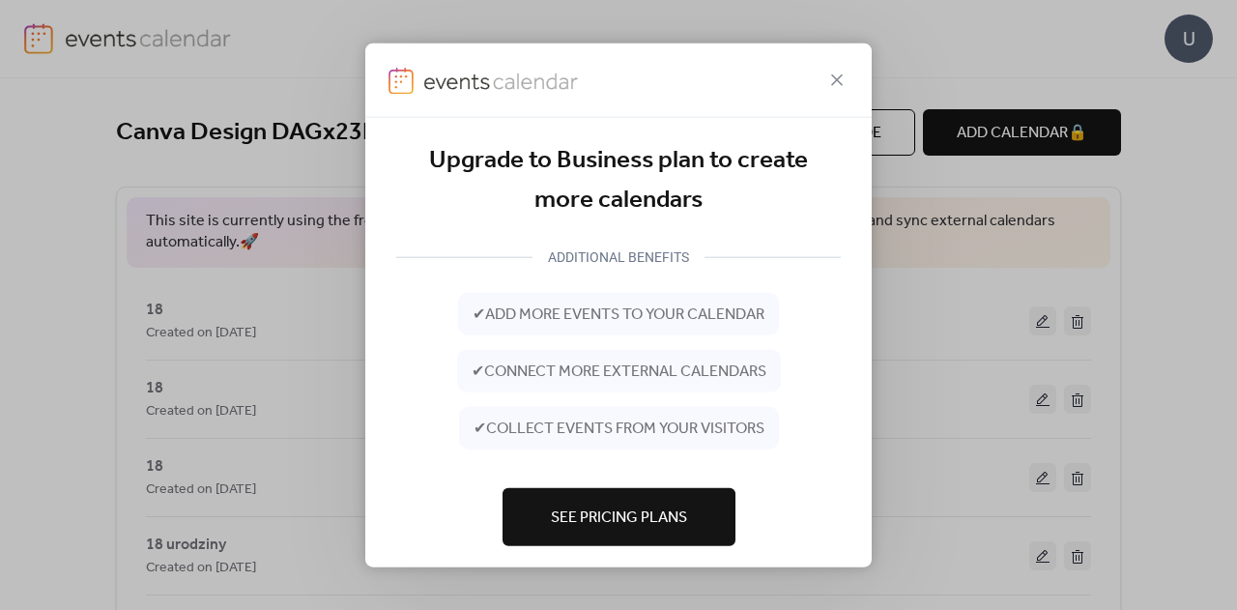
click at [640, 521] on span "See Pricing Plans" at bounding box center [619, 517] width 136 height 23
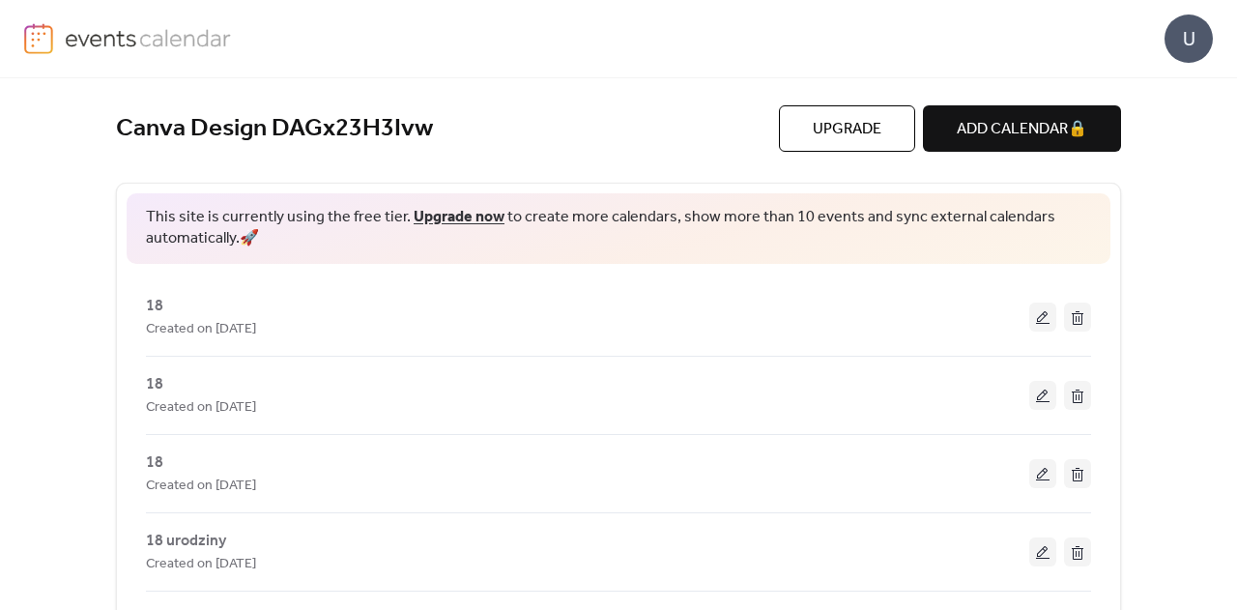
scroll to position [106, 0]
